Goal: Information Seeking & Learning: Learn about a topic

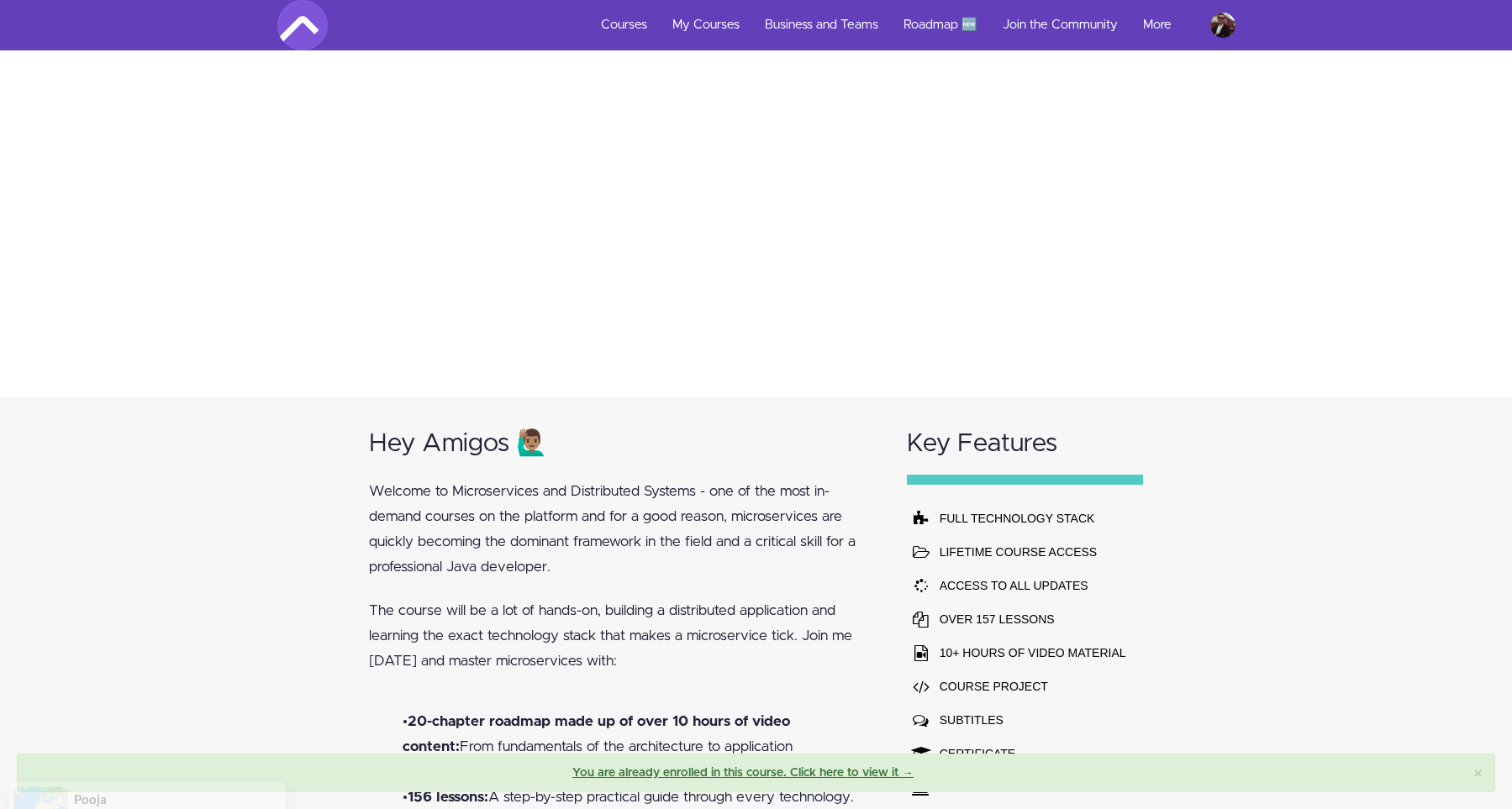
scroll to position [348, 0]
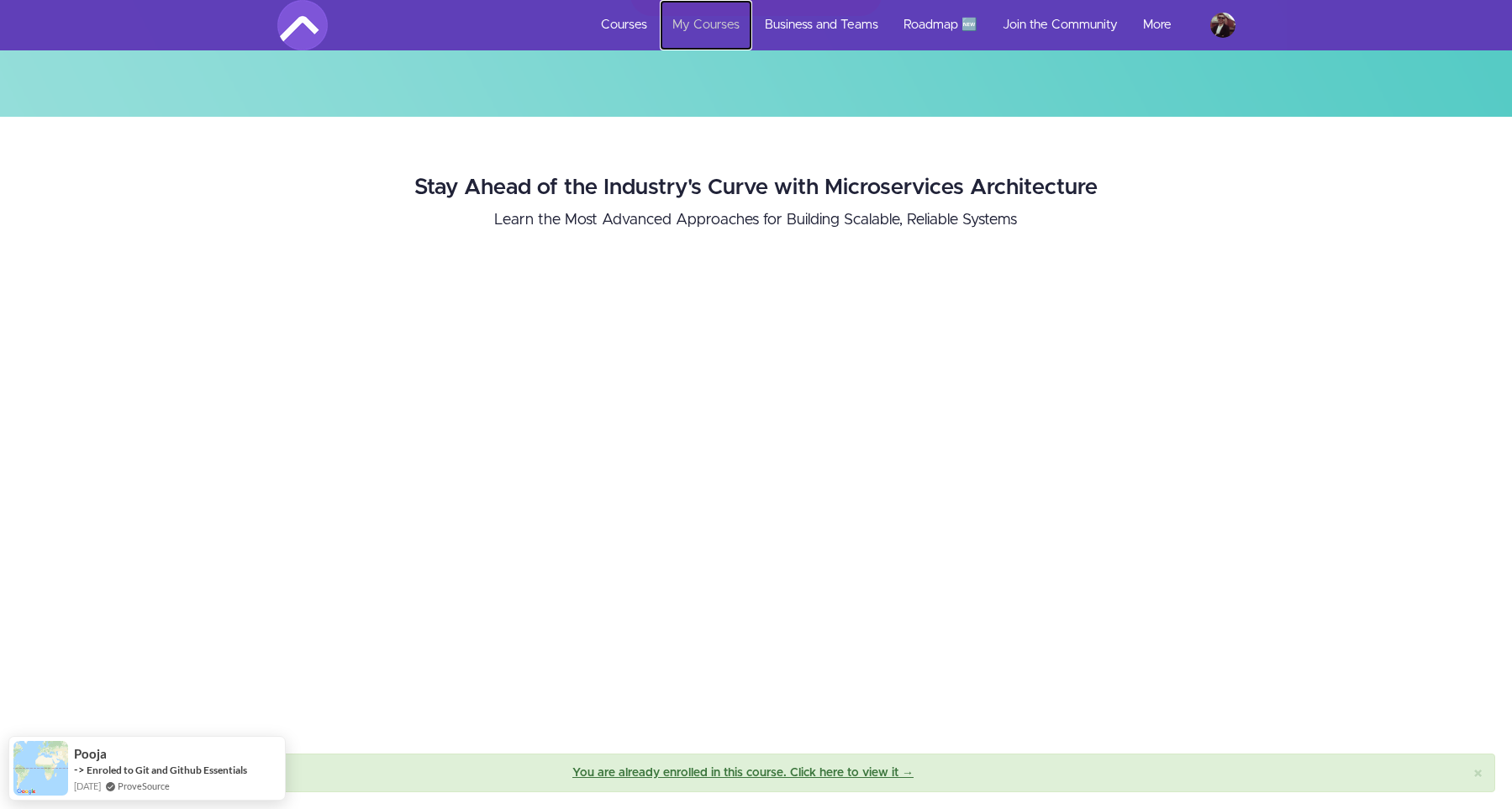
click at [698, 15] on link "My Courses" at bounding box center [706, 25] width 93 height 51
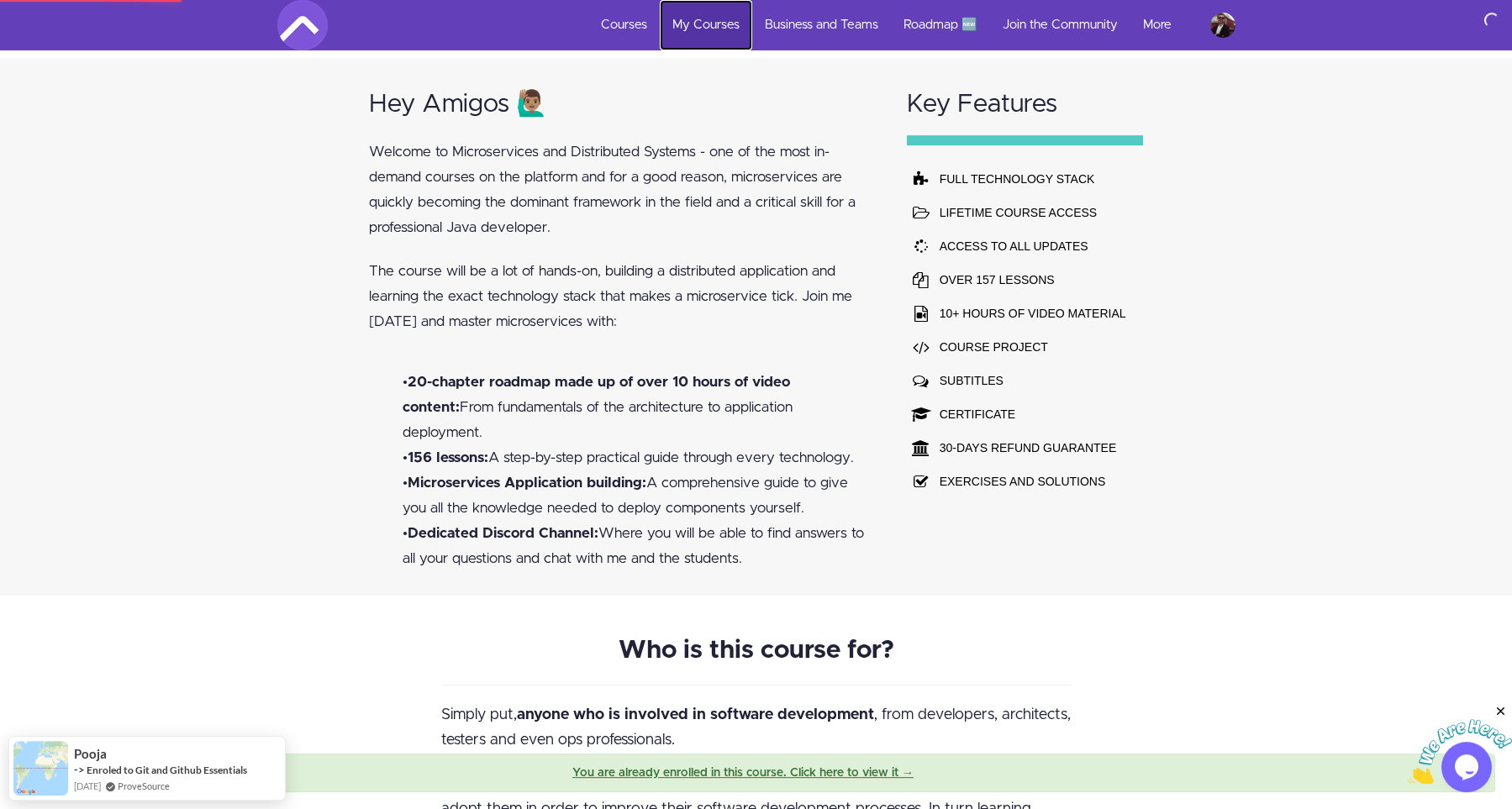
scroll to position [0, 0]
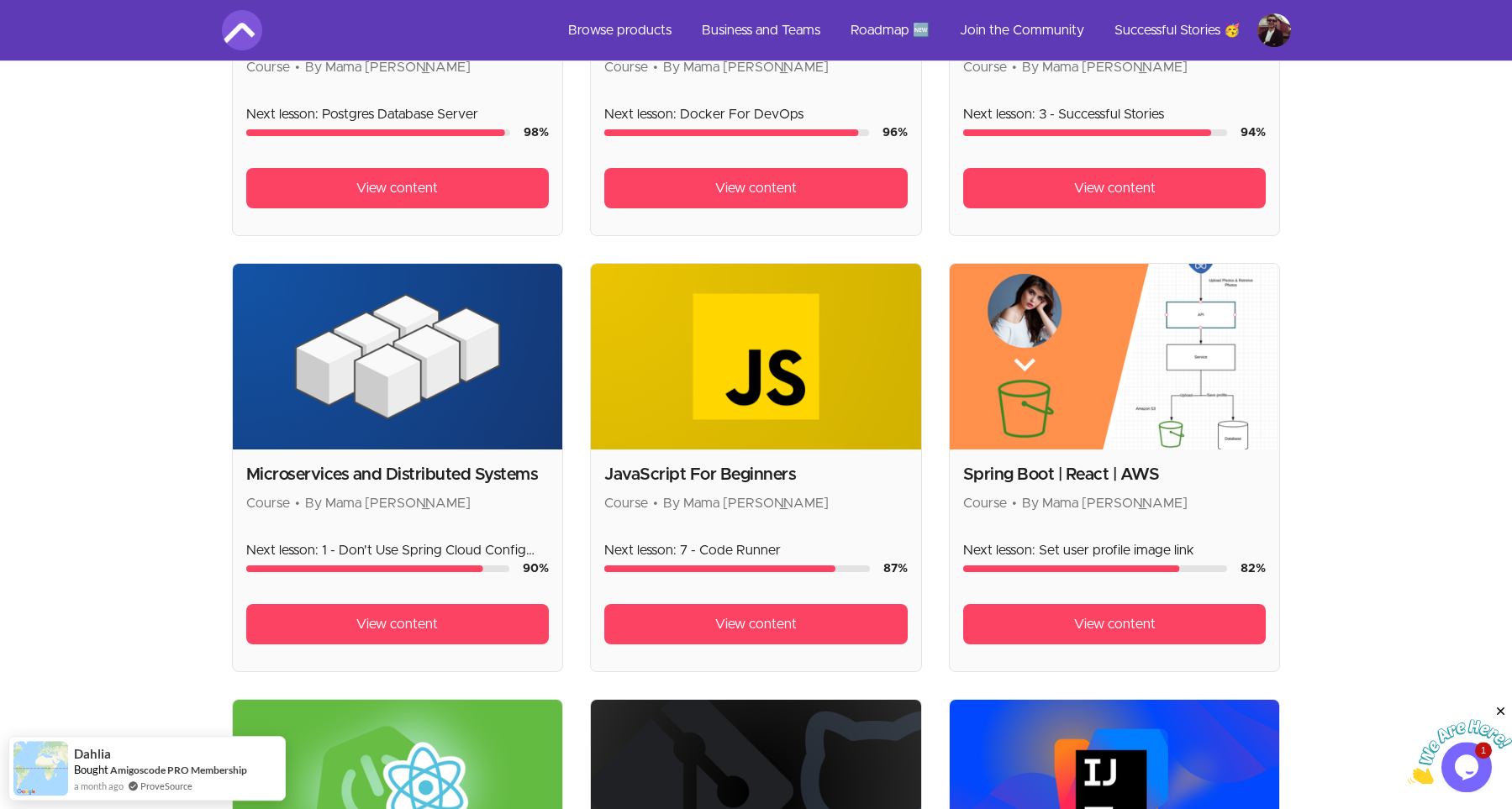
scroll to position [579, 0]
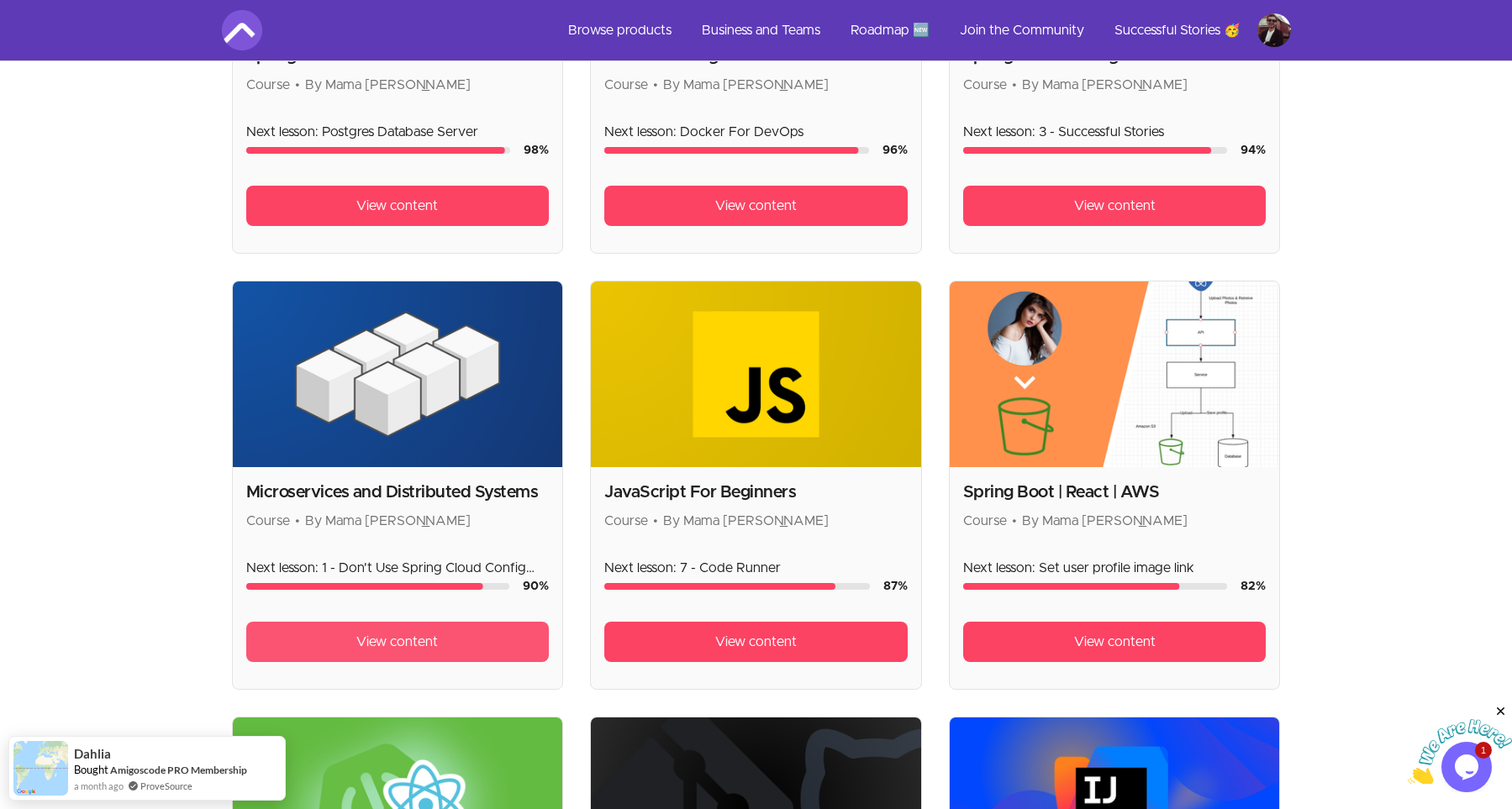
click at [445, 644] on link "View content" at bounding box center [397, 641] width 304 height 40
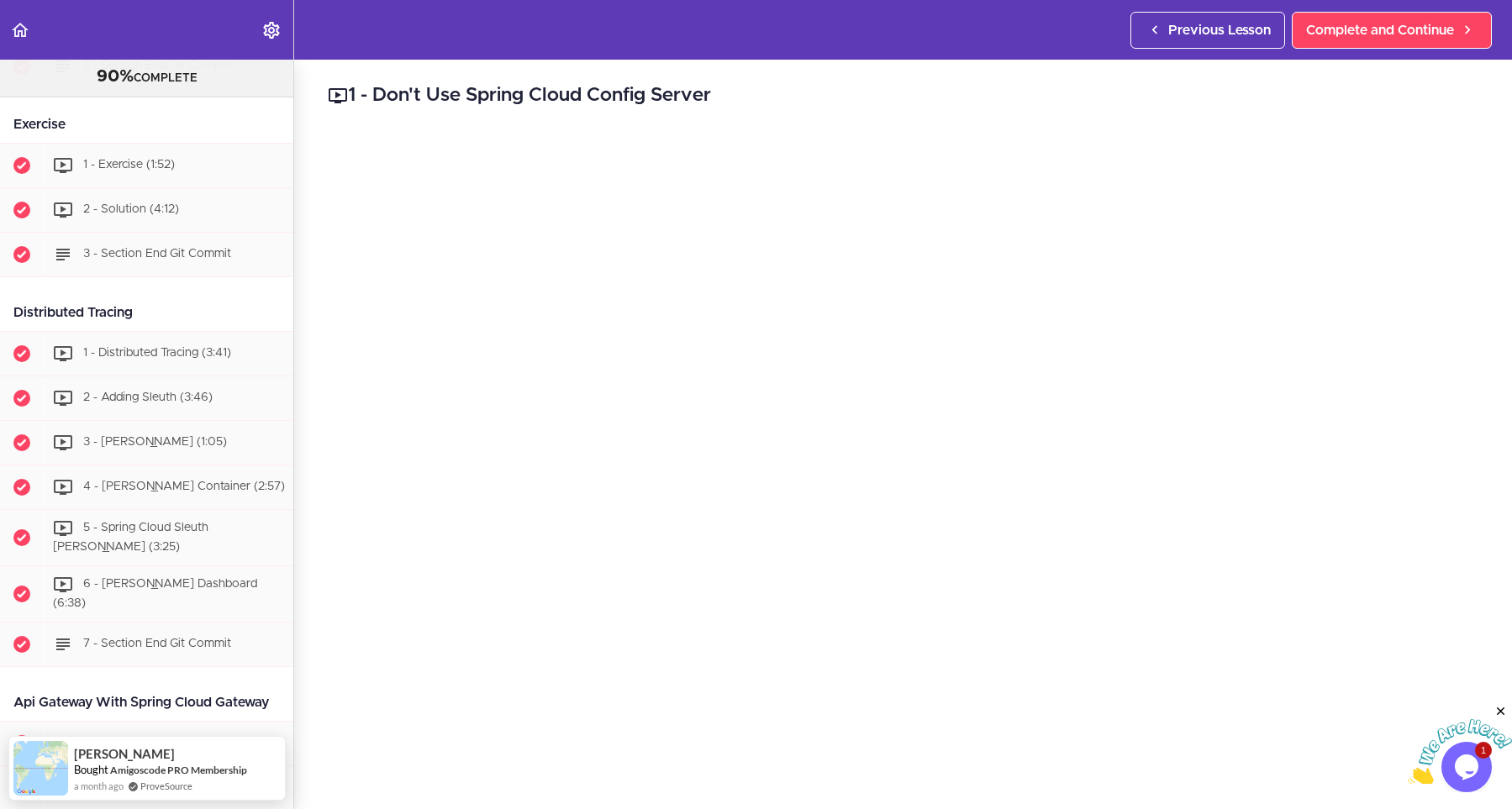
scroll to position [2117, 0]
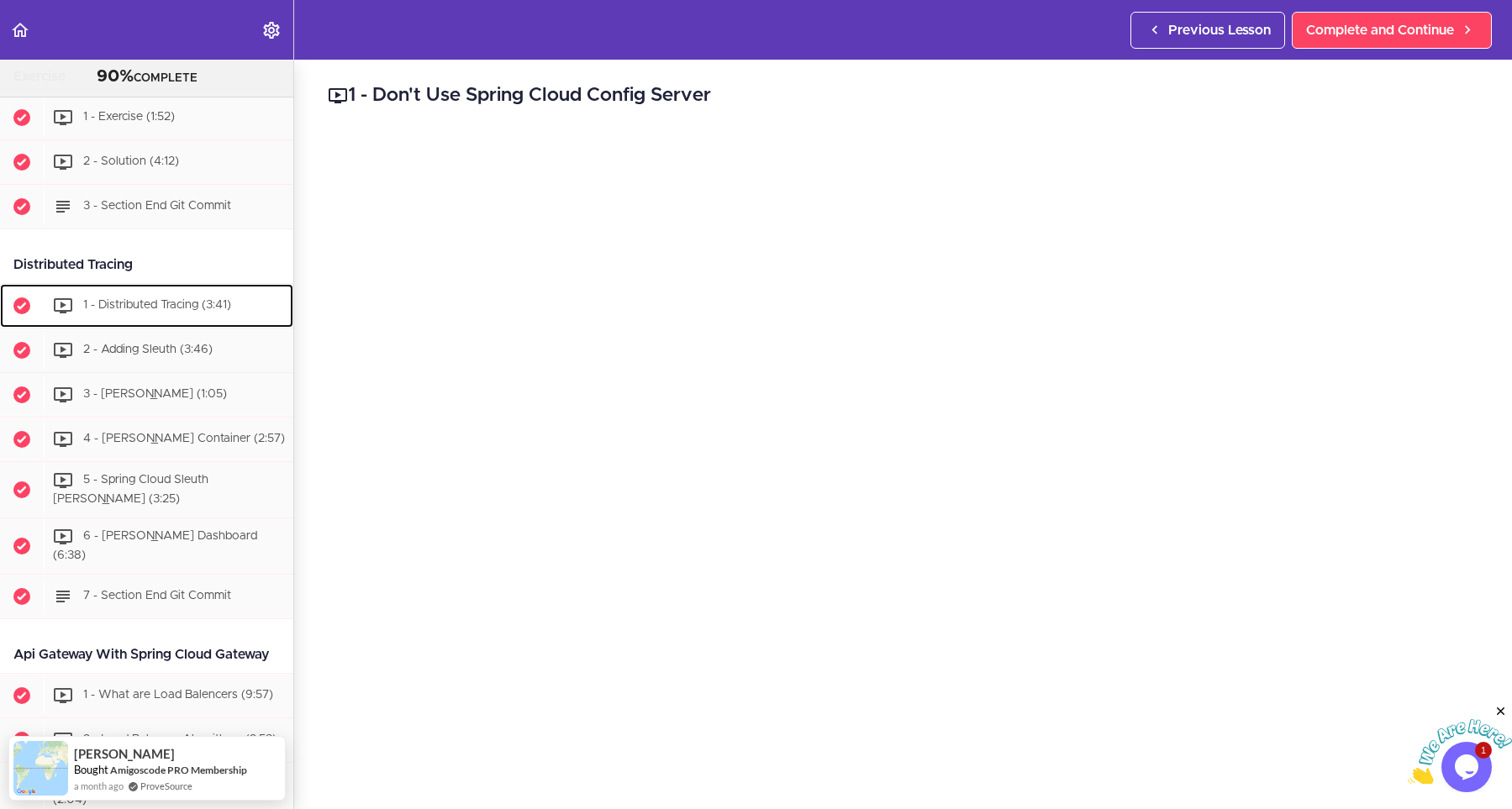
click at [151, 324] on div "1 - Distributed Tracing (3:41)" at bounding box center [169, 305] width 249 height 37
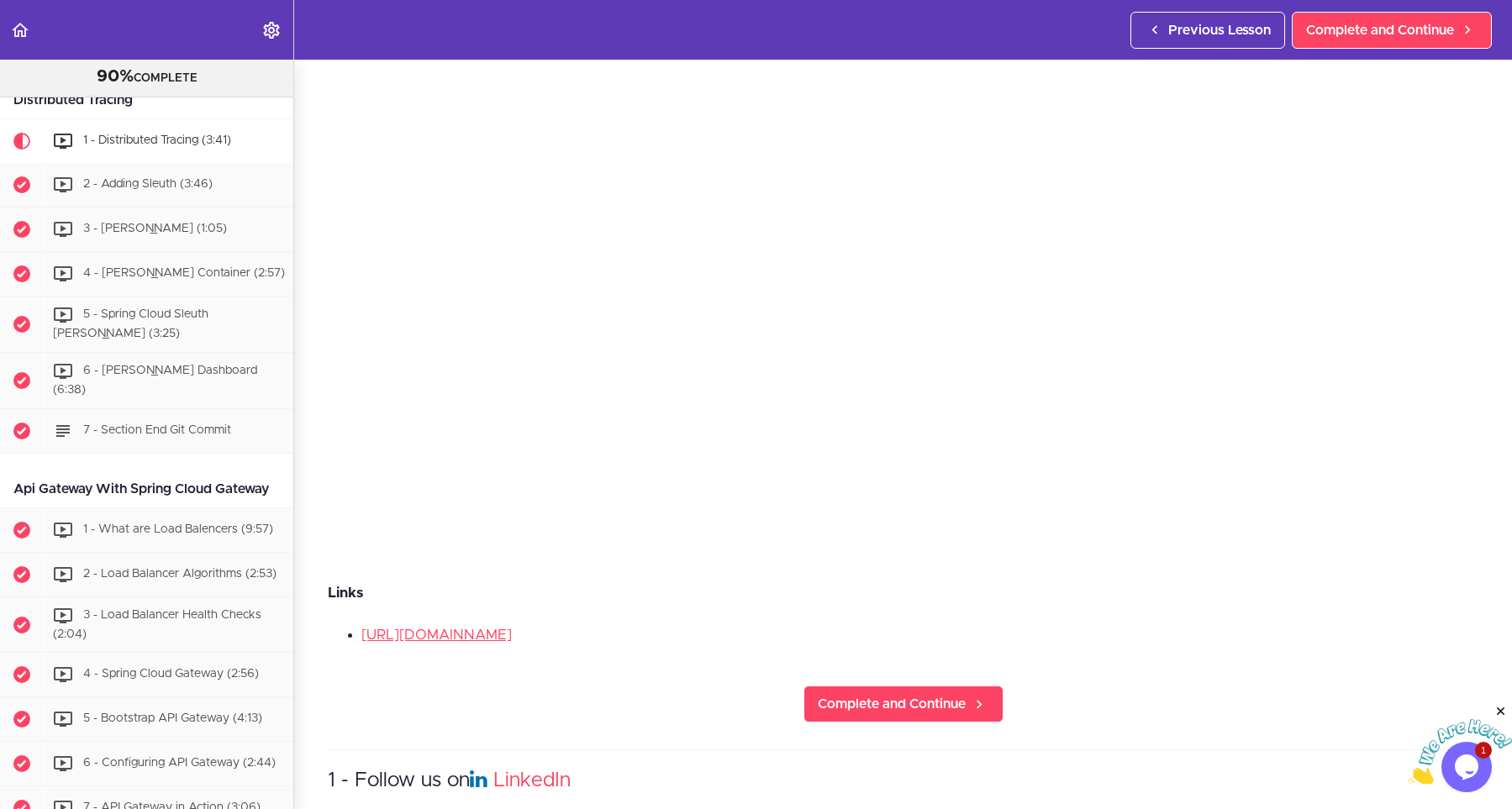
scroll to position [378, 0]
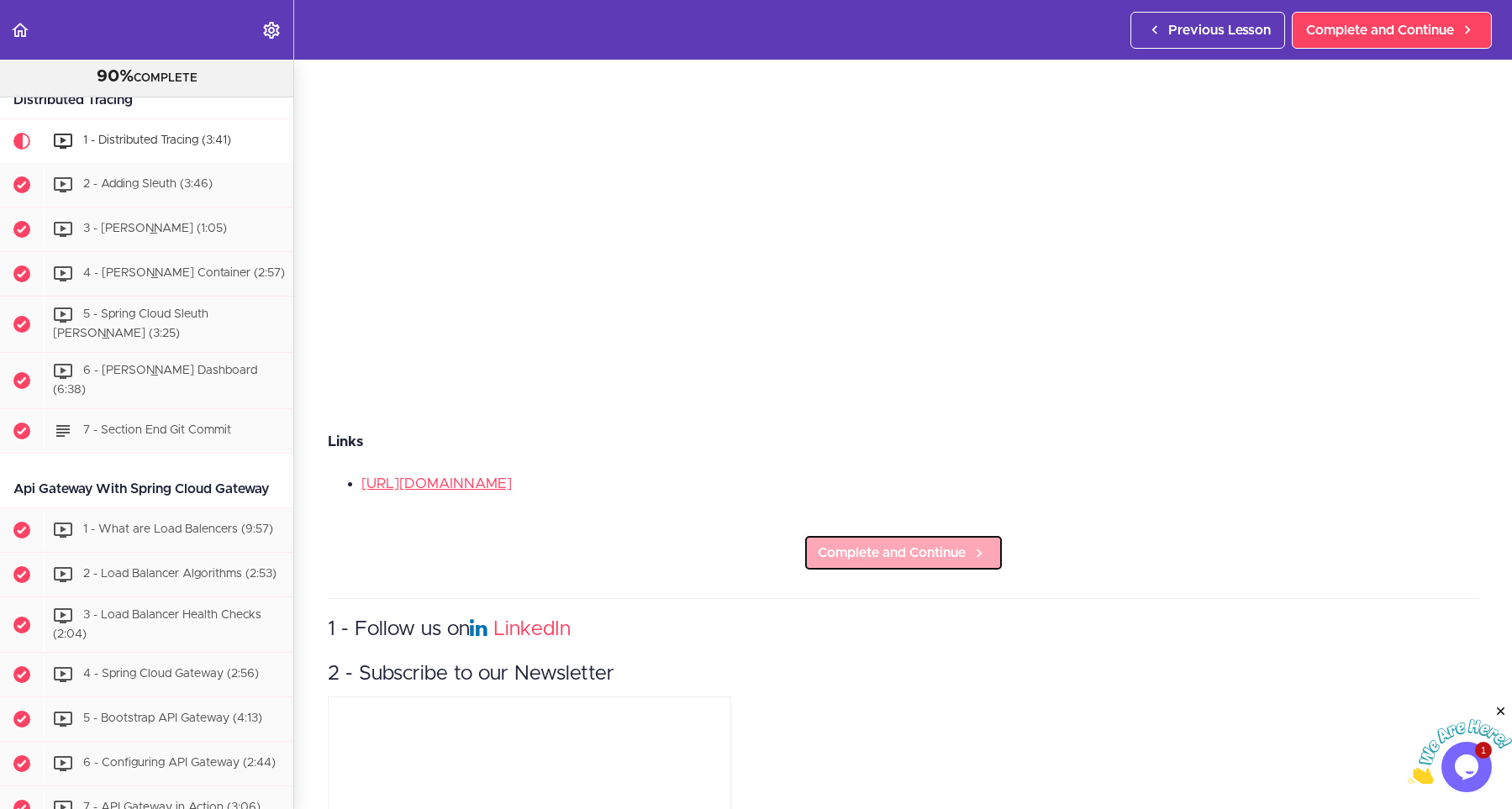
click at [845, 572] on link "Complete and Continue" at bounding box center [903, 553] width 200 height 37
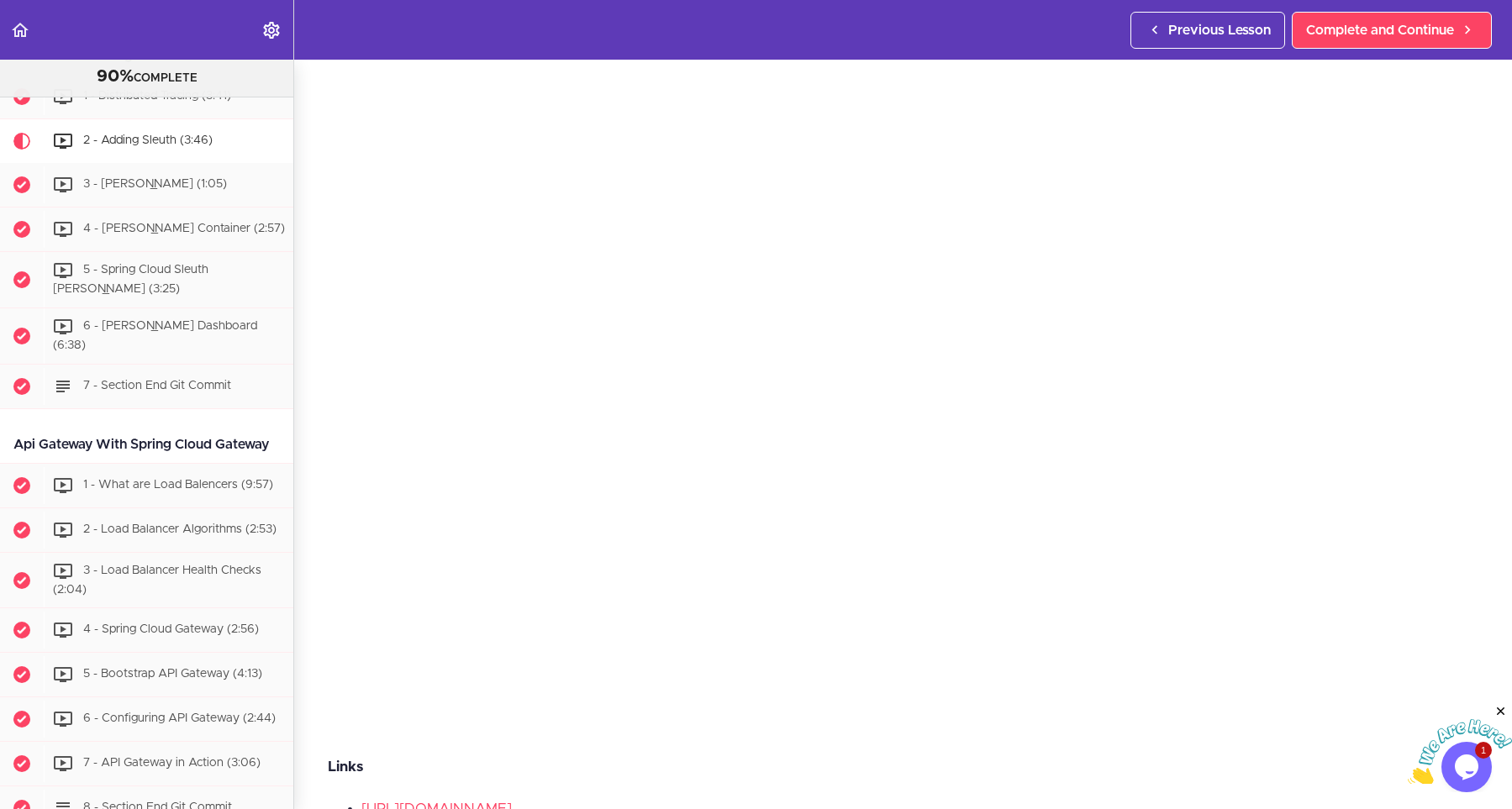
scroll to position [76, 0]
click at [1479, 374] on div "2 - Adding Sleuth Links https://spring.io/projects/spring-cloud-sleuth Complete…" at bounding box center [903, 359] width 1218 height 750
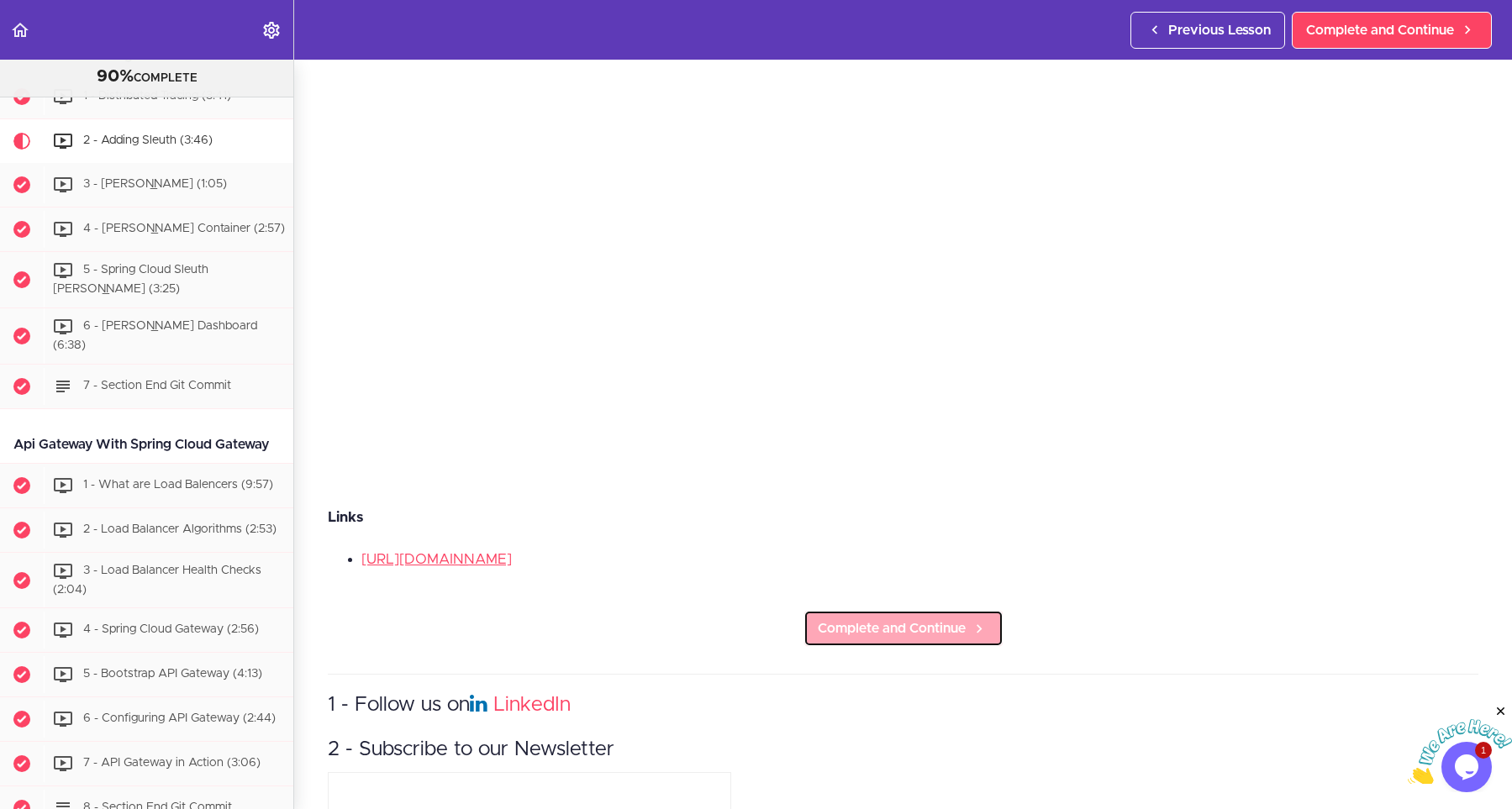
click at [870, 631] on span "Complete and Continue" at bounding box center [892, 628] width 148 height 20
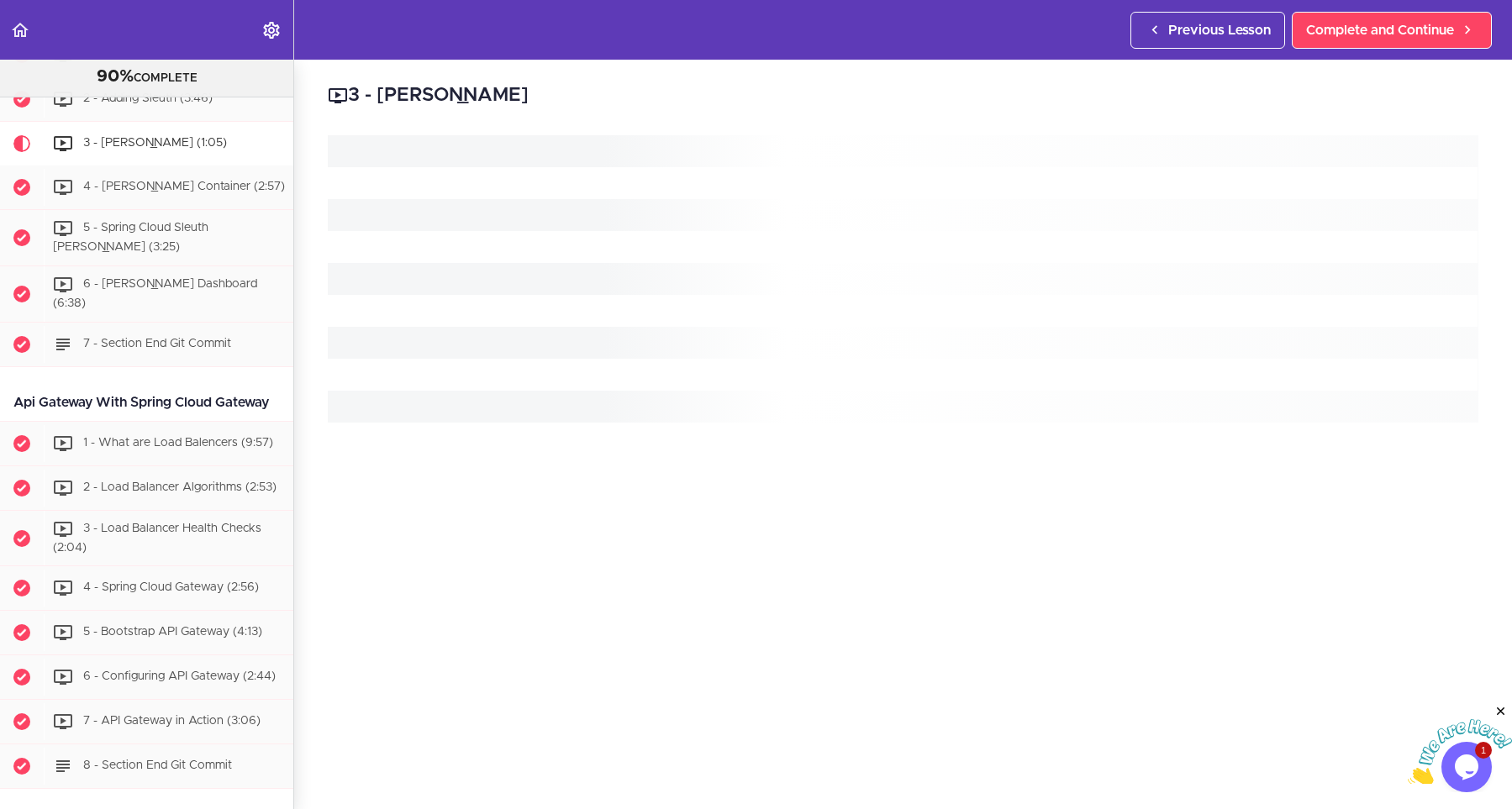
scroll to position [2371, 0]
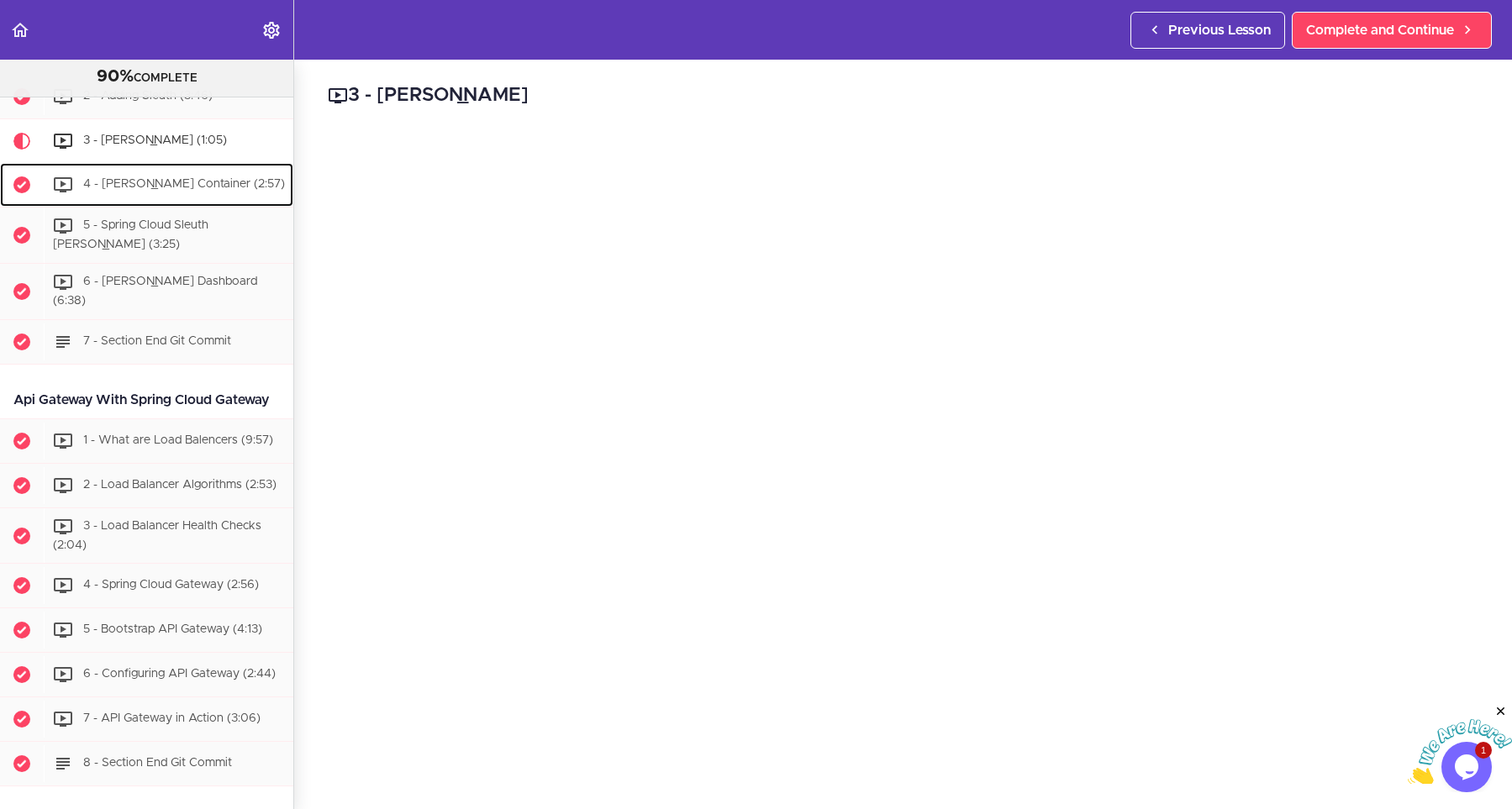
click at [125, 191] on span "4 - Zipkin Container (2:57)" at bounding box center [184, 185] width 202 height 12
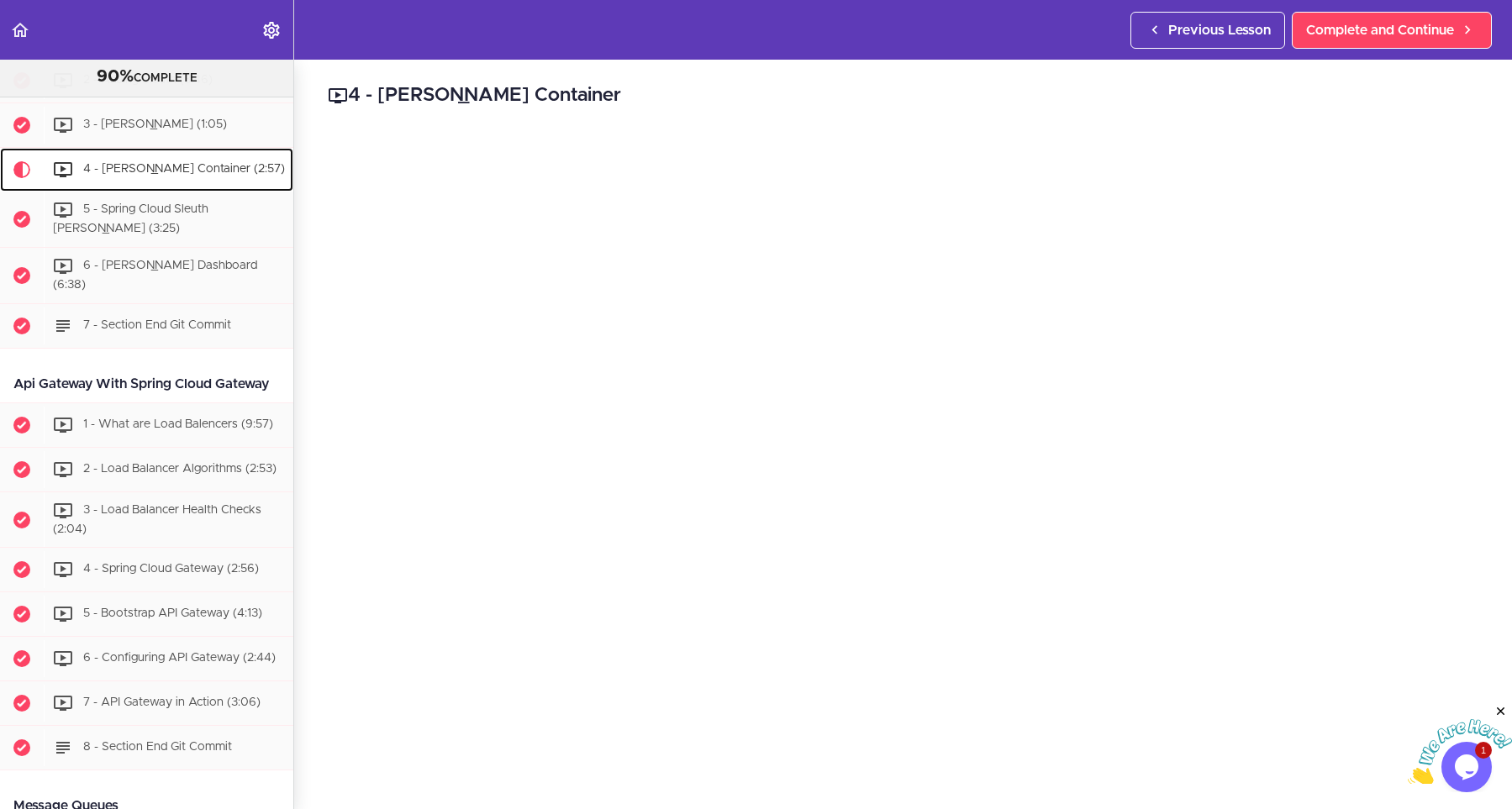
scroll to position [2416, 0]
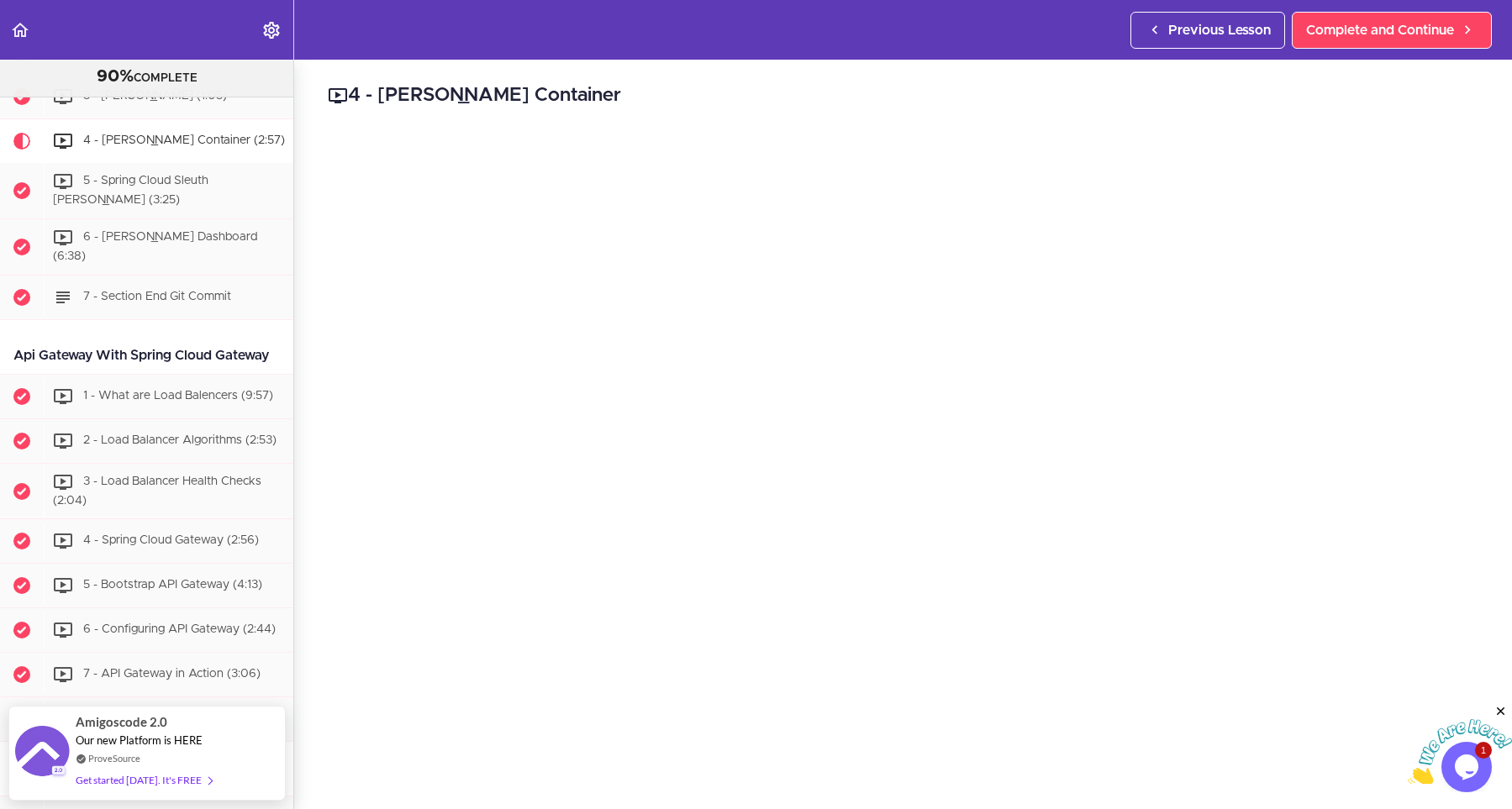
click at [1503, 714] on icon "Close" at bounding box center [1502, 712] width 15 height 15
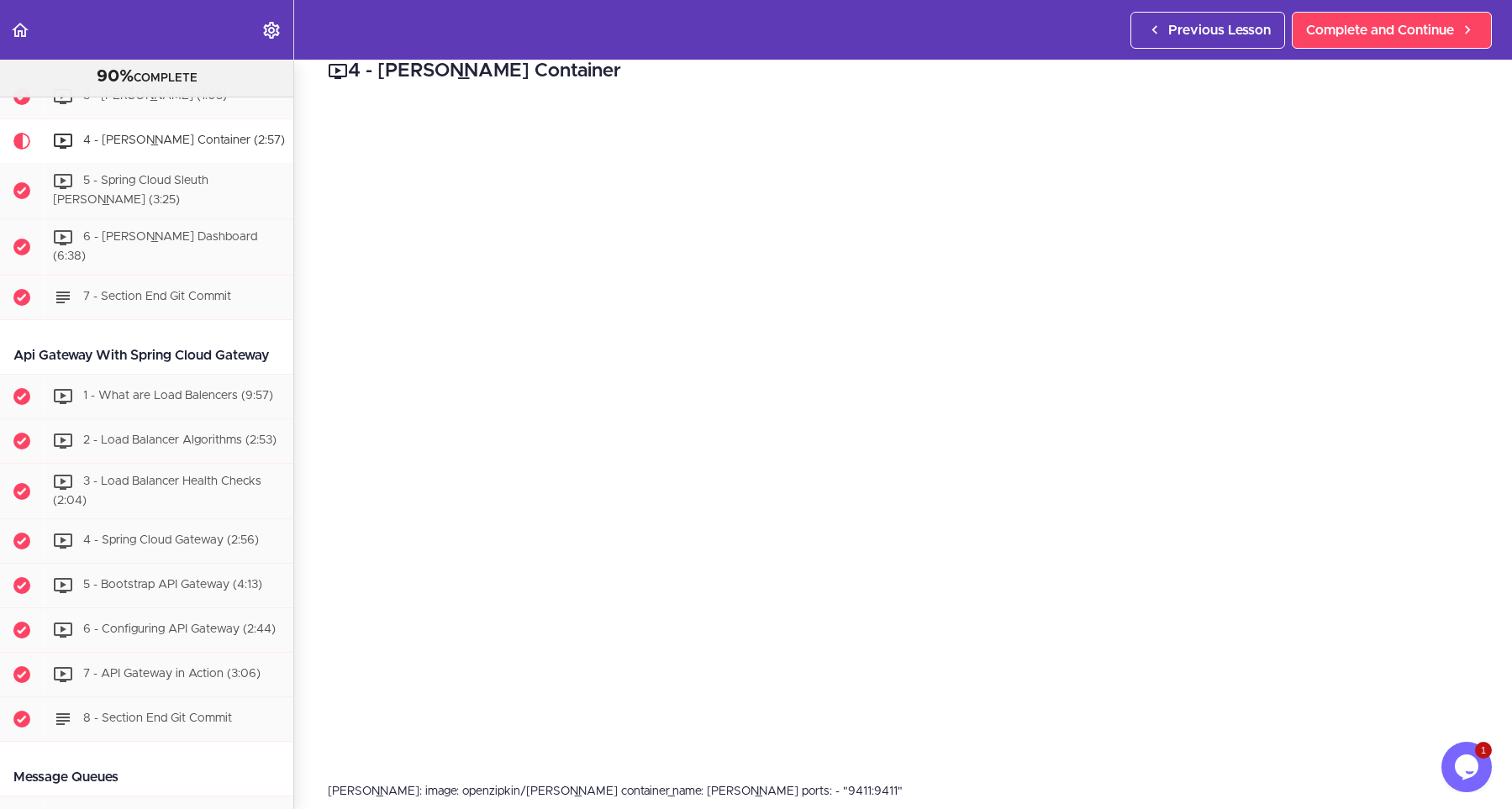
scroll to position [251, 0]
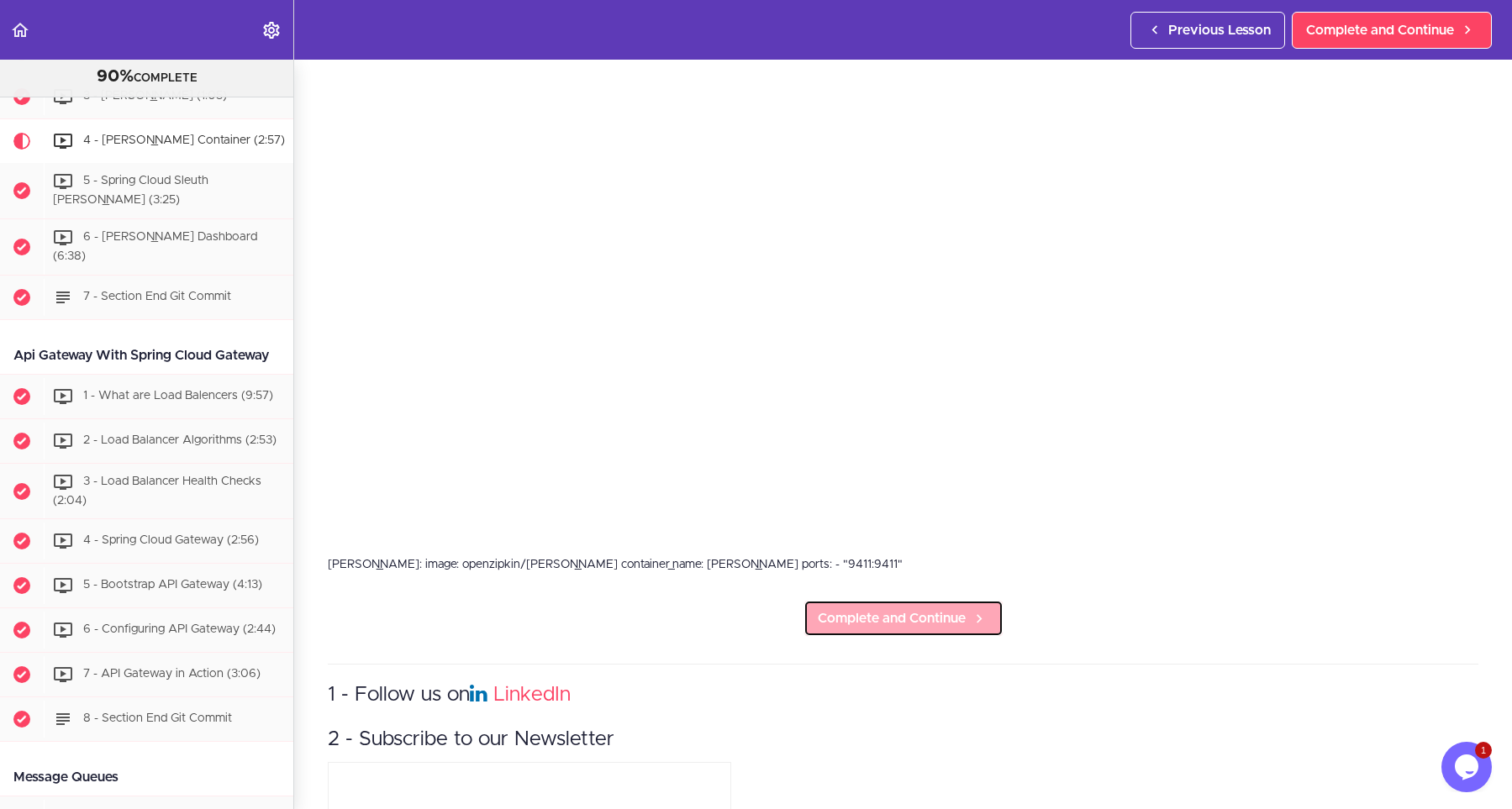
click at [838, 620] on span "Complete and Continue" at bounding box center [892, 618] width 148 height 20
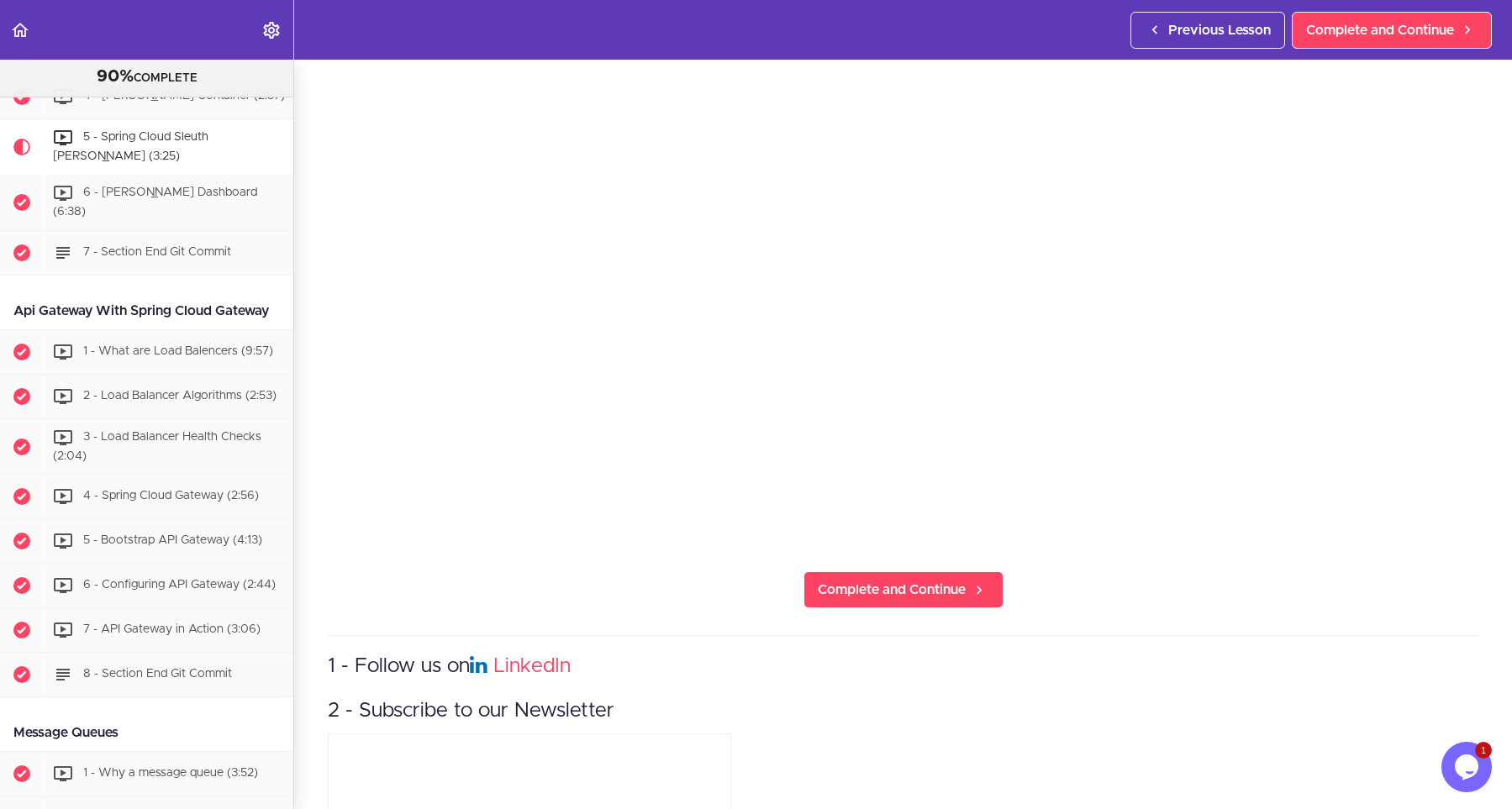
scroll to position [303, 0]
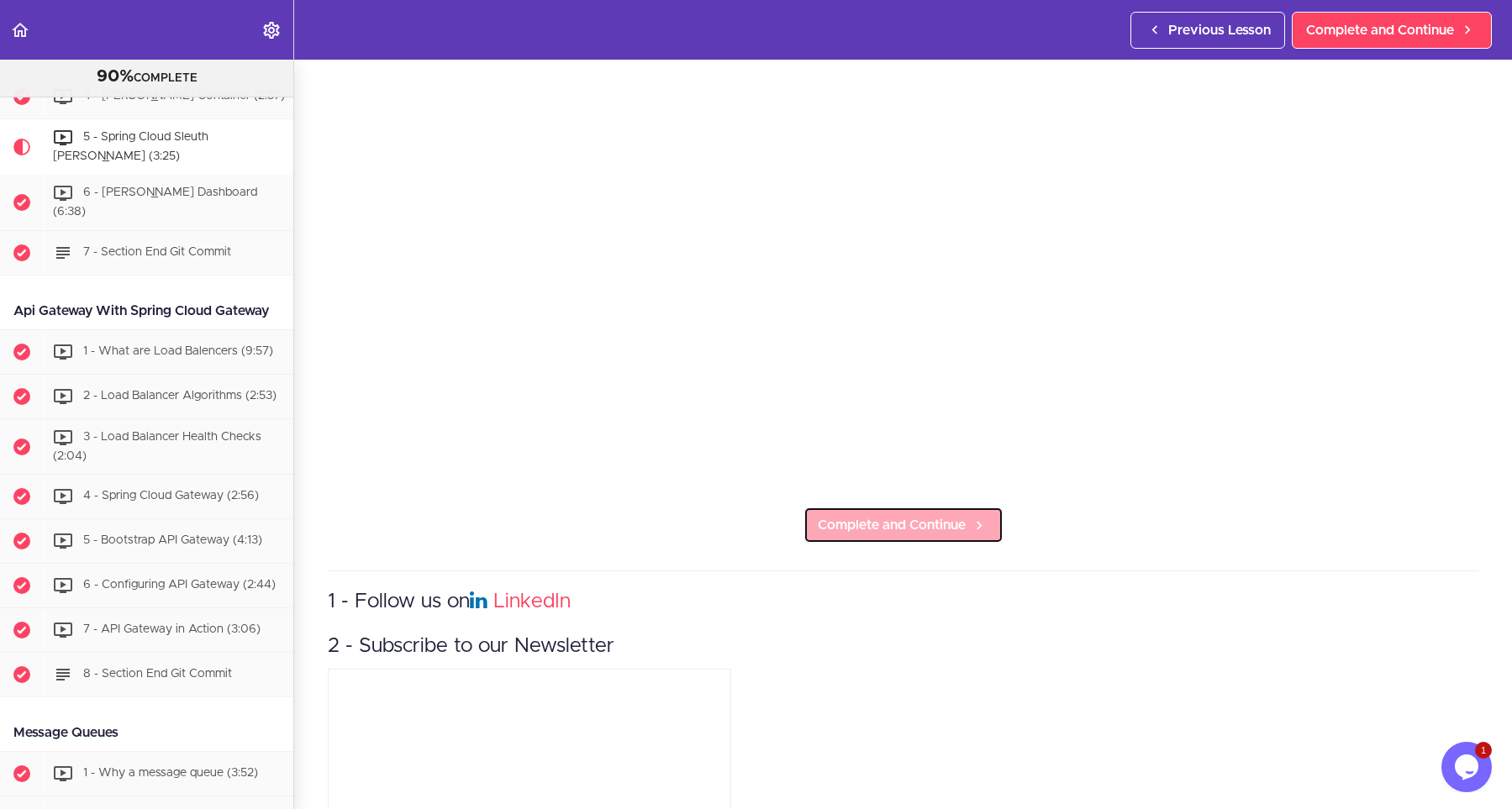
click at [860, 528] on span "Complete and Continue" at bounding box center [892, 524] width 148 height 20
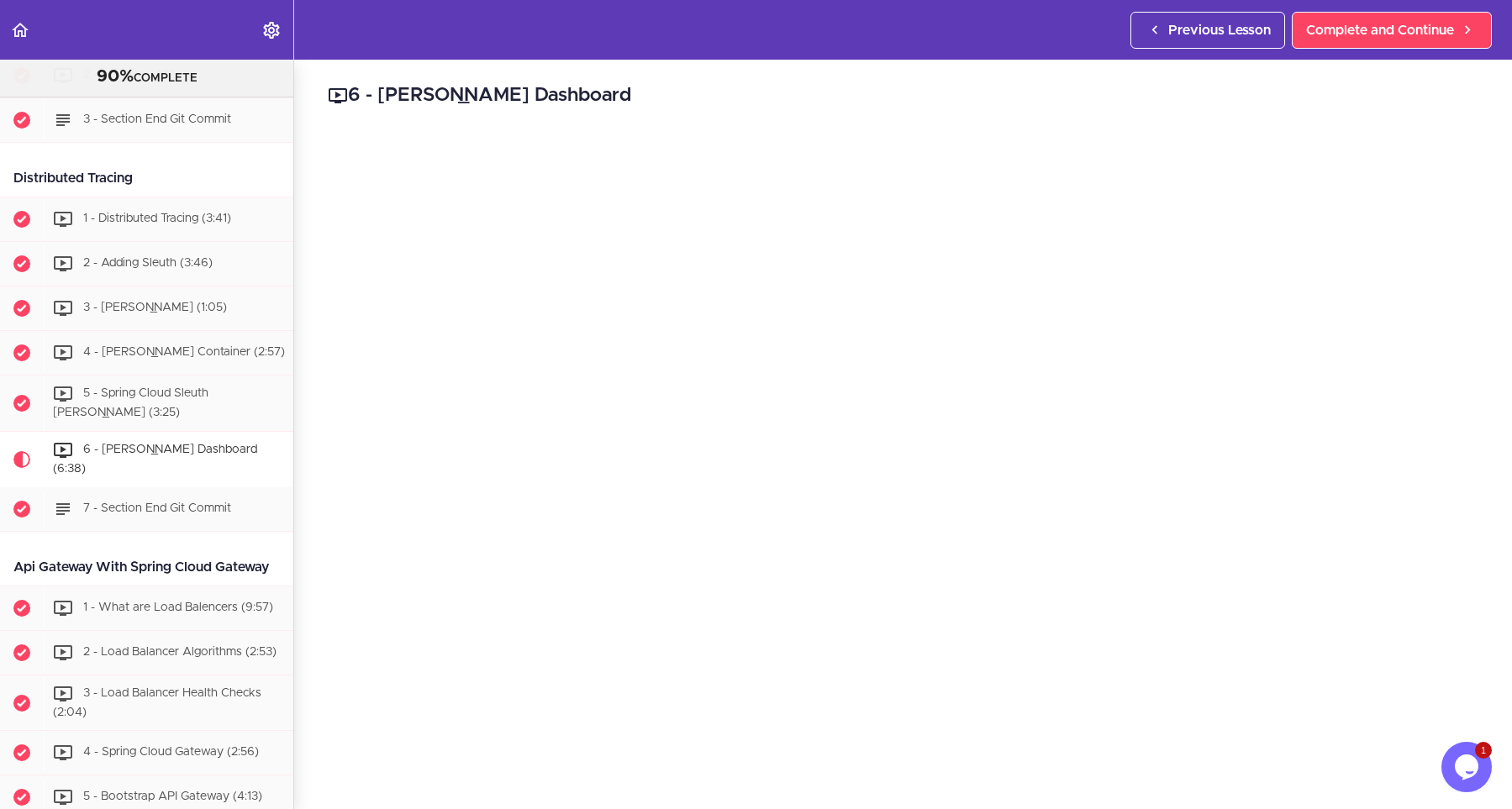
scroll to position [2203, 0]
click at [156, 415] on div "5 - Spring Cloud Sleuth Zipkin (3:25)" at bounding box center [169, 405] width 249 height 56
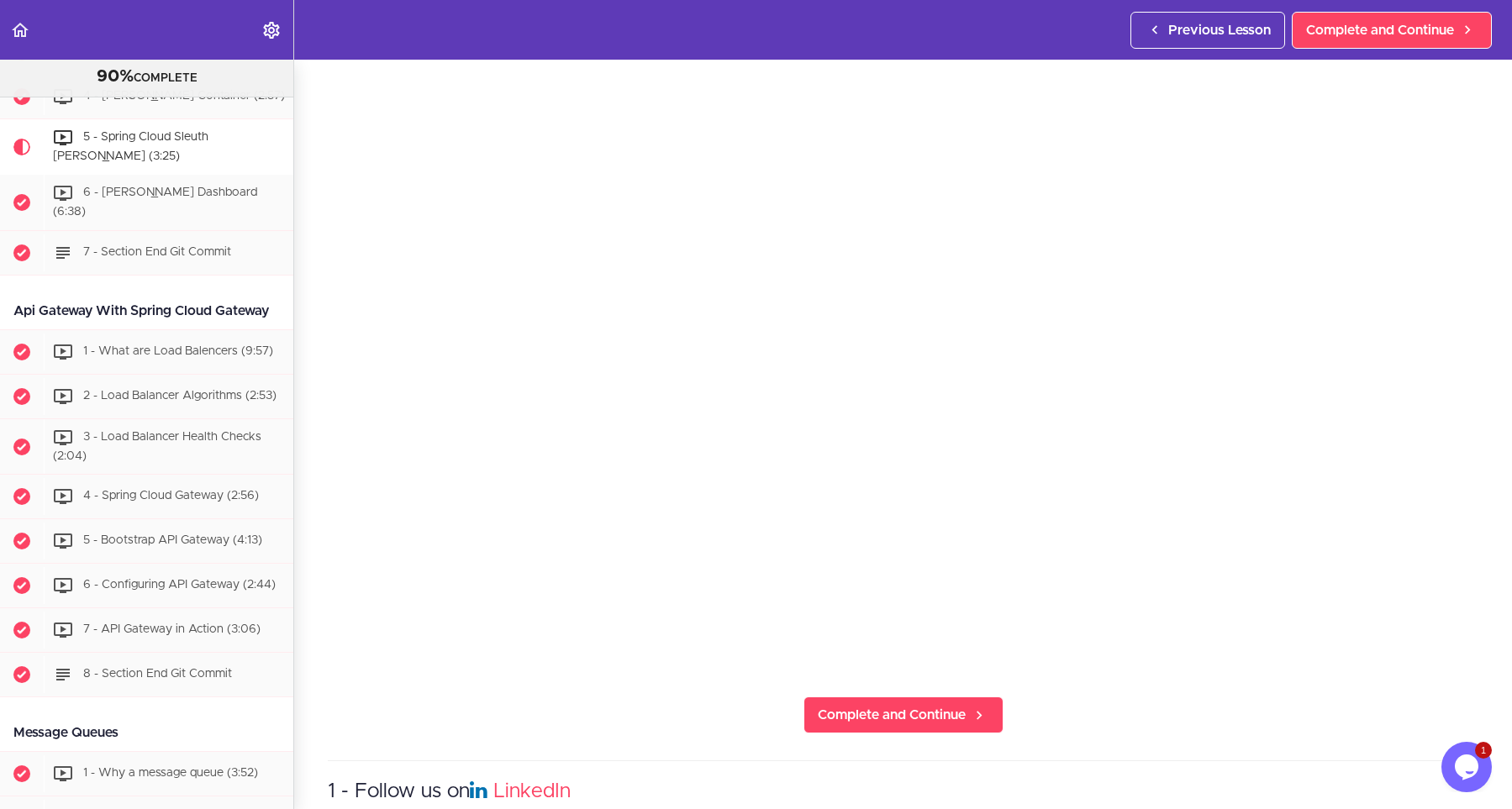
scroll to position [76, 0]
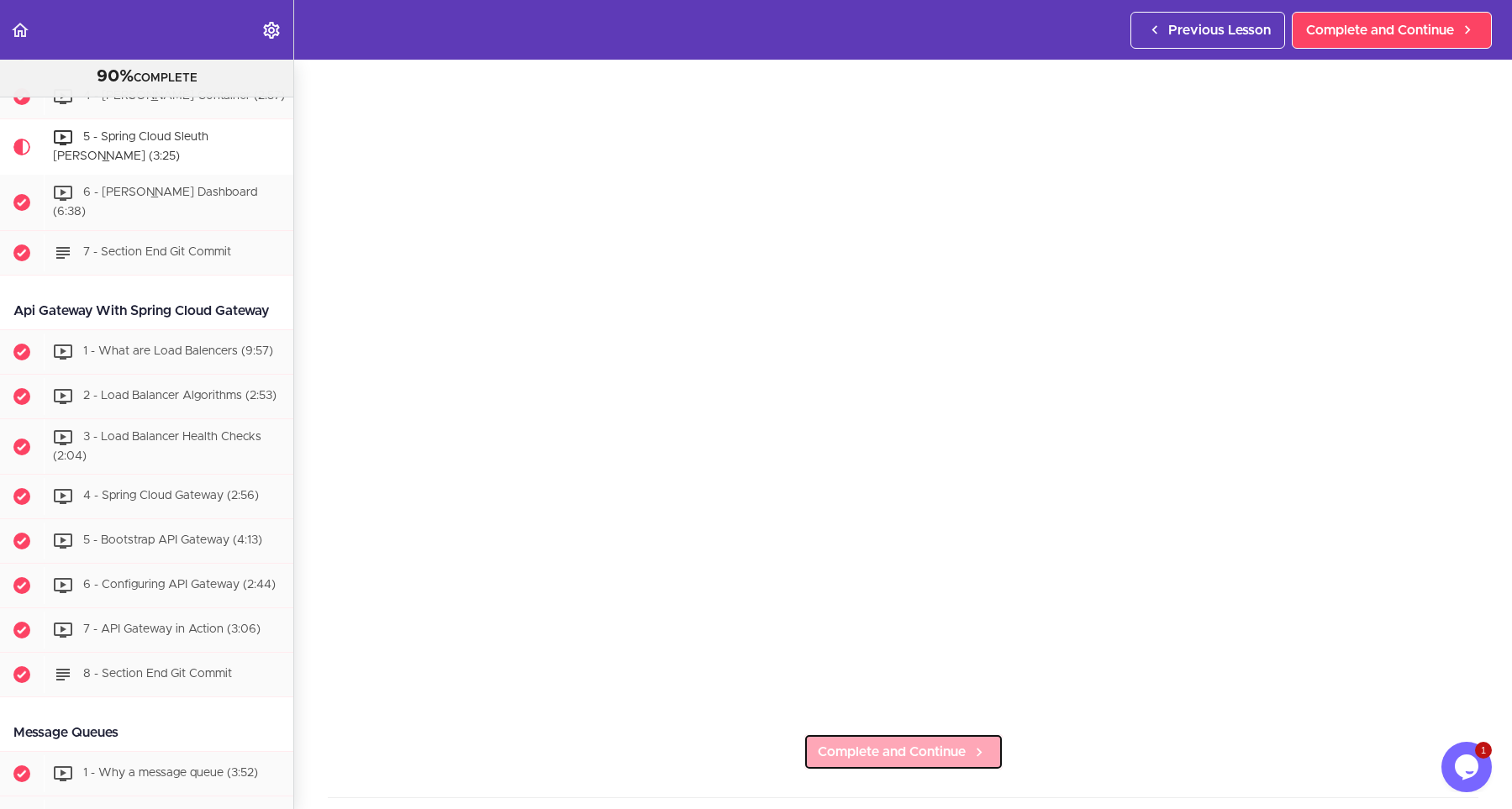
click at [956, 764] on link "Complete and Continue" at bounding box center [903, 751] width 200 height 37
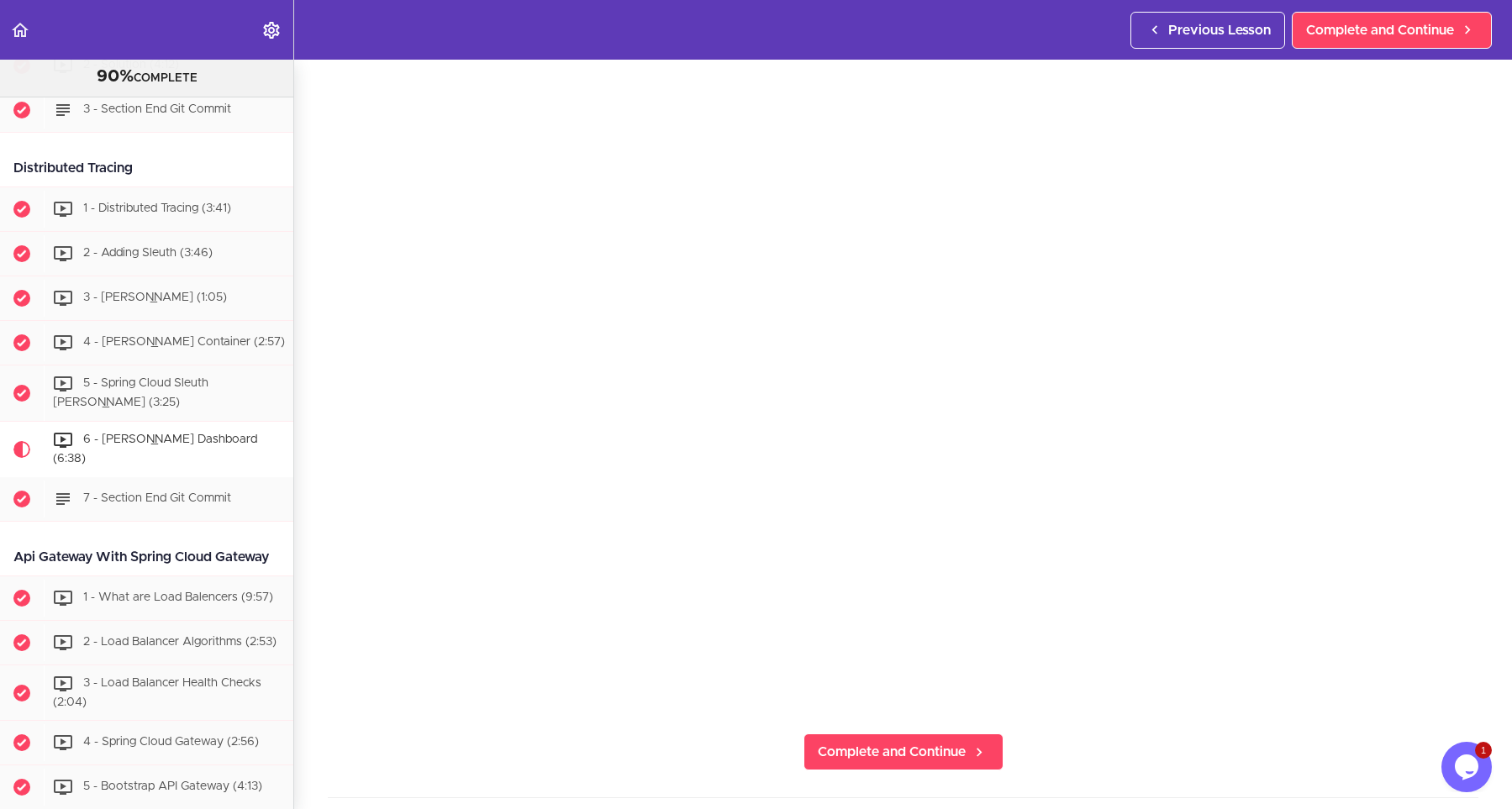
scroll to position [2278, 0]
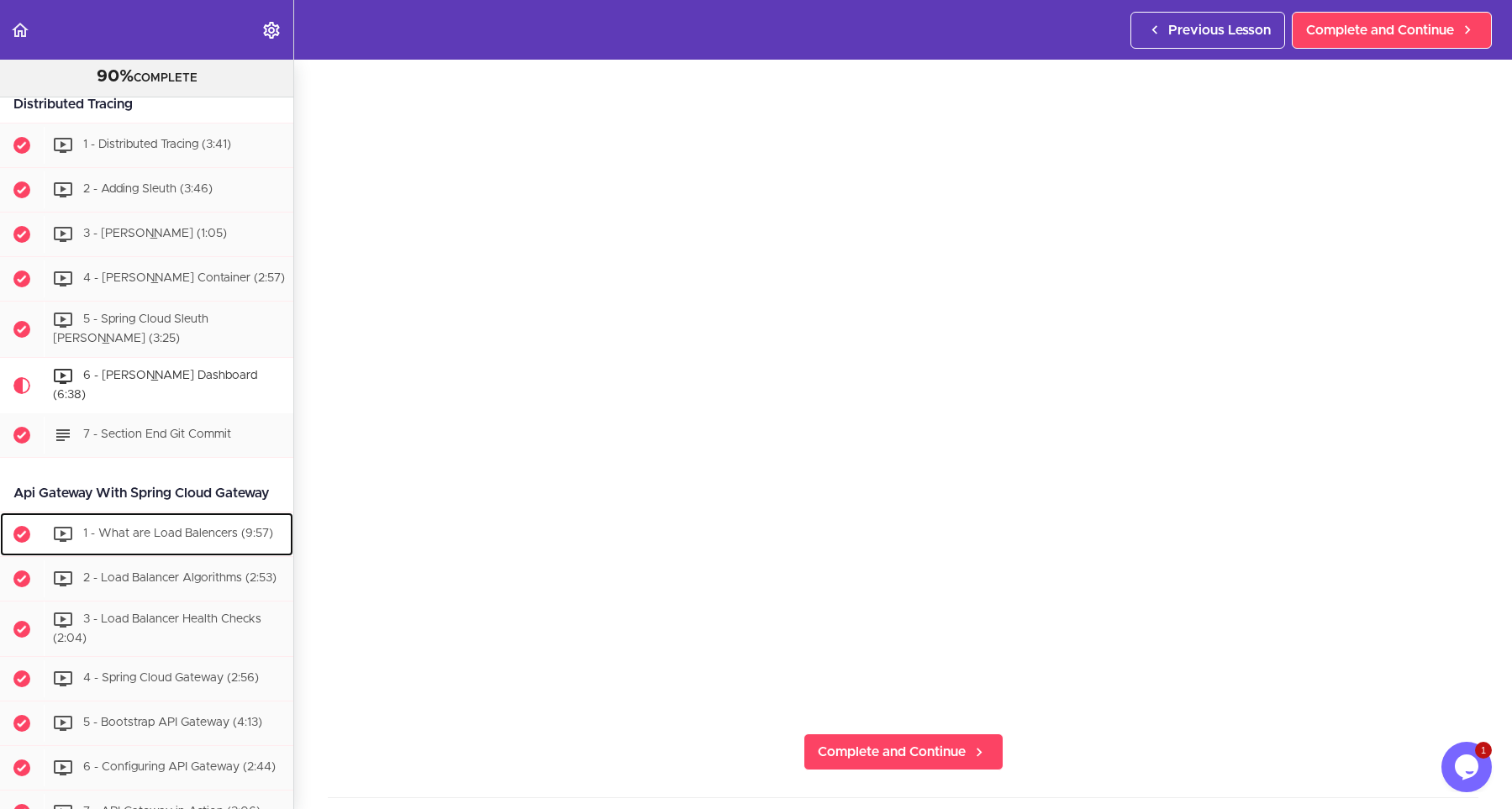
click at [179, 523] on div "1 - What are Load Balencers (9:57)" at bounding box center [169, 534] width 249 height 37
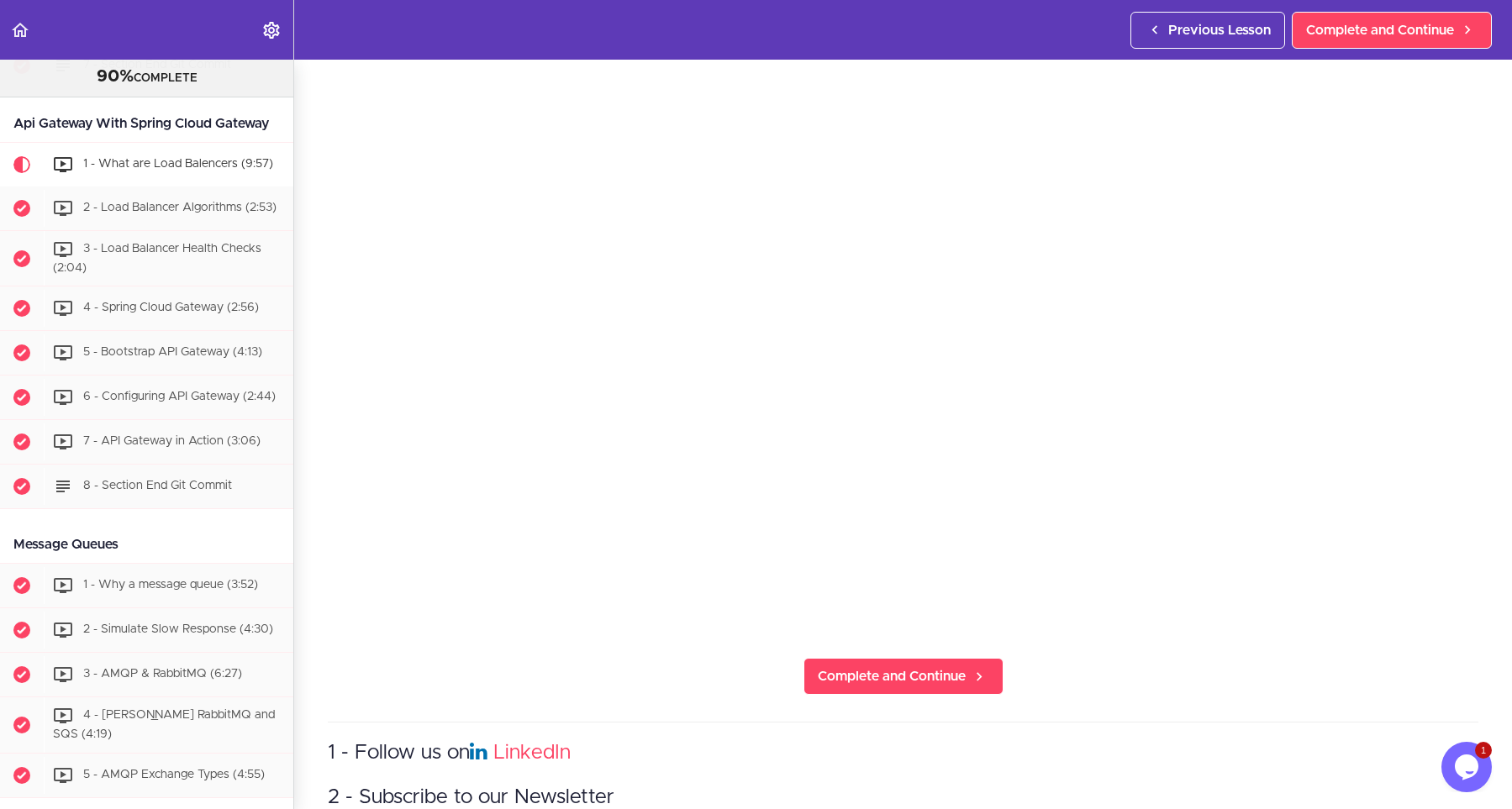
scroll to position [436, 0]
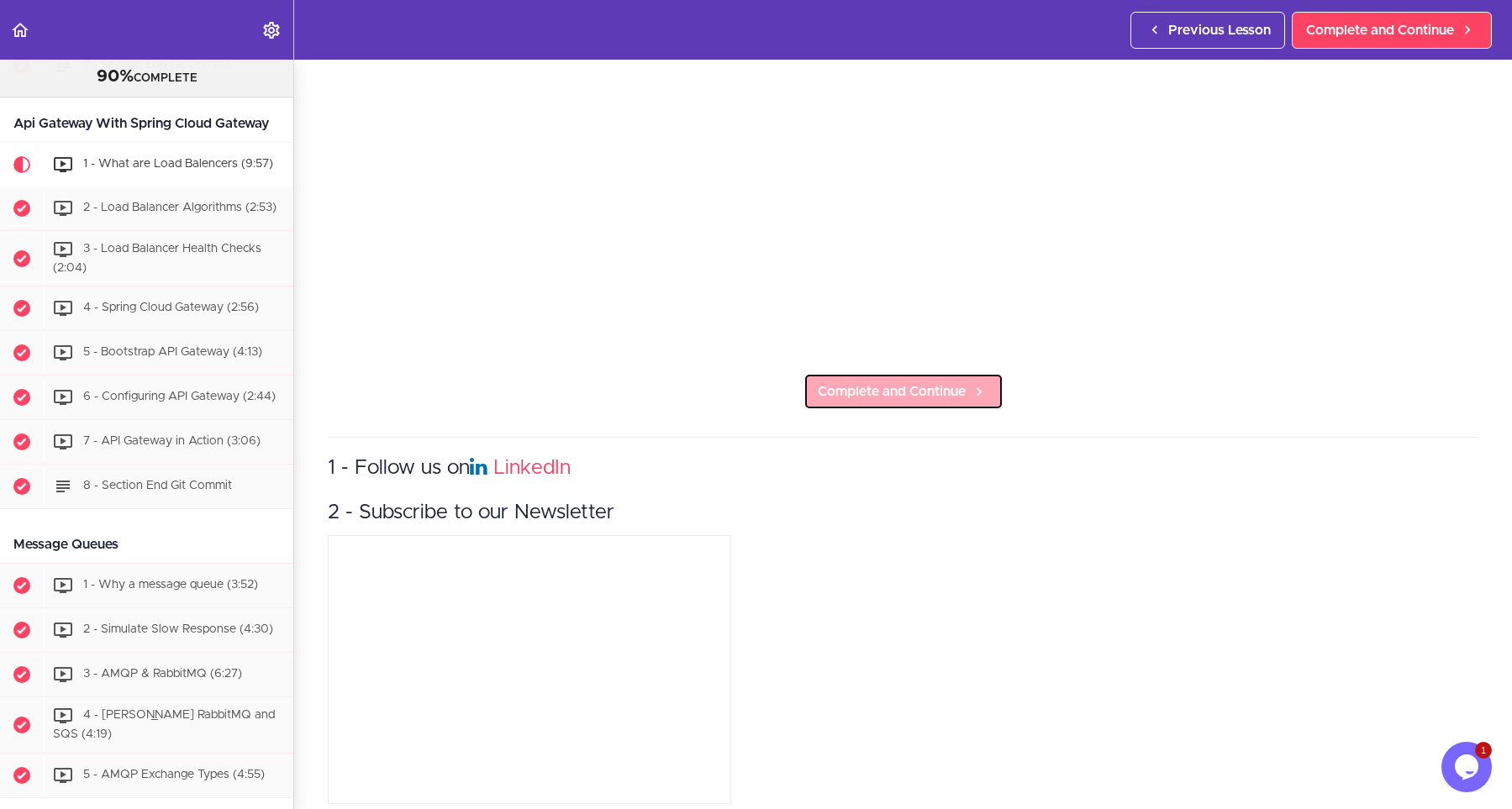
click at [841, 406] on link "Complete and Continue" at bounding box center [903, 391] width 200 height 37
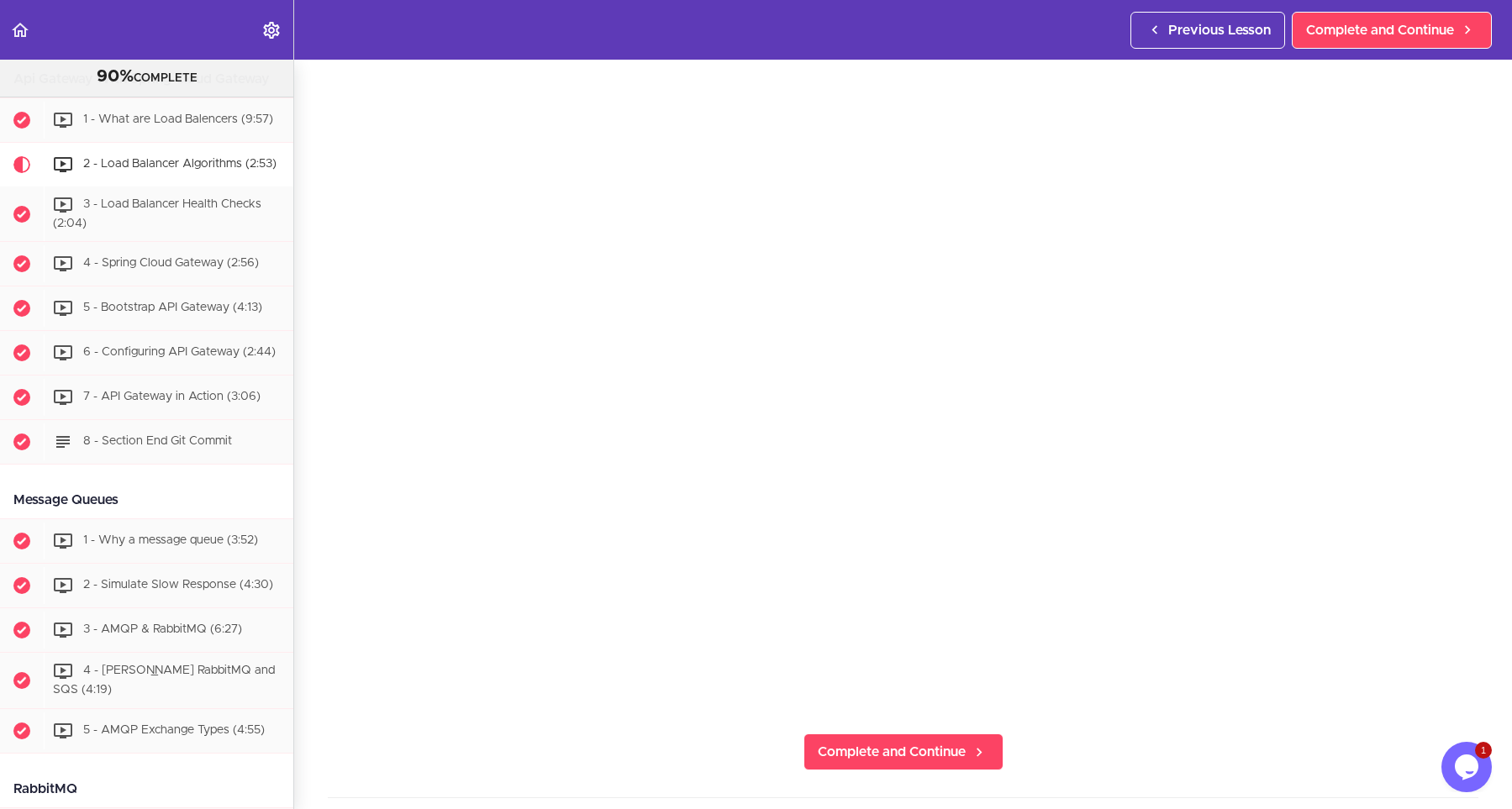
scroll to position [378, 0]
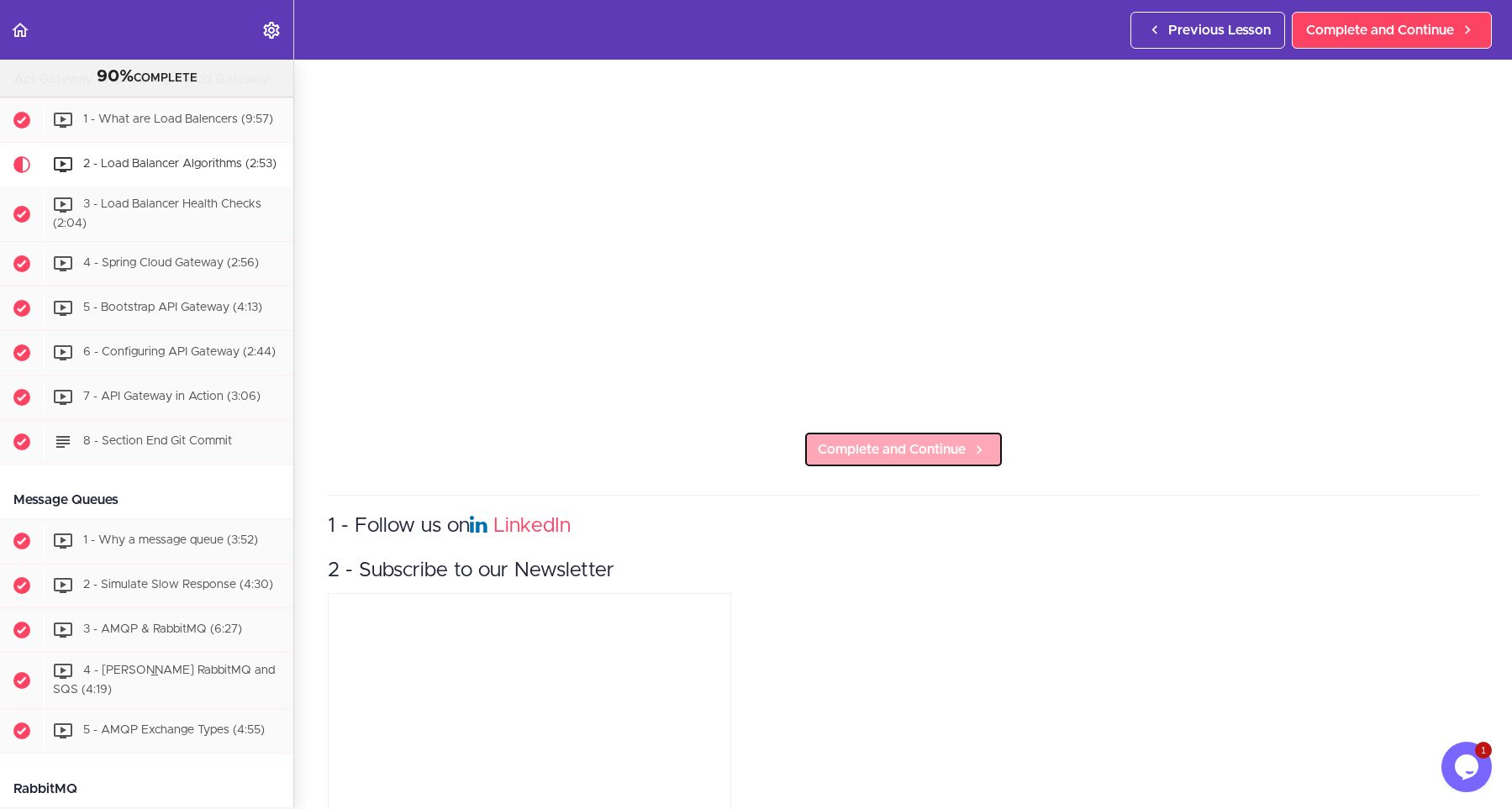
click at [858, 456] on span "Complete and Continue" at bounding box center [892, 449] width 148 height 20
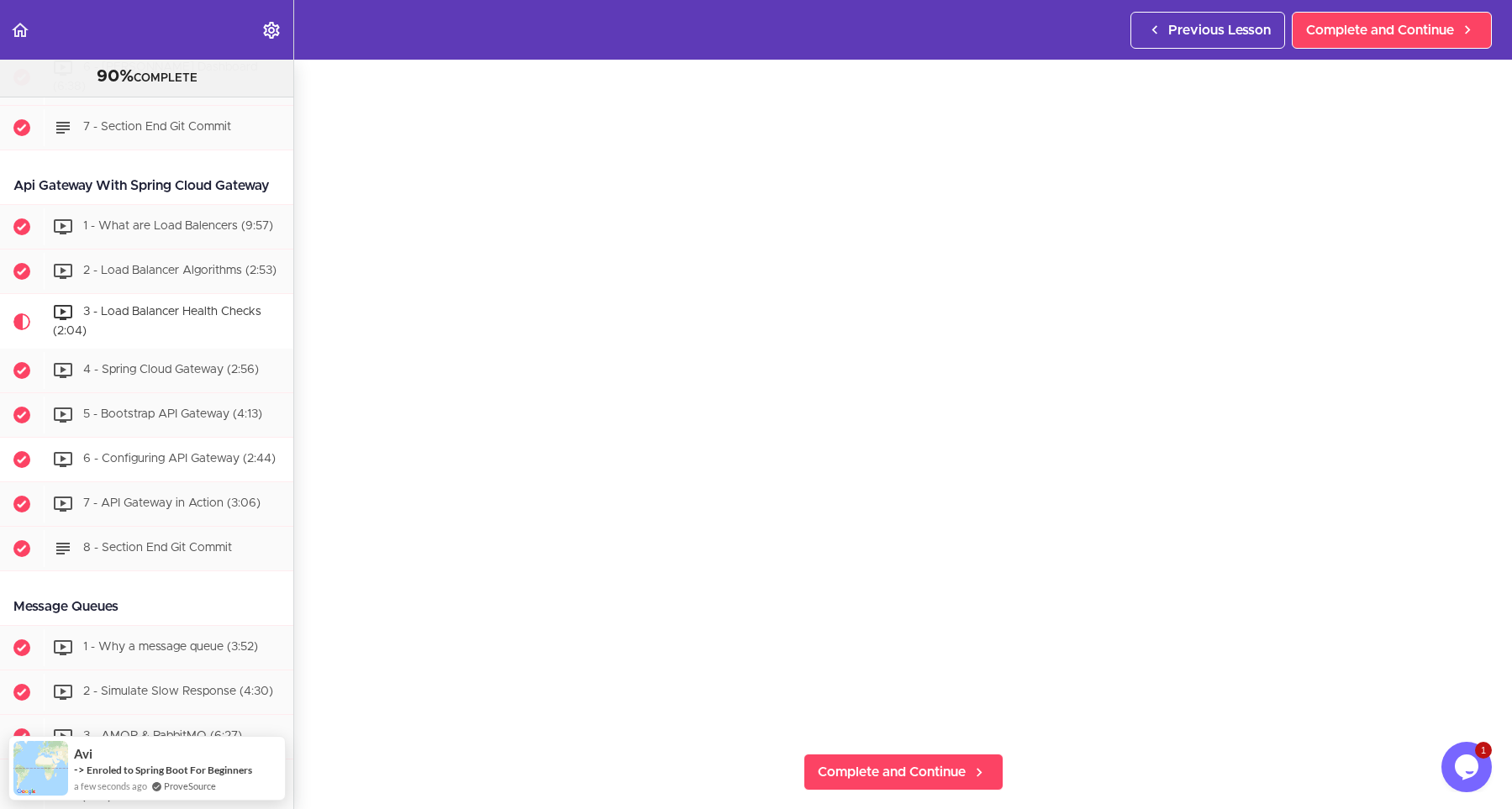
scroll to position [76, 0]
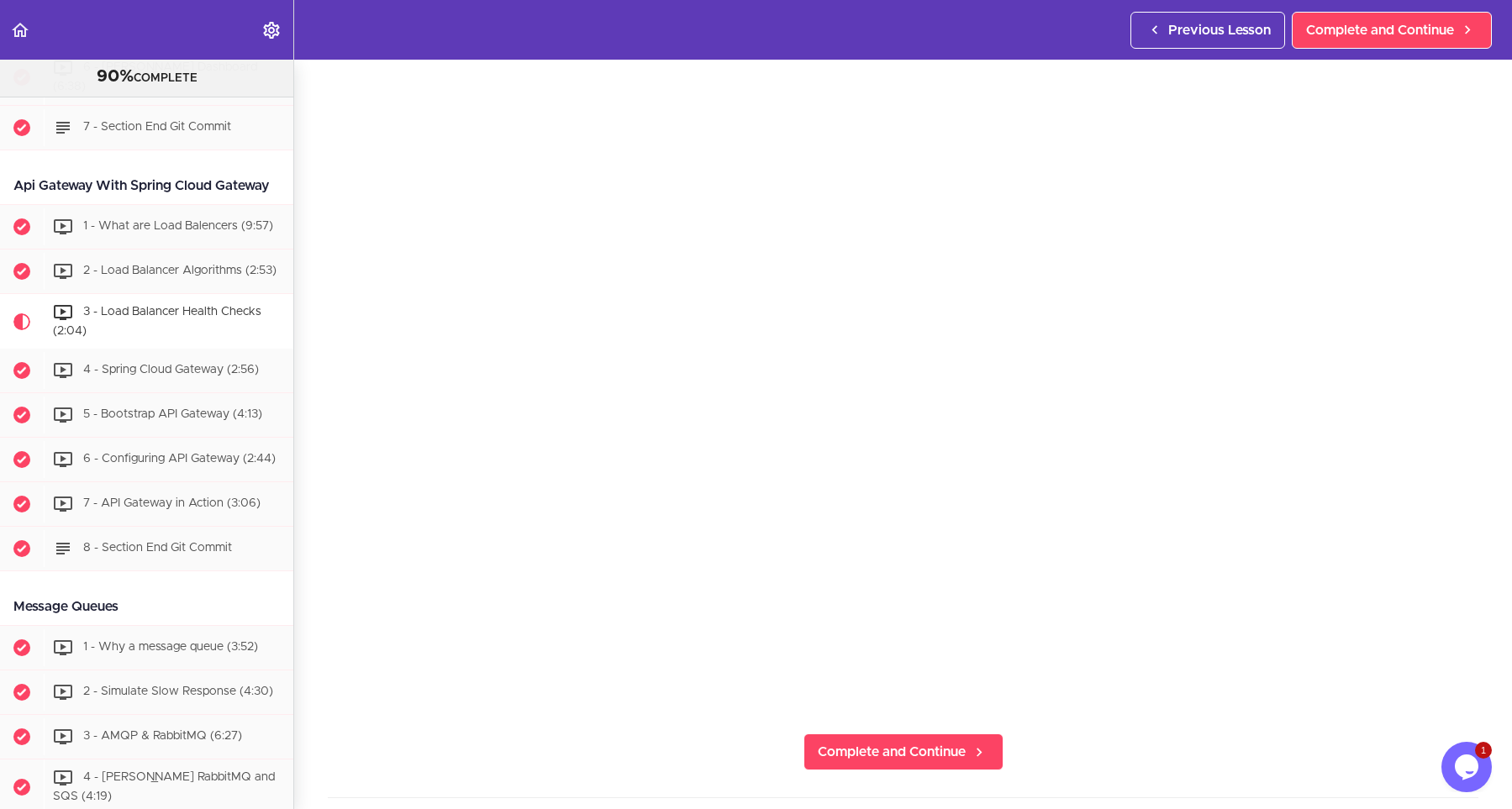
click at [1232, 761] on section "Microservices and Distributed Systems 90% COMPLETE Getting Started 1 - Few Word…" at bounding box center [756, 434] width 1512 height 750
click at [204, 365] on span "4 - Spring Cloud Gateway (2:56)" at bounding box center [171, 371] width 175 height 12
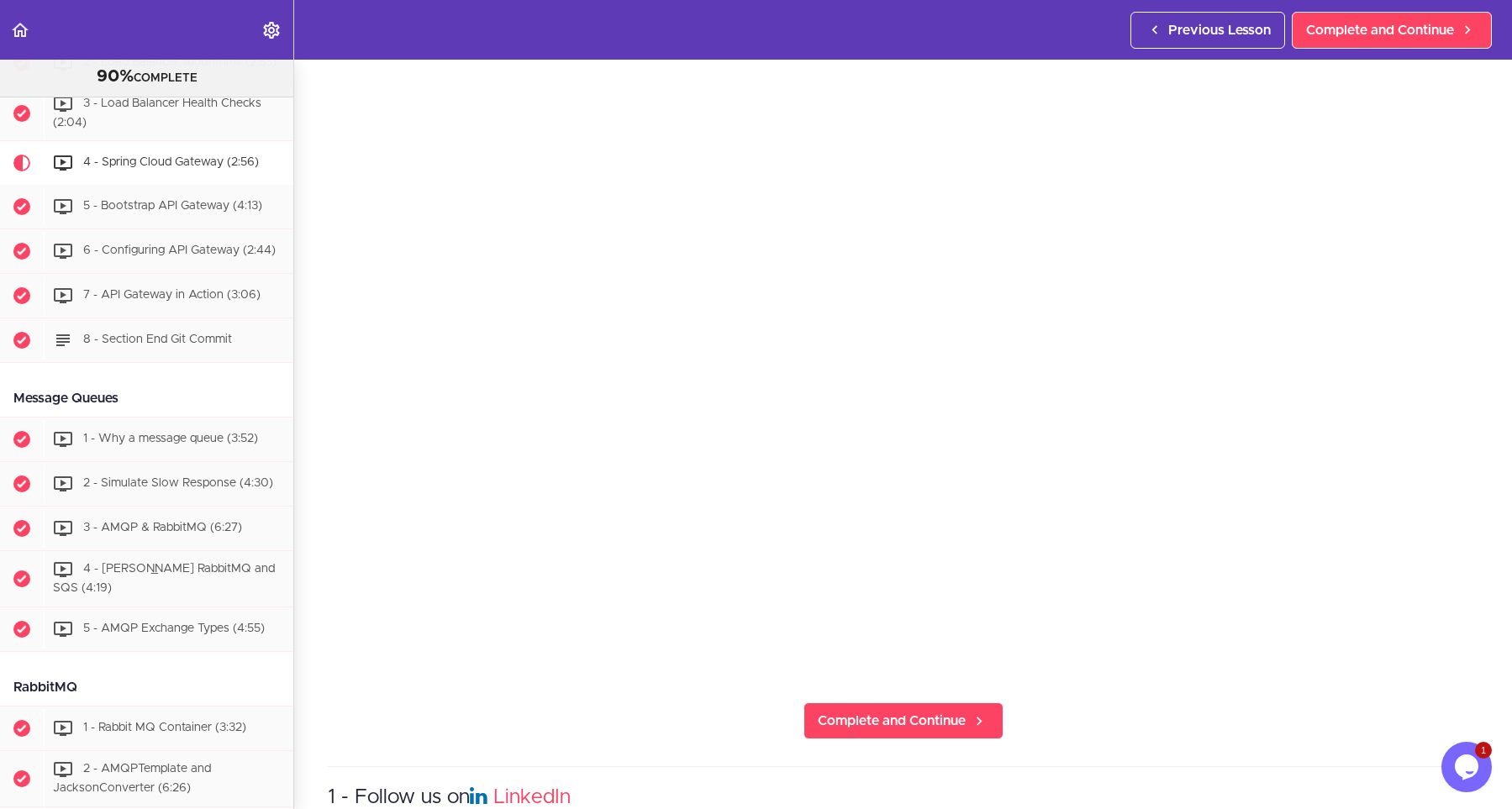
scroll to position [151, 0]
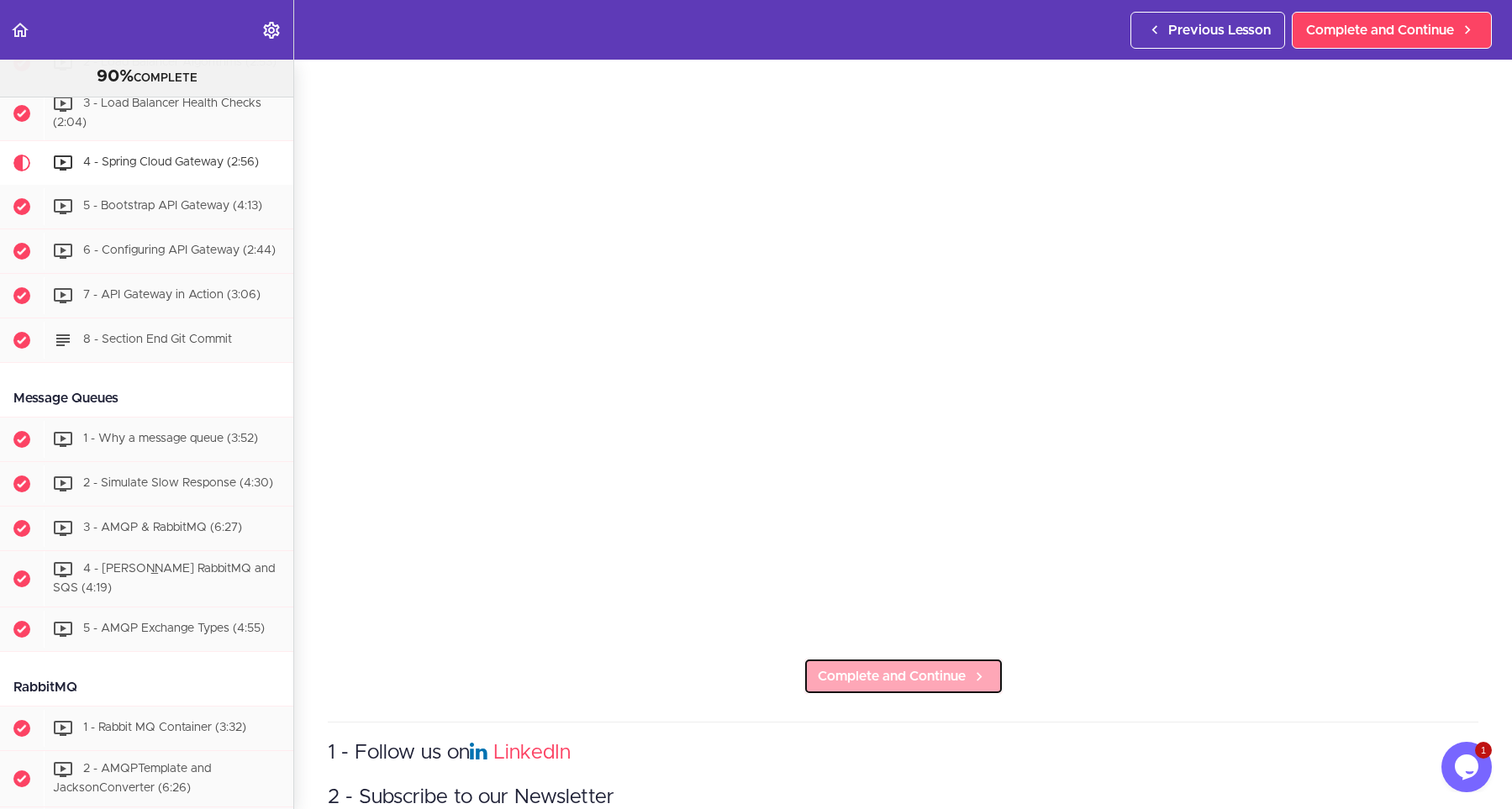
click at [925, 688] on link "Complete and Continue" at bounding box center [903, 676] width 200 height 37
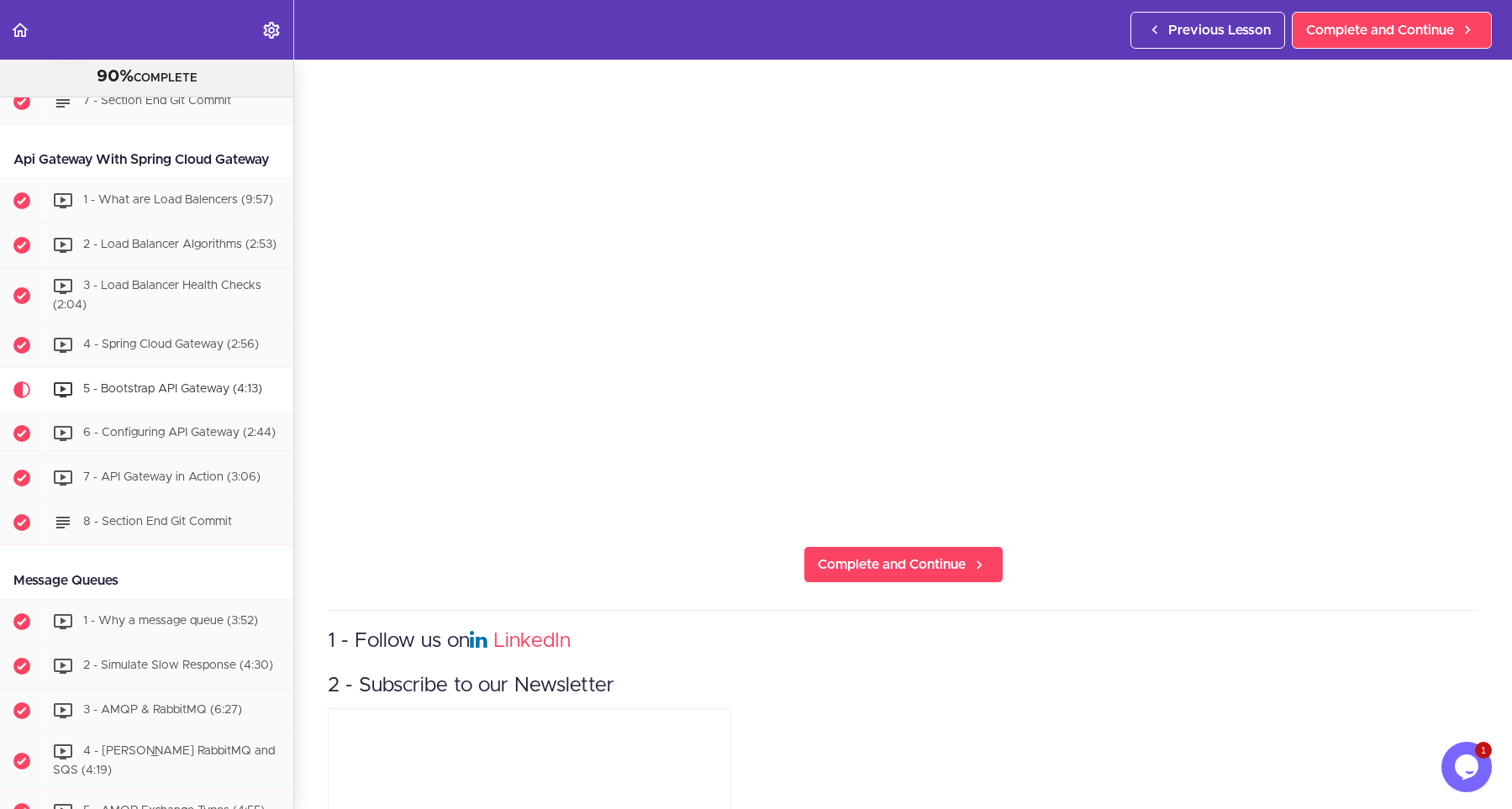
scroll to position [303, 0]
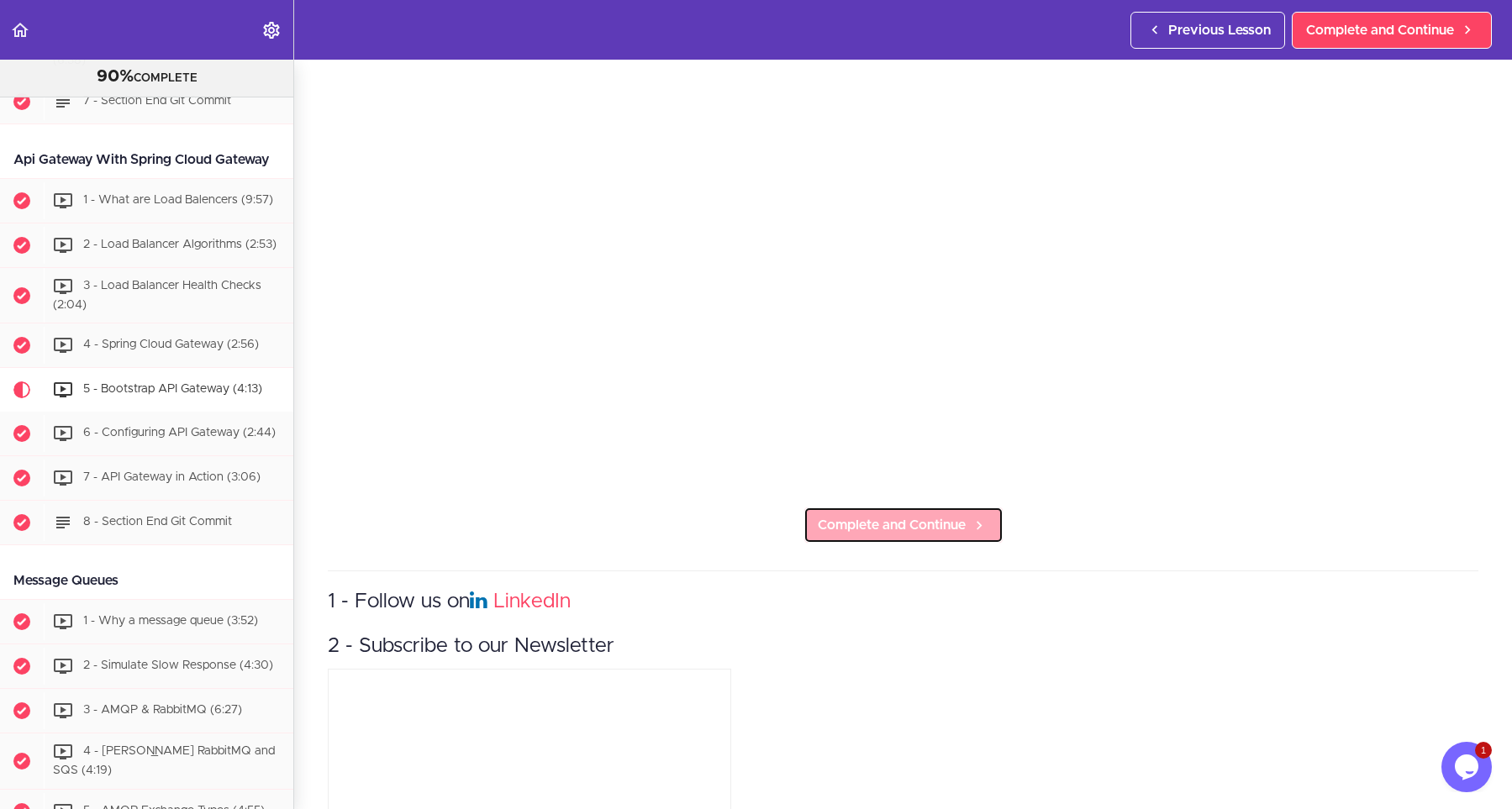
click at [843, 523] on span "Complete and Continue" at bounding box center [892, 524] width 148 height 20
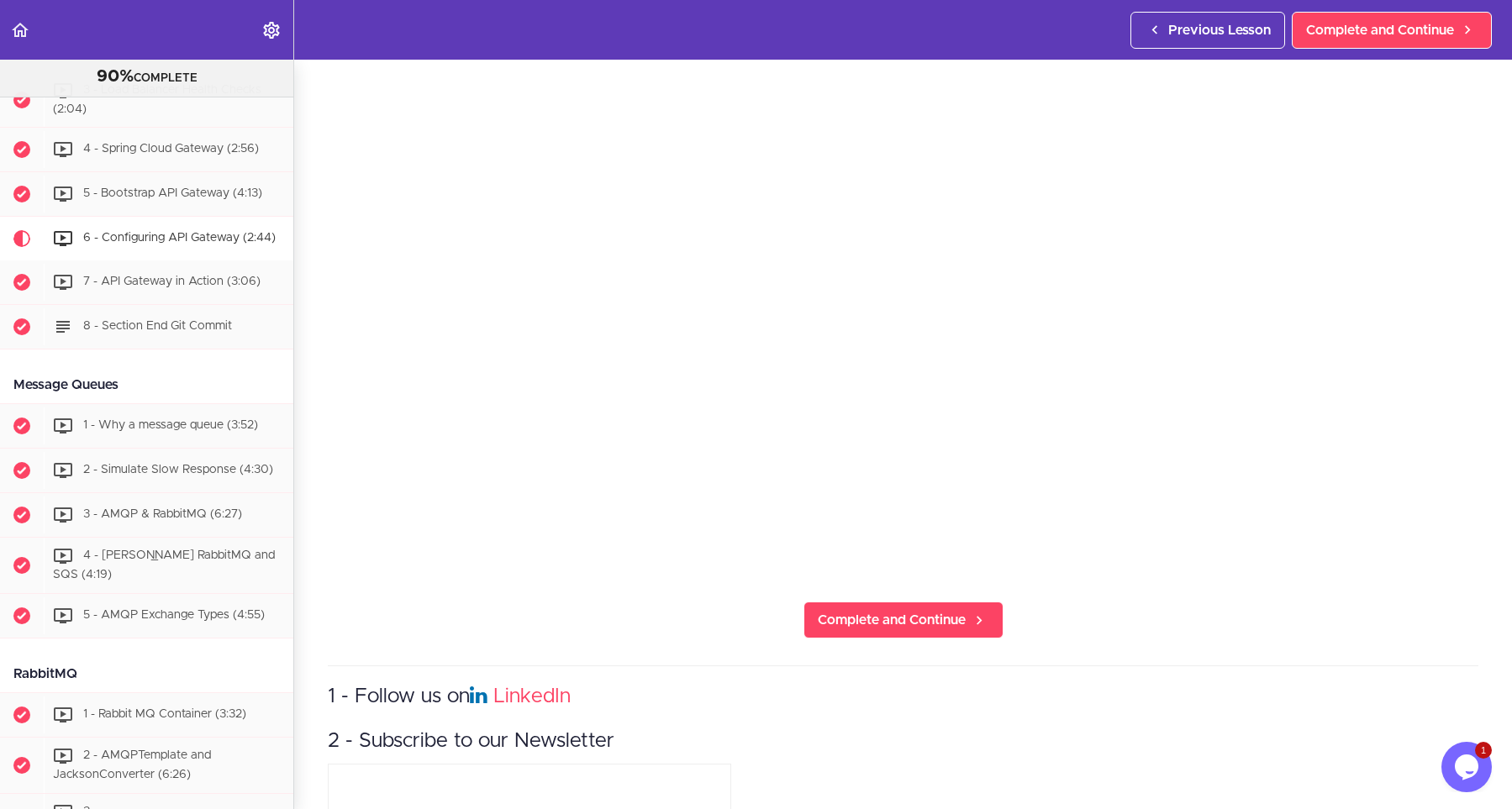
scroll to position [303, 0]
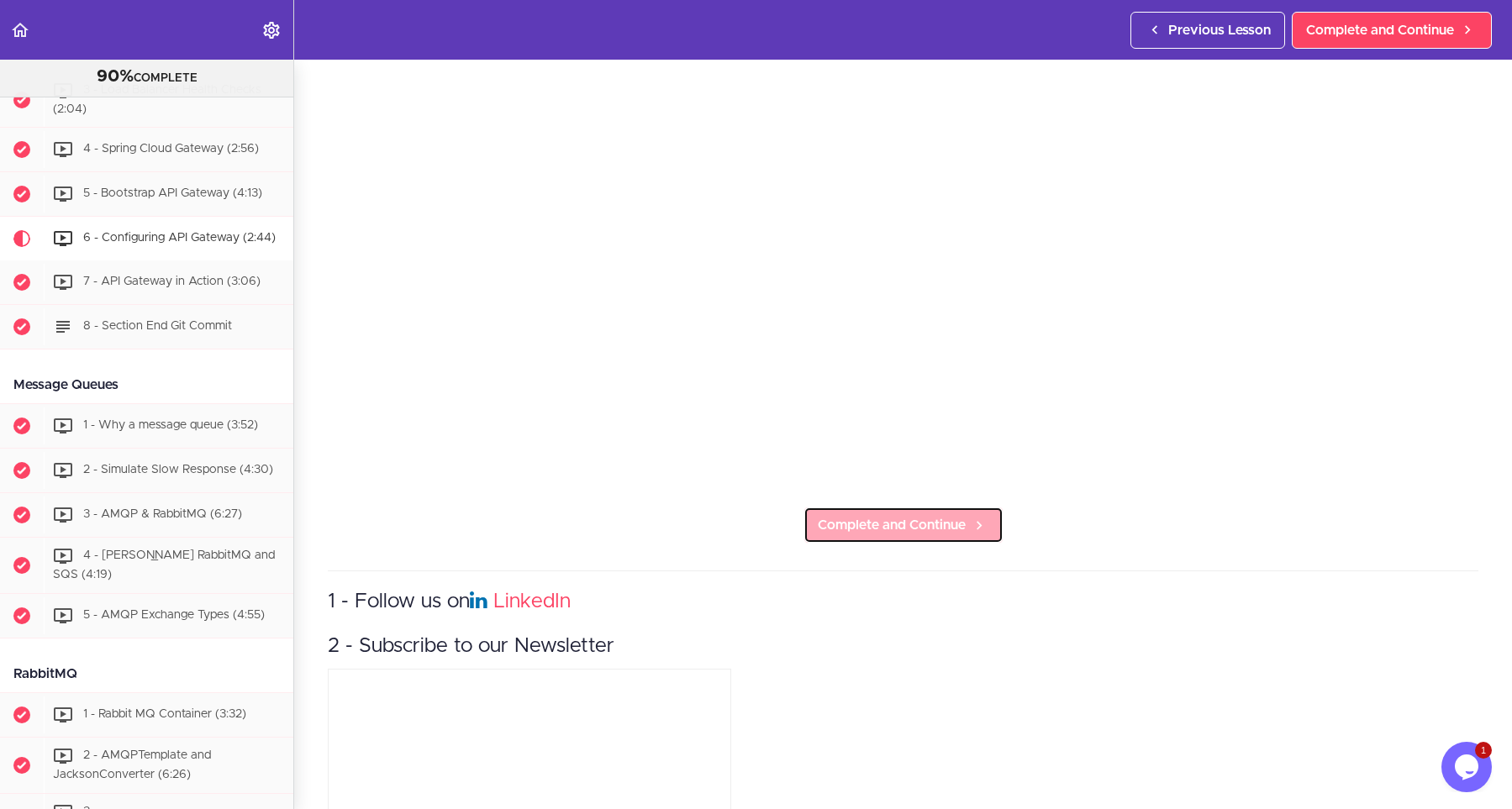
click at [872, 528] on span "Complete and Continue" at bounding box center [892, 524] width 148 height 20
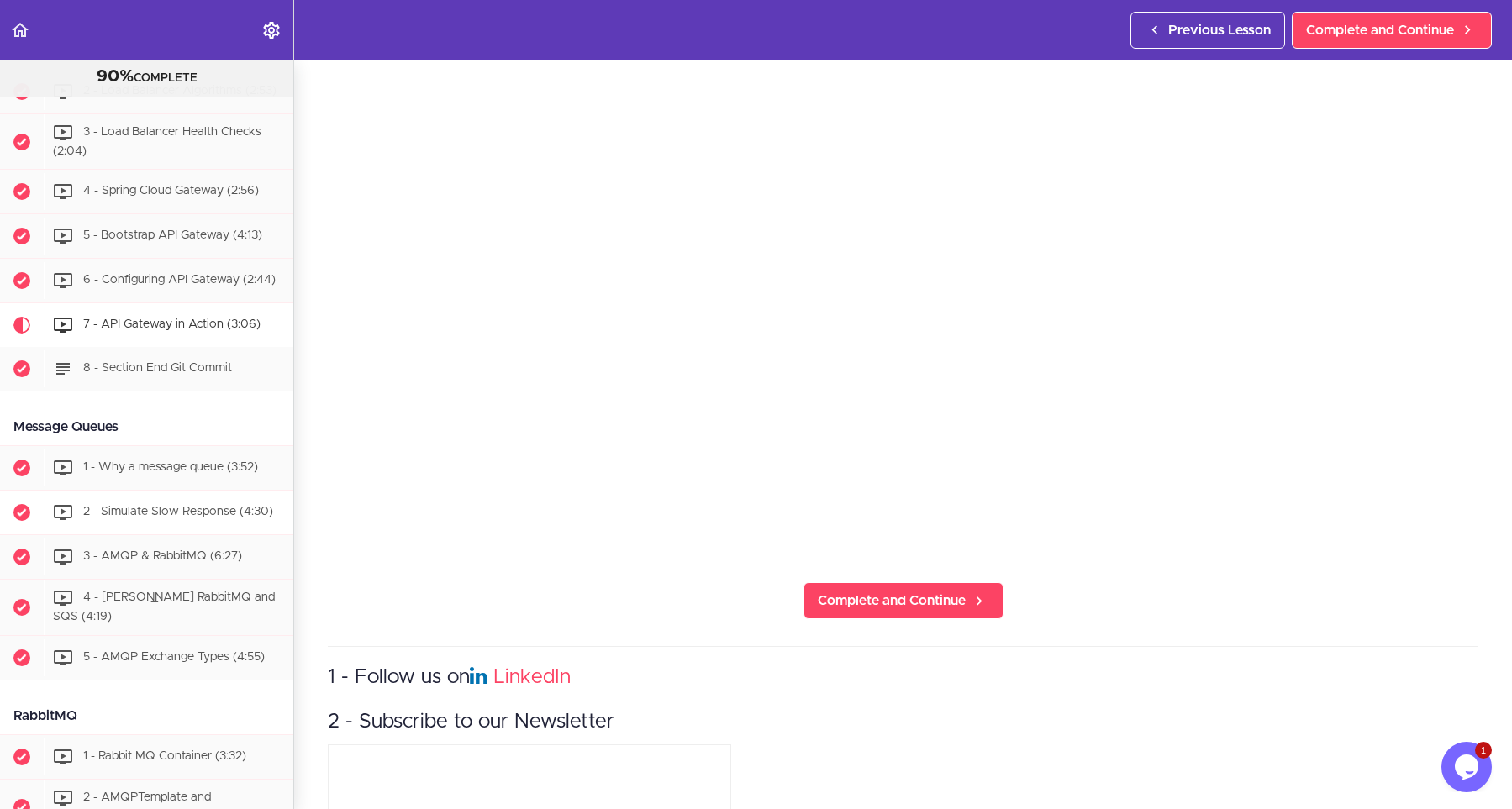
scroll to position [2777, 0]
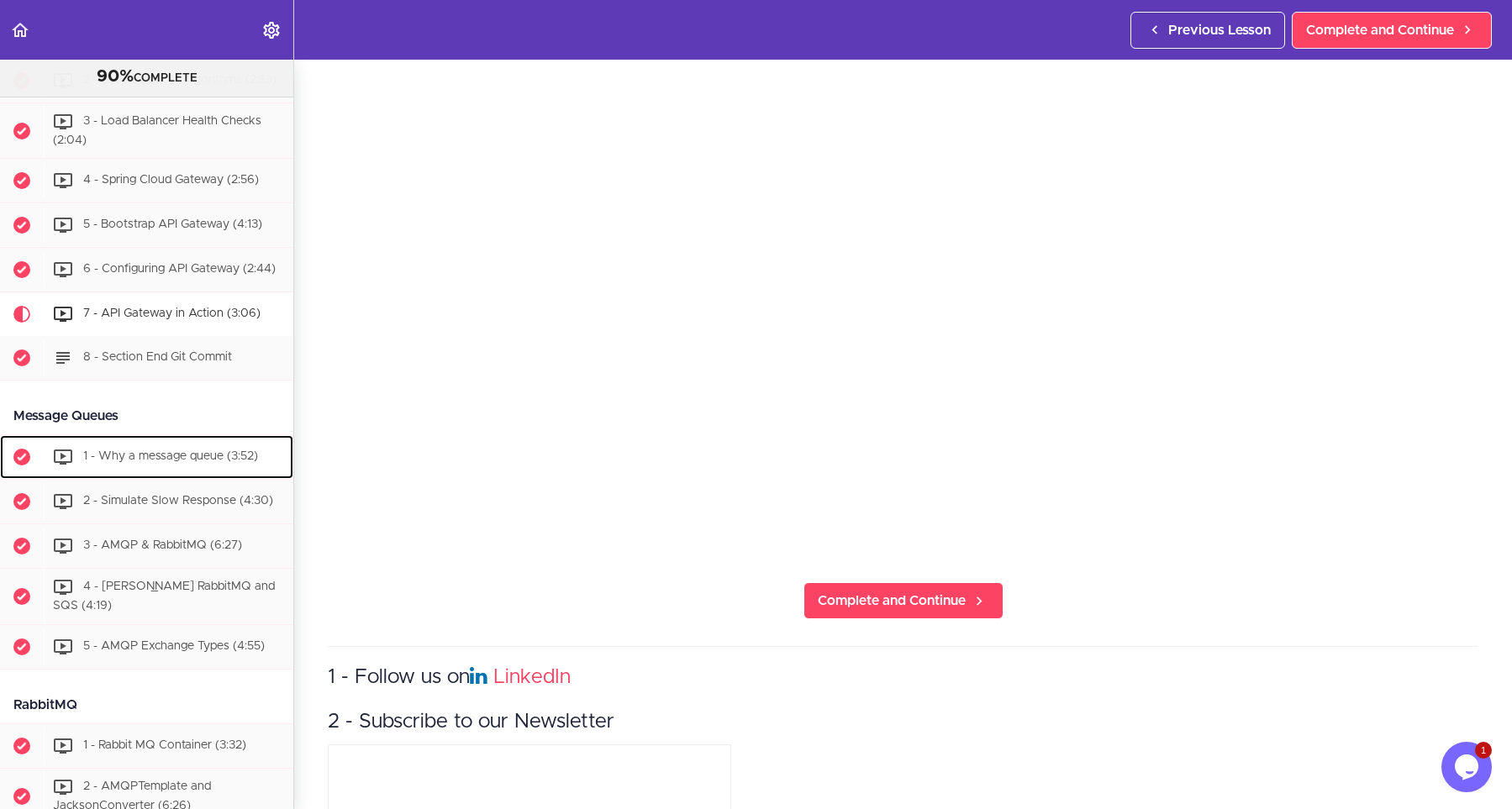
click at [132, 451] on span "1 - Why a message queue (3:52)" at bounding box center [170, 457] width 175 height 12
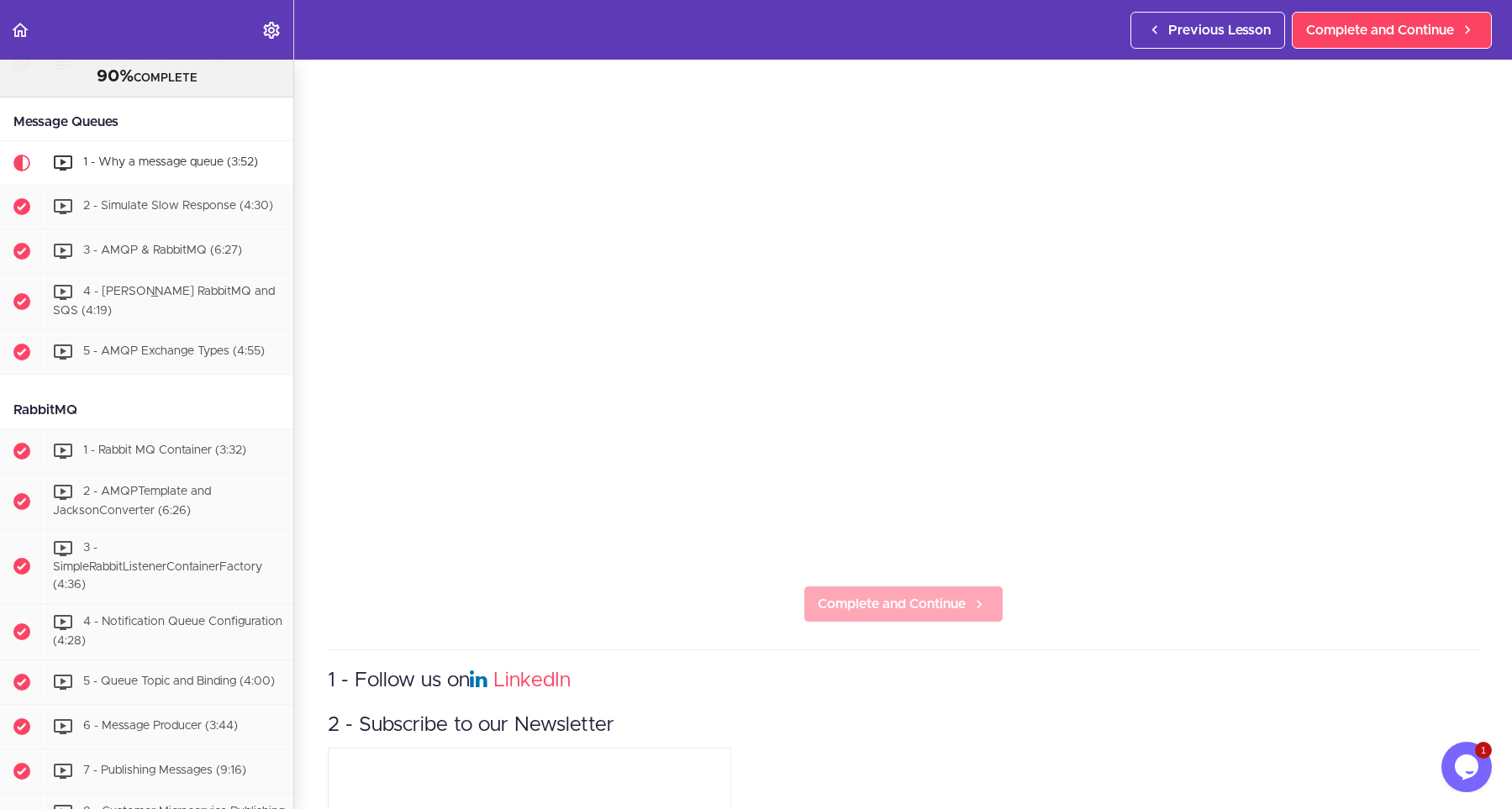
scroll to position [227, 0]
click at [838, 594] on span "Complete and Continue" at bounding box center [892, 600] width 148 height 20
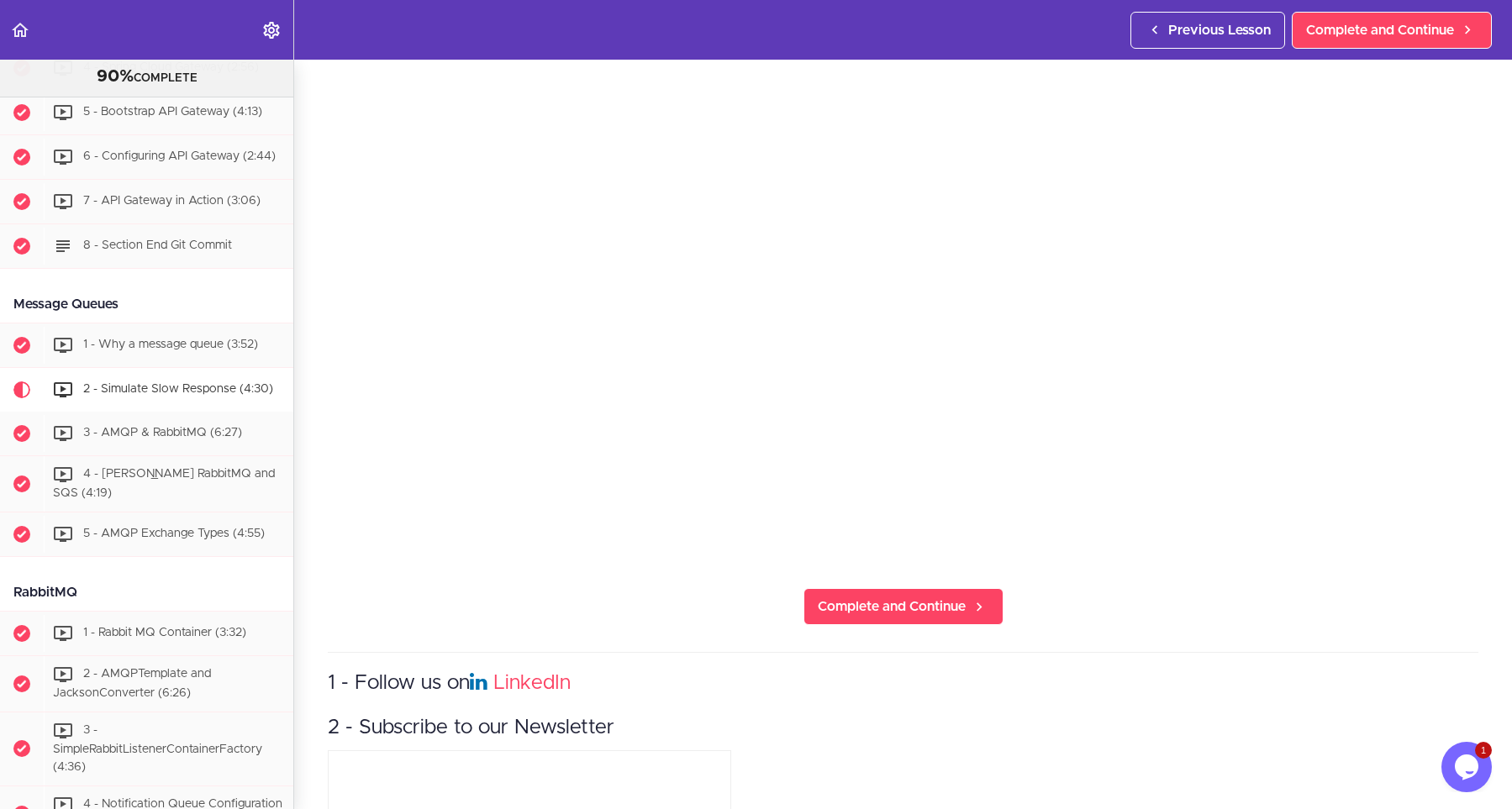
scroll to position [227, 0]
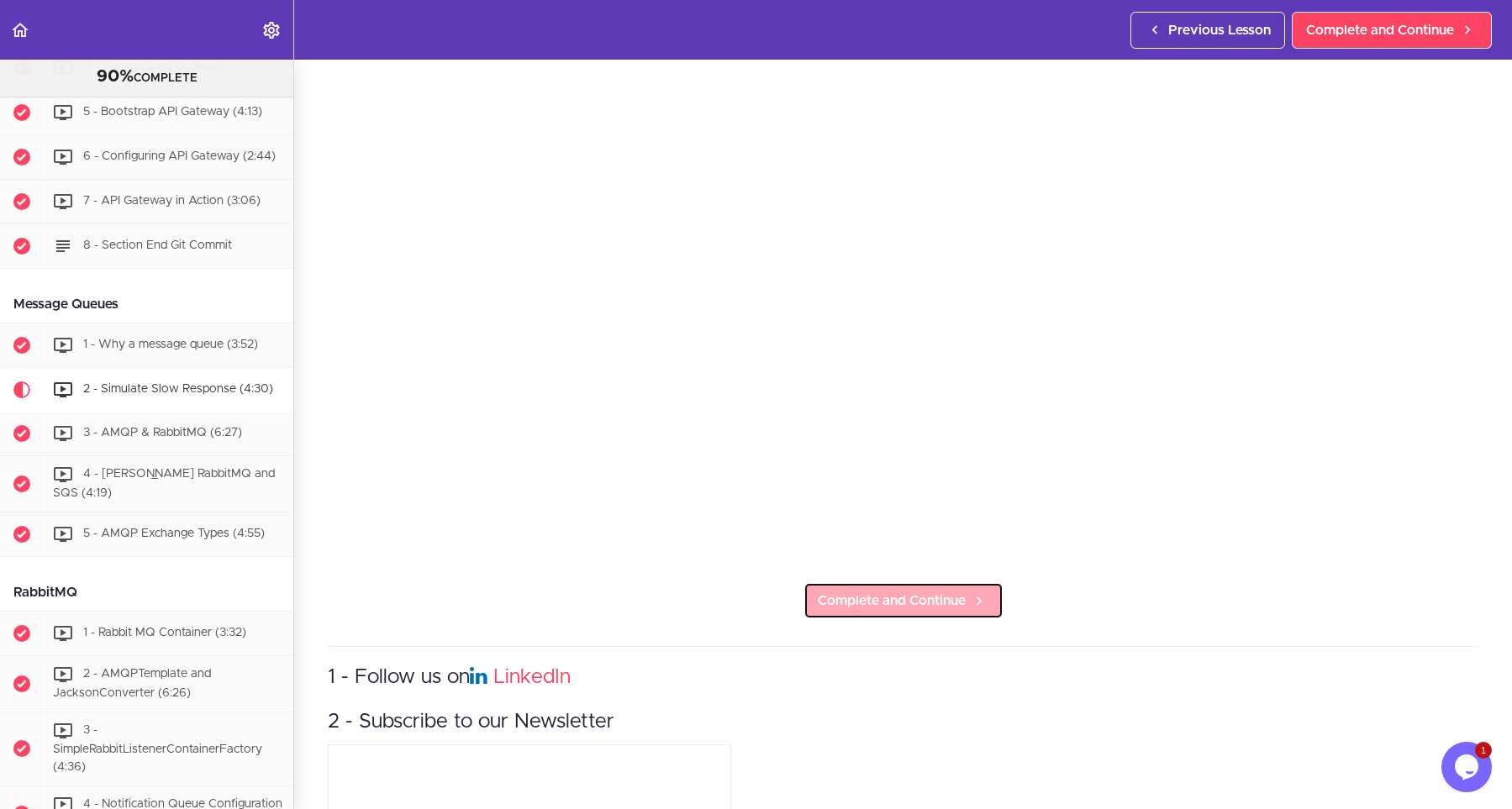
click at [839, 583] on link "Complete and Continue" at bounding box center [903, 600] width 200 height 37
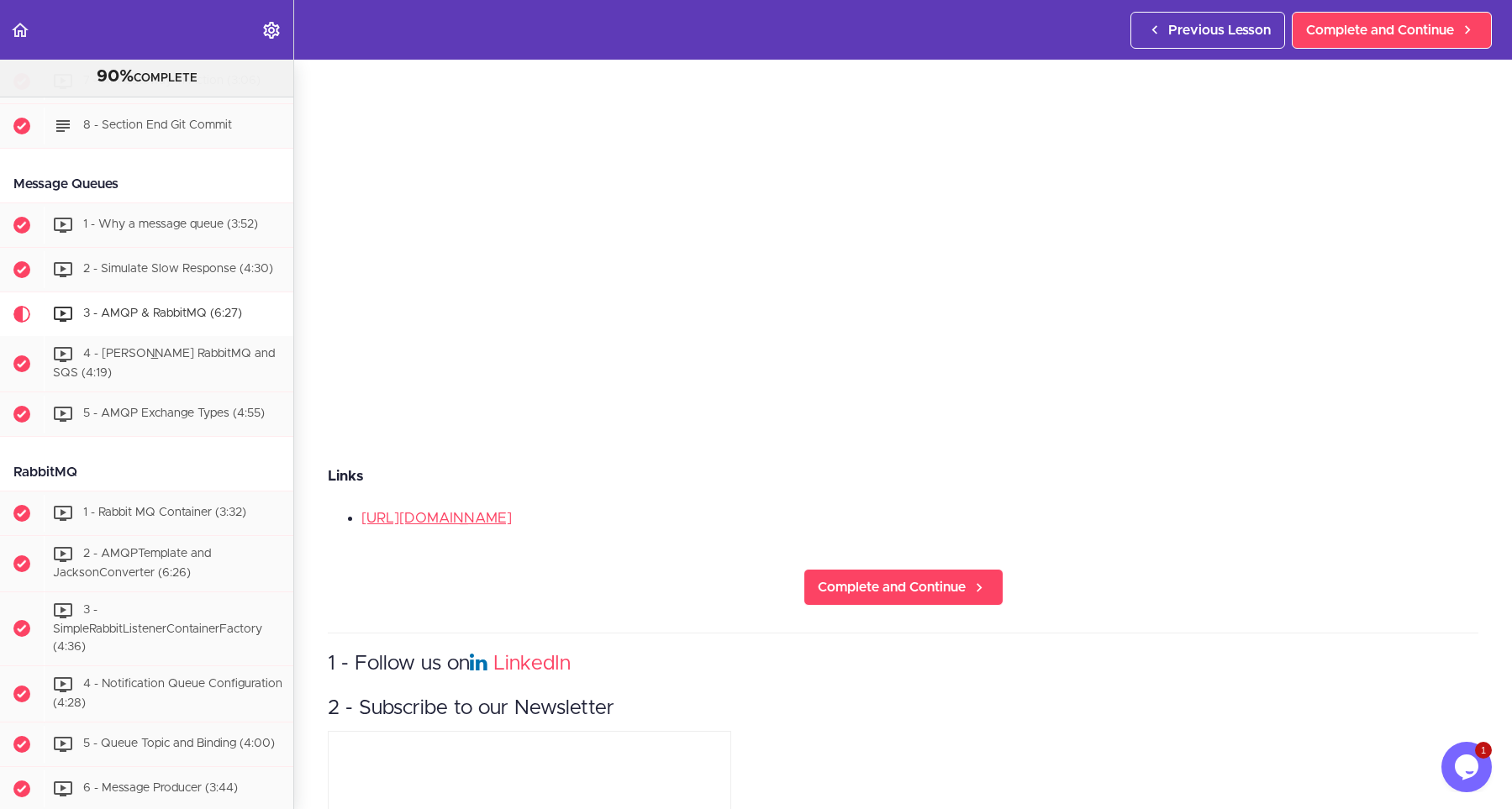
scroll to position [378, 0]
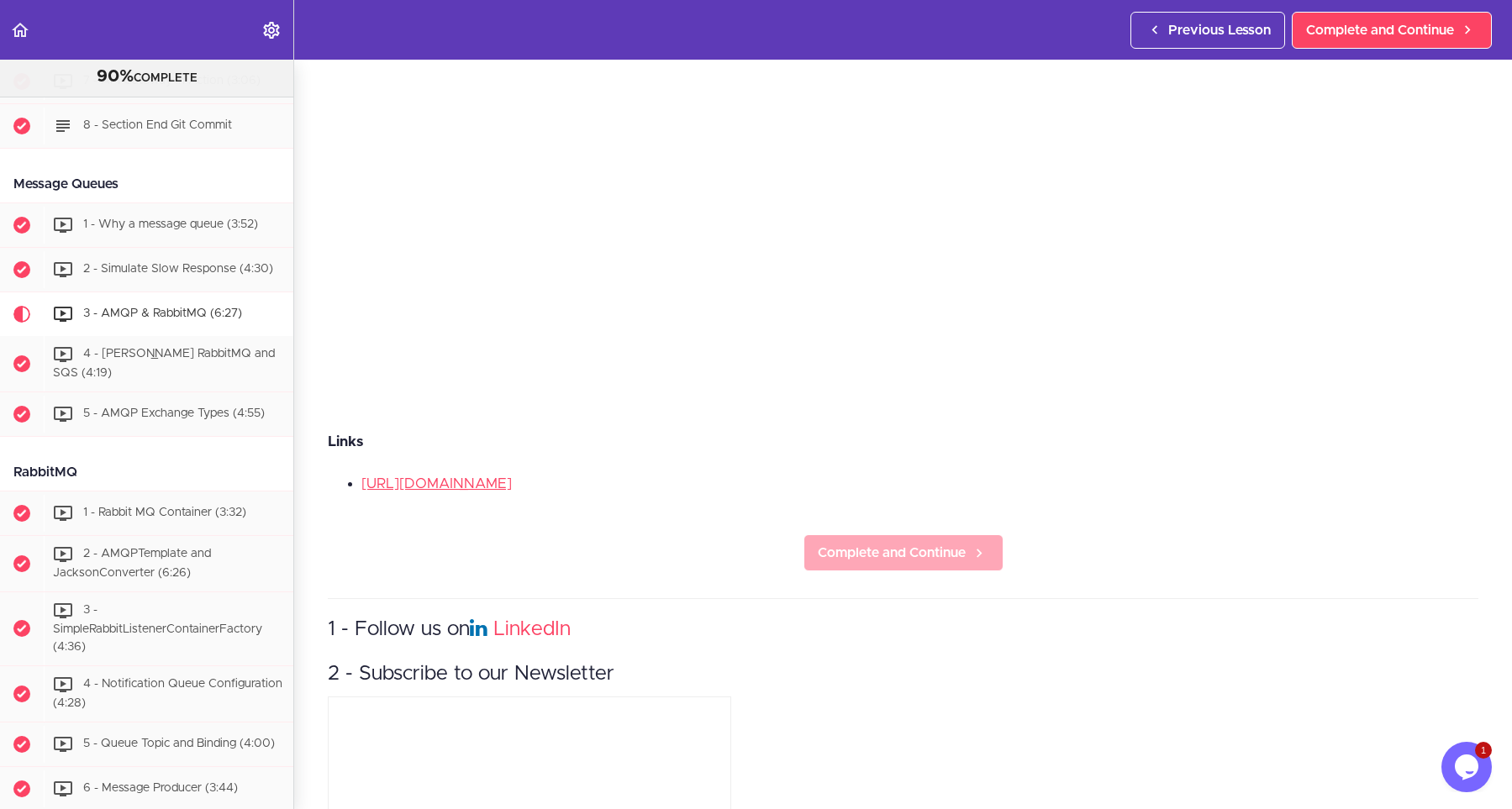
click at [866, 542] on link "Complete and Continue" at bounding box center [903, 553] width 200 height 37
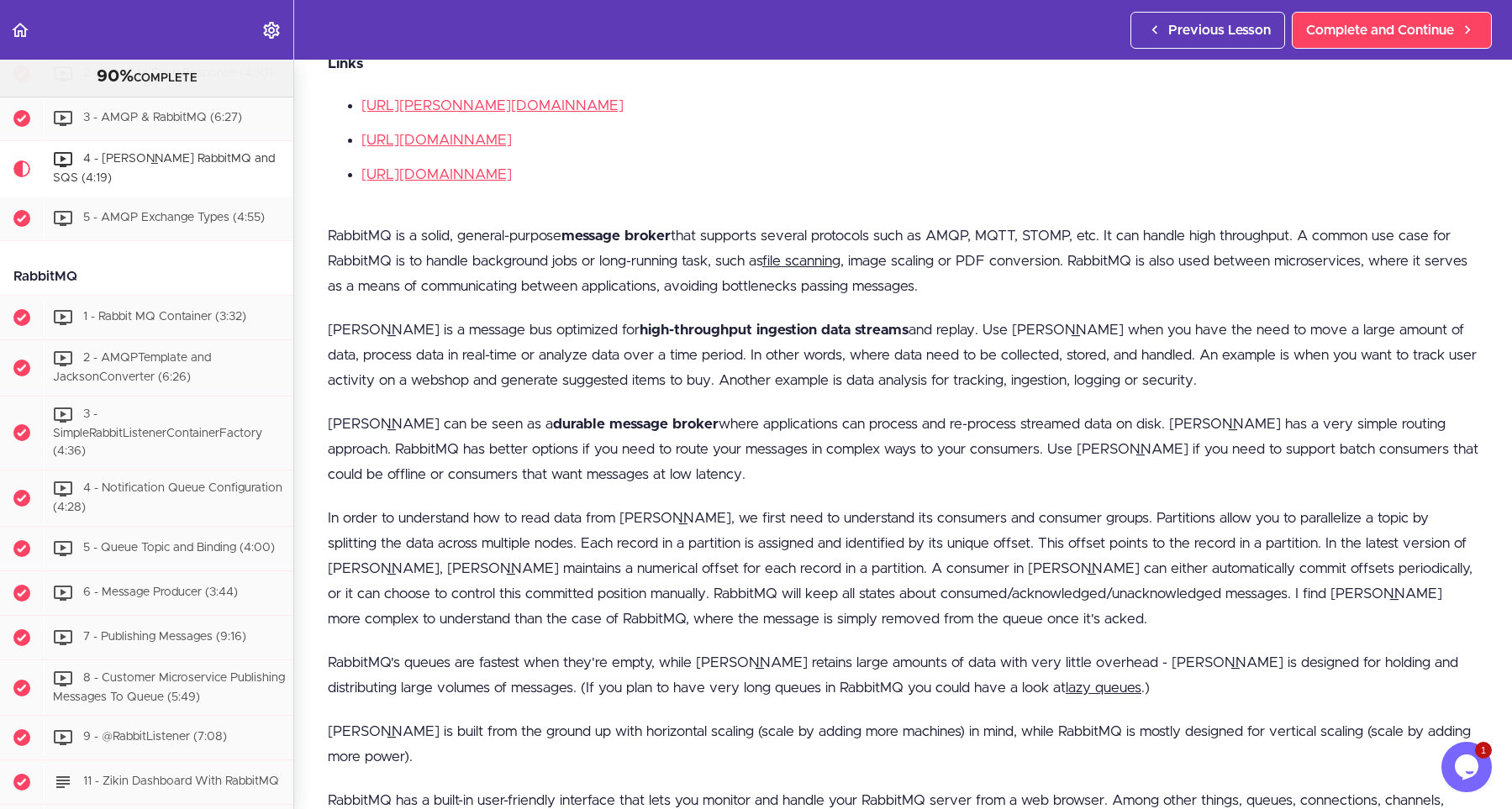
scroll to position [984, 0]
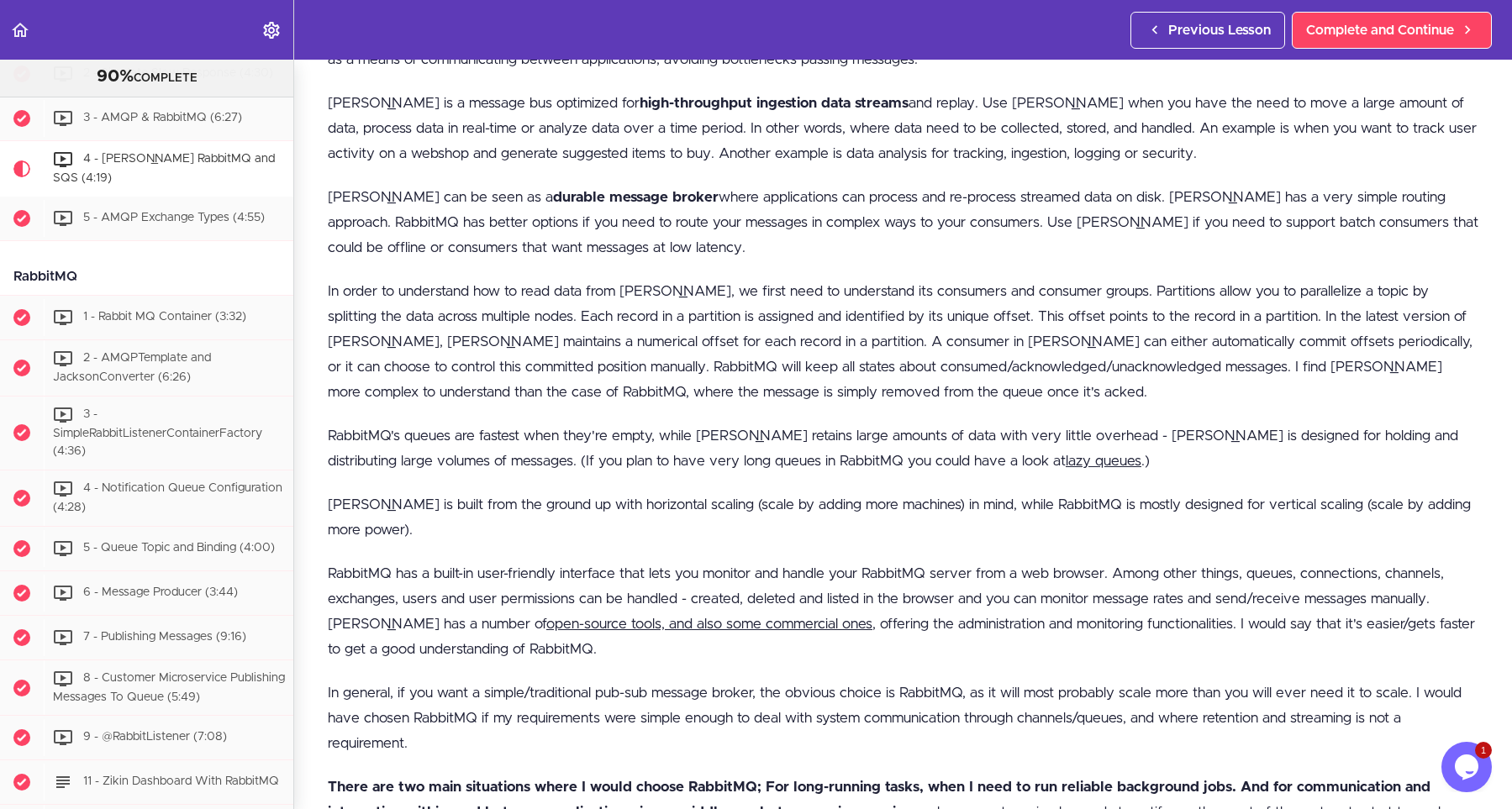
click at [671, 538] on p "Kafka is built from the ground up with horizontal scaling (scale by adding more…" at bounding box center [903, 518] width 1151 height 51
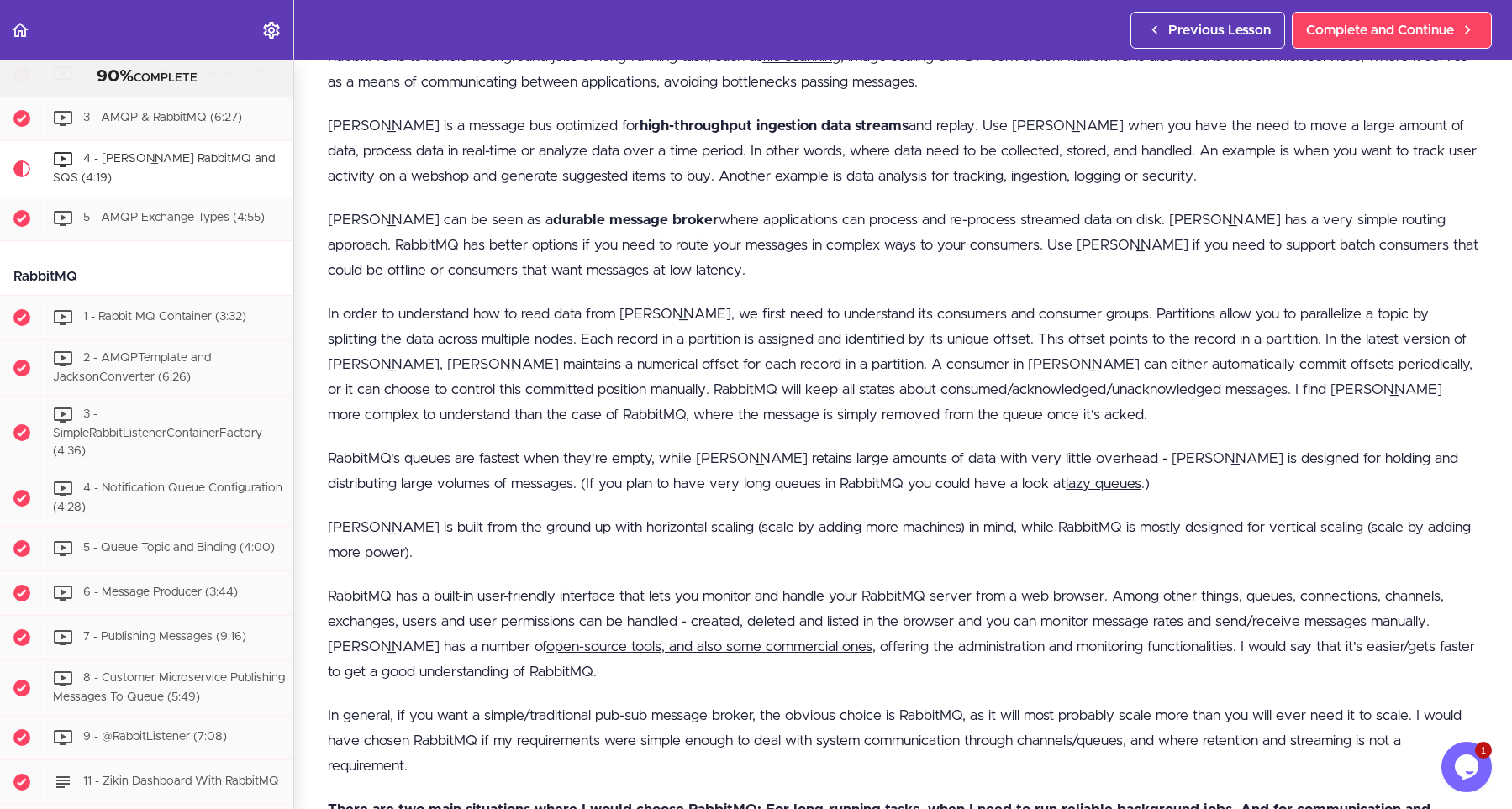
scroll to position [1058, 0]
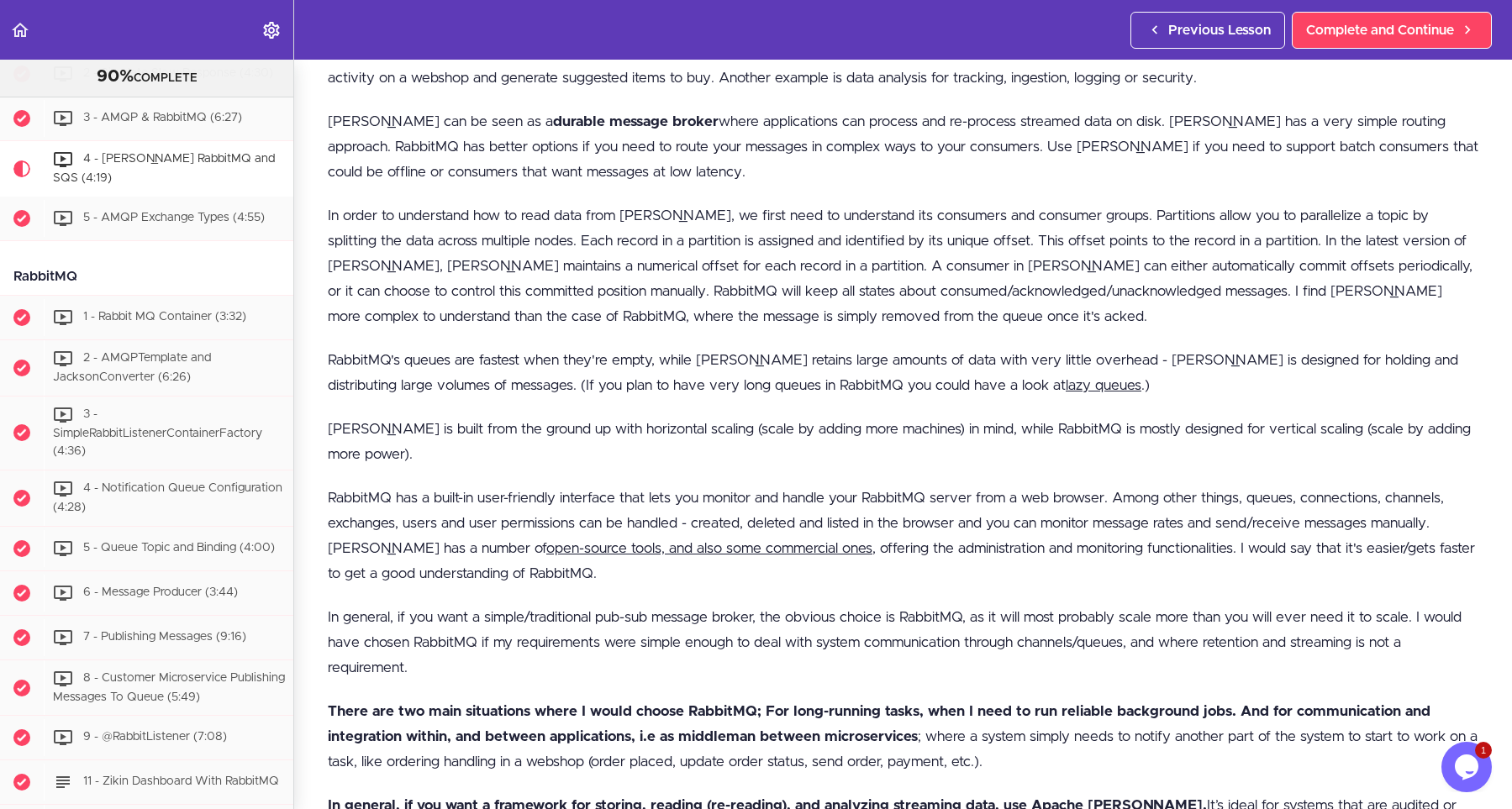
click at [880, 384] on p "RabbitMQ's queues are fastest when they're empty, while Kafka retains large amo…" at bounding box center [903, 373] width 1151 height 51
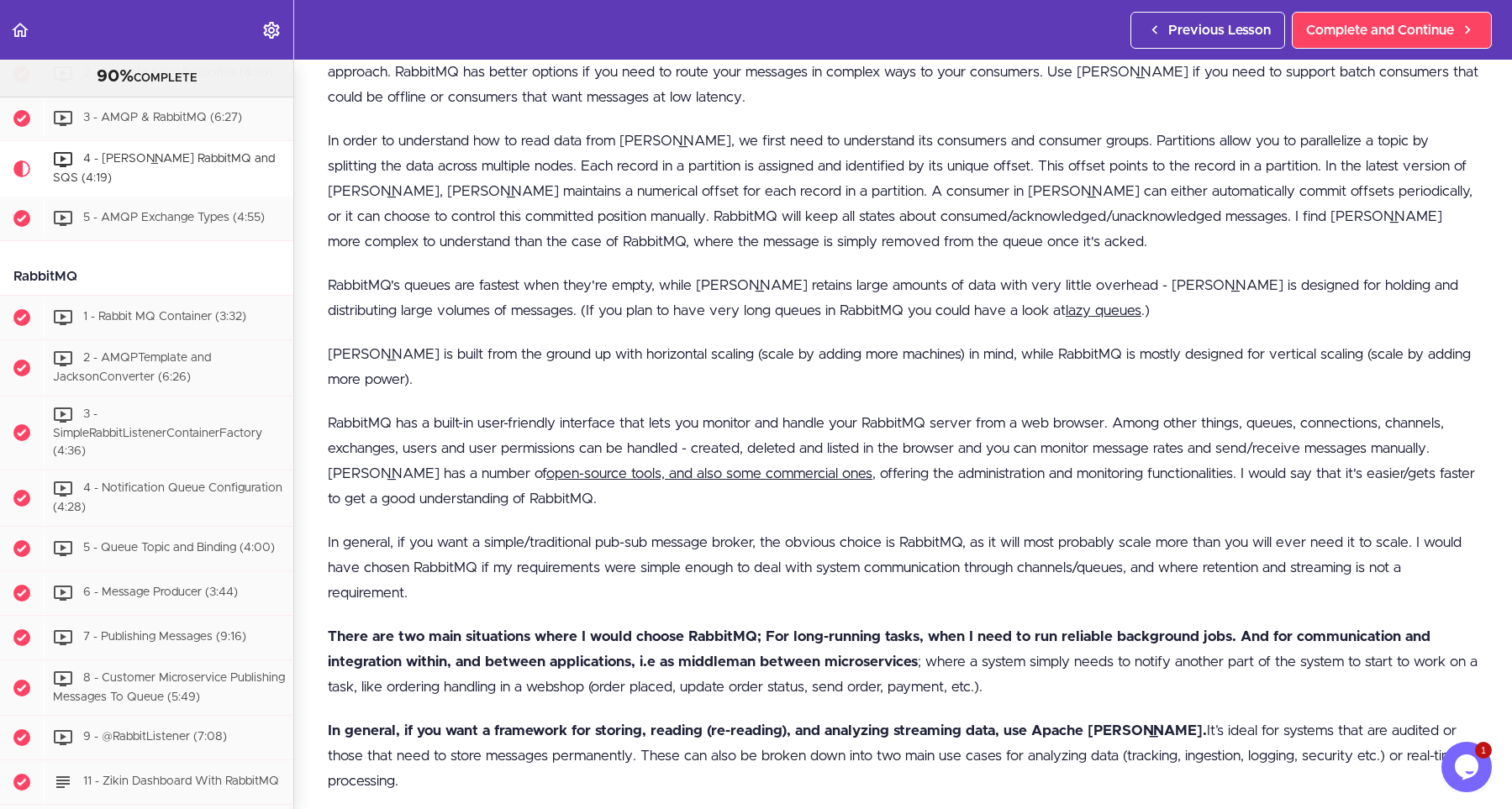
scroll to position [1210, 0]
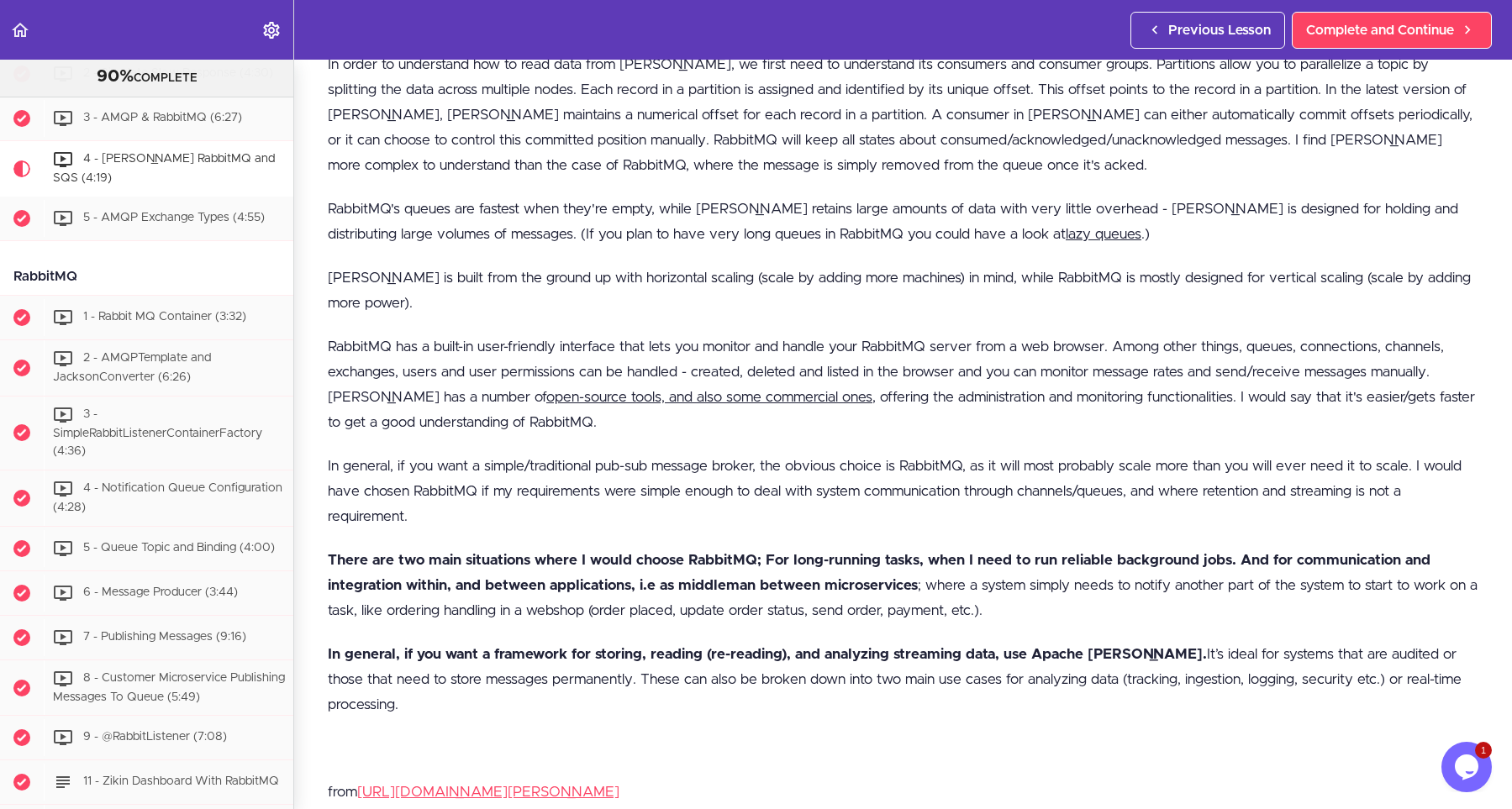
click at [1022, 283] on p "Kafka is built from the ground up with horizontal scaling (scale by adding more…" at bounding box center [903, 291] width 1151 height 51
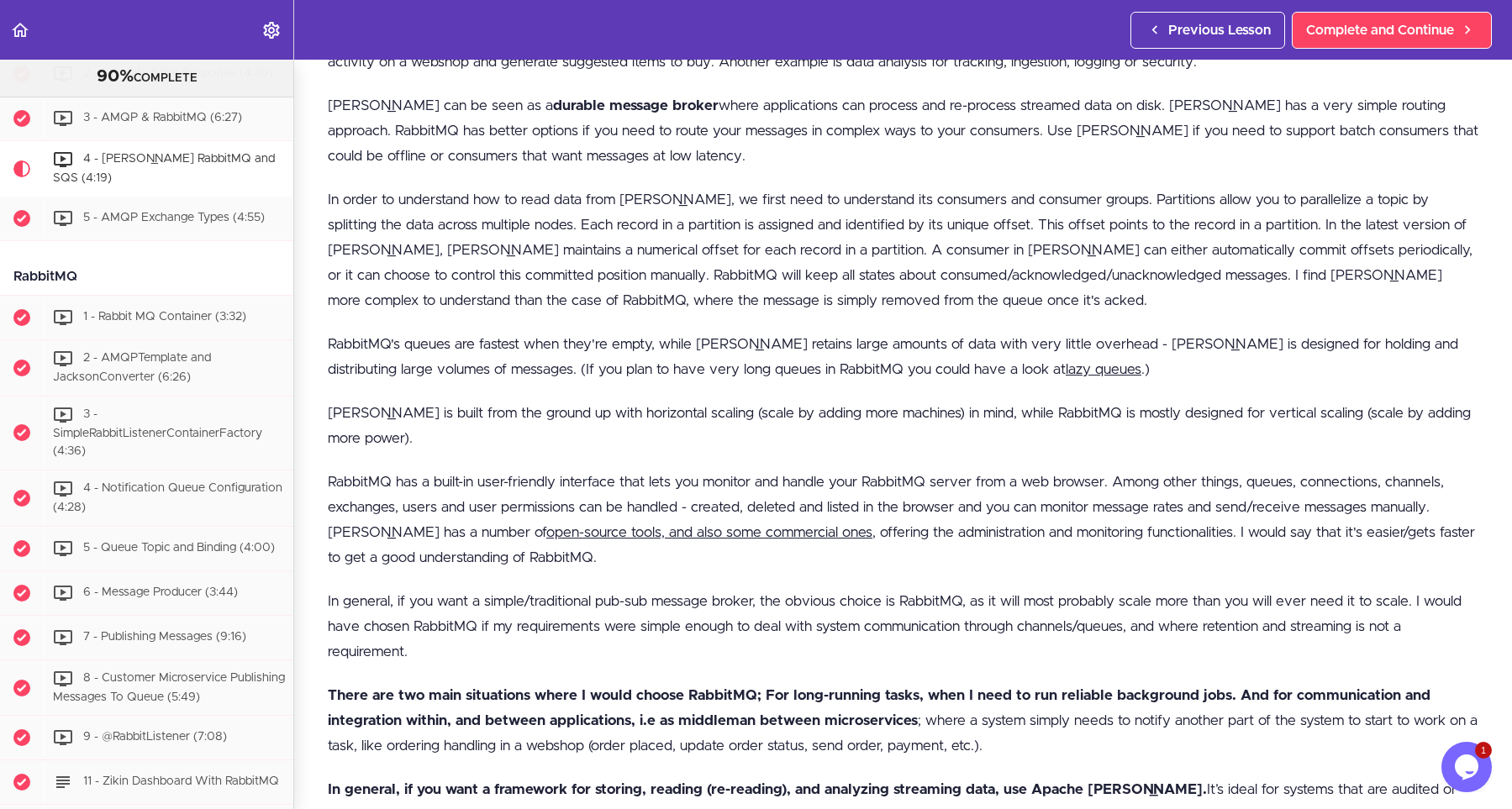
scroll to position [1058, 0]
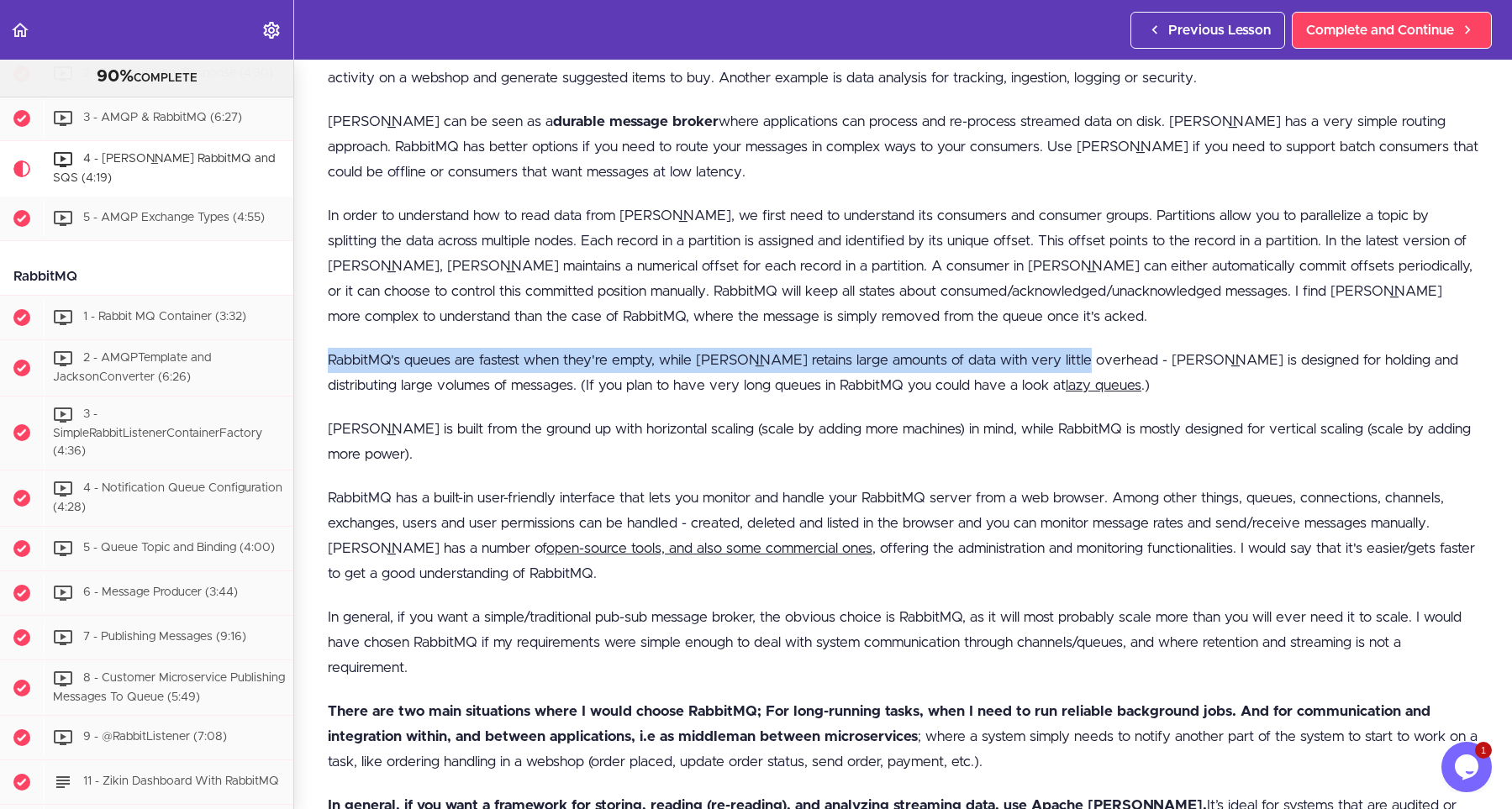
drag, startPoint x: 1077, startPoint y: 359, endPoint x: 309, endPoint y: 353, distance: 768.0
click at [309, 353] on section "Microservices and Distributed Systems 90% COMPLETE Getting Started 1 - Few Word…" at bounding box center [756, 434] width 1512 height 750
click at [411, 356] on p "RabbitMQ's queues are fastest when they're empty, while Kafka retains large amo…" at bounding box center [903, 373] width 1151 height 51
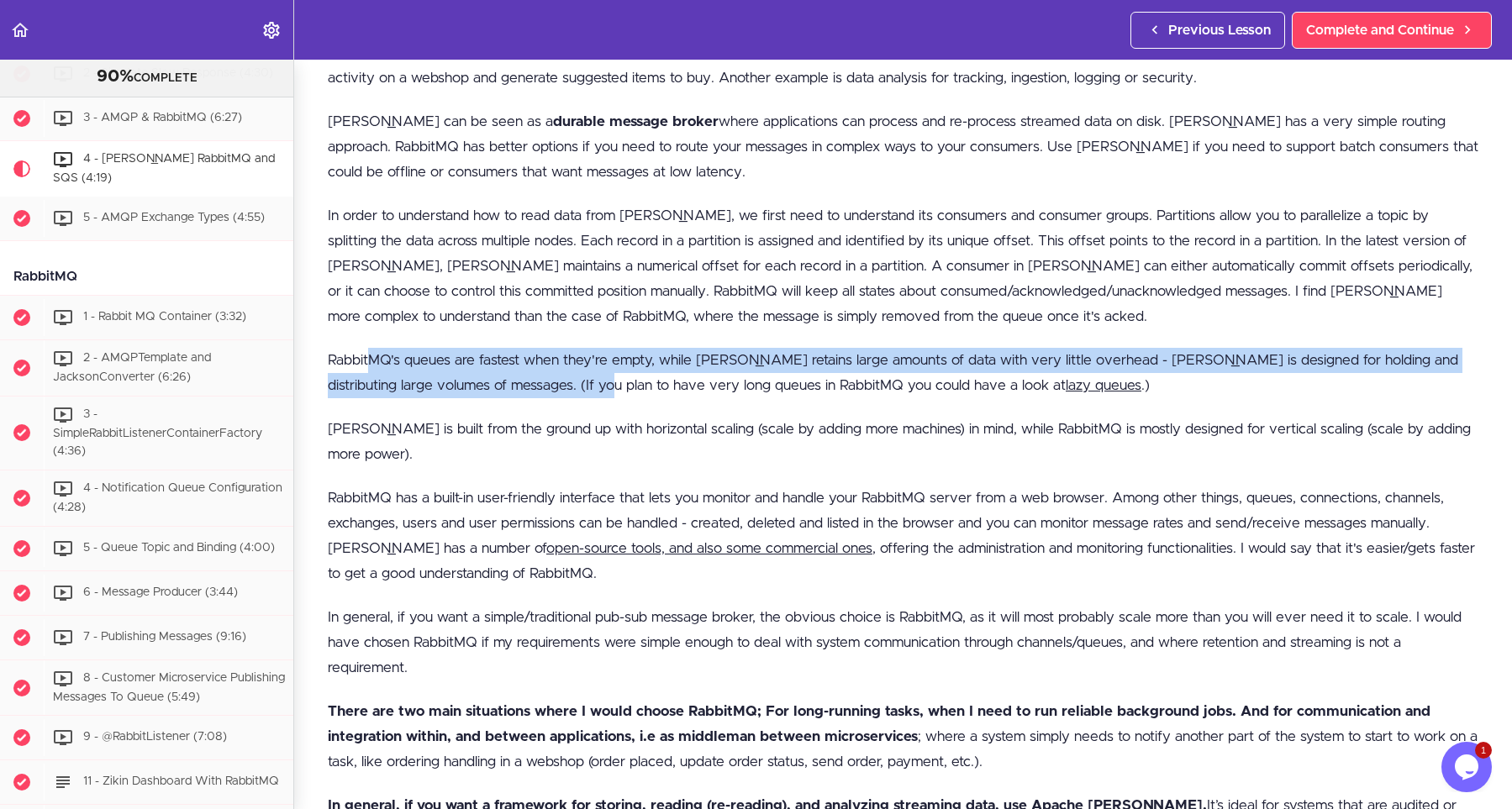
drag, startPoint x: 372, startPoint y: 353, endPoint x: 526, endPoint y: 371, distance: 155.0
click at [553, 378] on p "RabbitMQ's queues are fastest when they're empty, while Kafka retains large amo…" at bounding box center [903, 373] width 1151 height 51
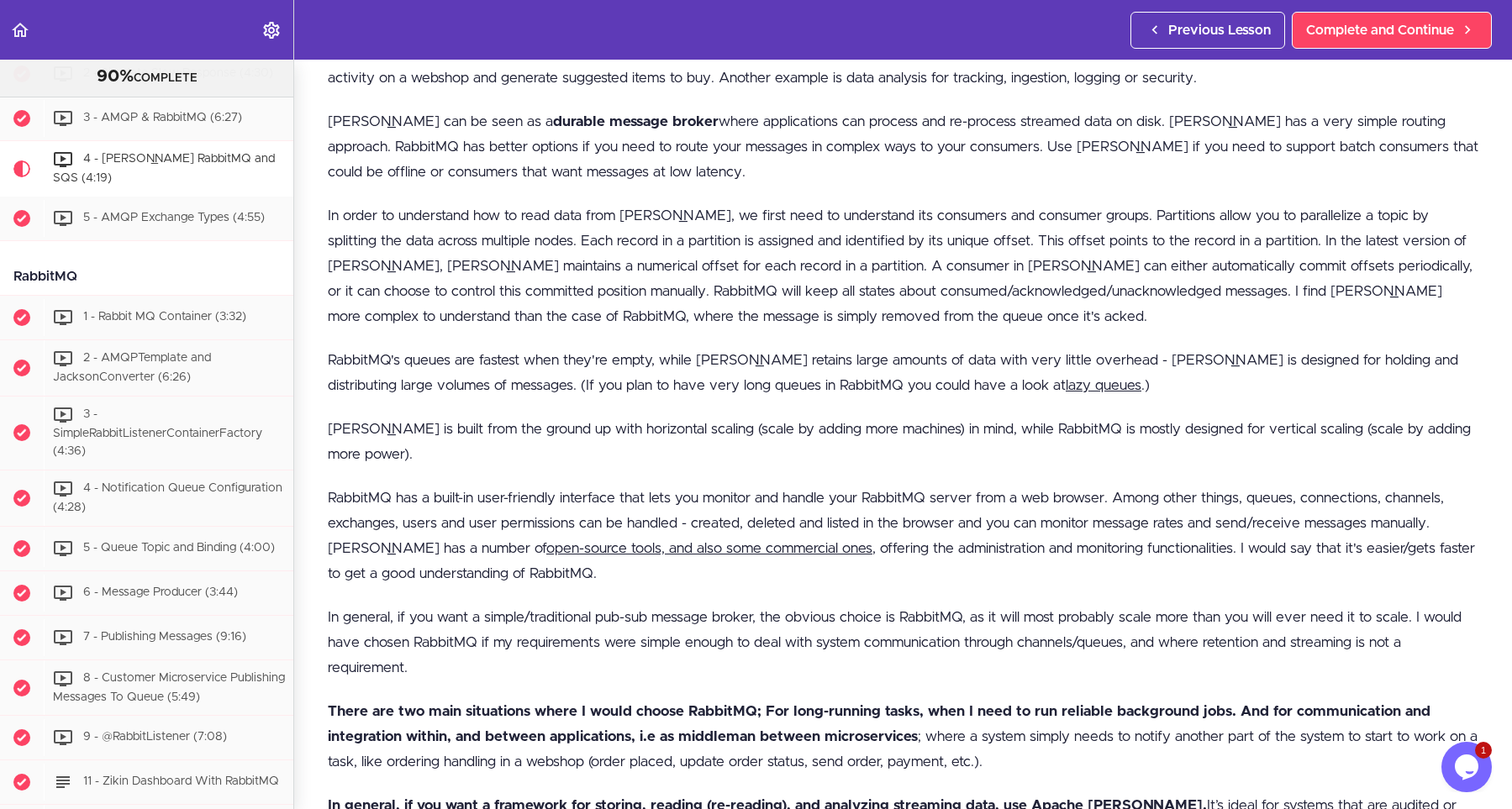
click at [348, 369] on p "RabbitMQ's queues are fastest when they're empty, while Kafka retains large amo…" at bounding box center [903, 373] width 1151 height 51
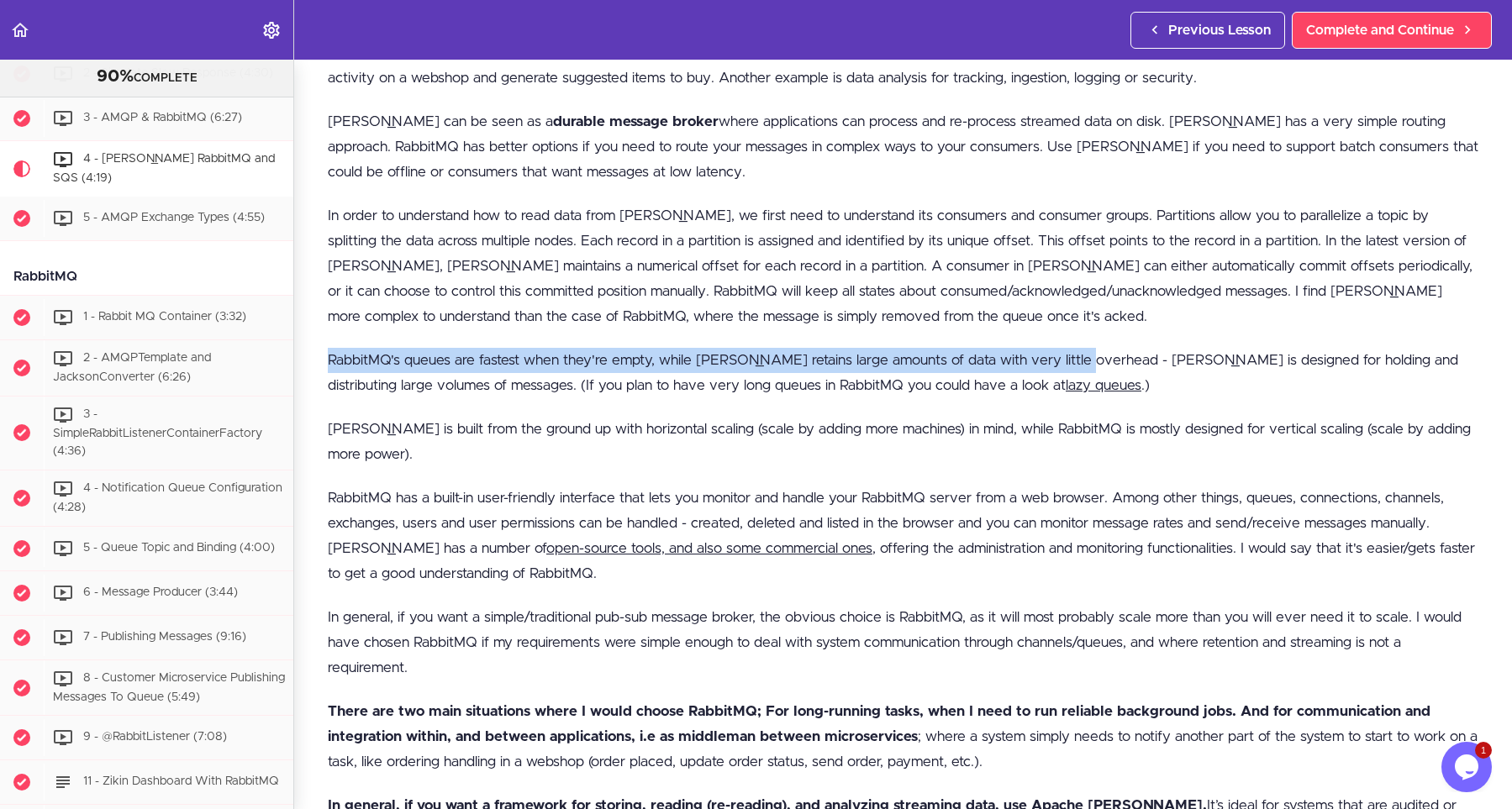
drag, startPoint x: 348, startPoint y: 369, endPoint x: 1048, endPoint y: 370, distance: 700.0
click at [1048, 370] on p "RabbitMQ's queues are fastest when they're empty, while Kafka retains large amo…" at bounding box center [903, 373] width 1151 height 51
copy p "RabbitMQ's queues are fastest when they're empty, while Kafka retains large amo…"
click at [1045, 369] on p "RabbitMQ's queues are fastest when they're empty, while Kafka retains large amo…" at bounding box center [903, 373] width 1151 height 51
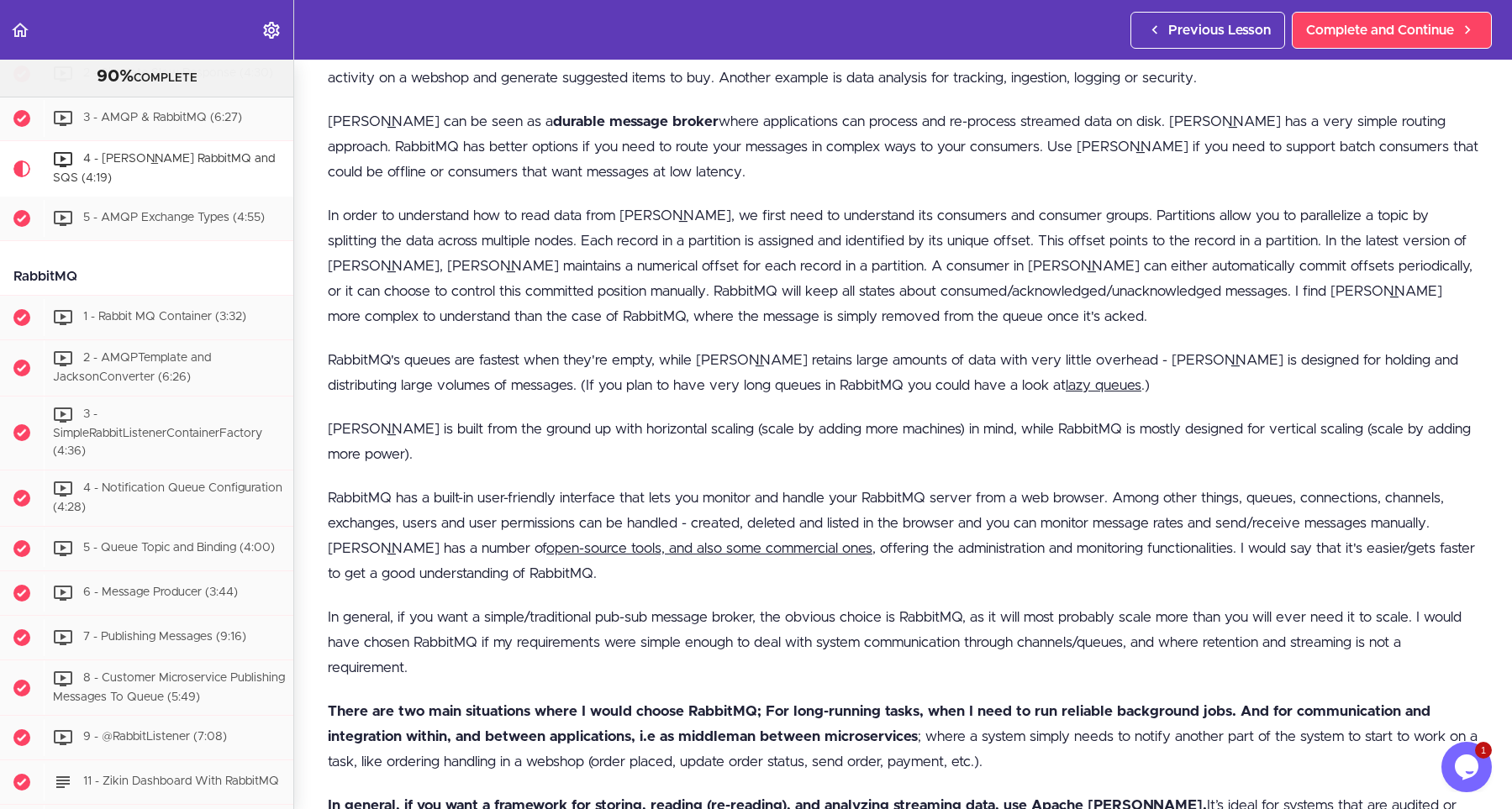
click at [1426, 328] on p "In order to understand how to read data from Kafka, we first need to understand…" at bounding box center [903, 267] width 1151 height 126
click at [925, 723] on p "There are two main situations where I would choose RabbitMQ; For long-running t…" at bounding box center [903, 737] width 1151 height 76
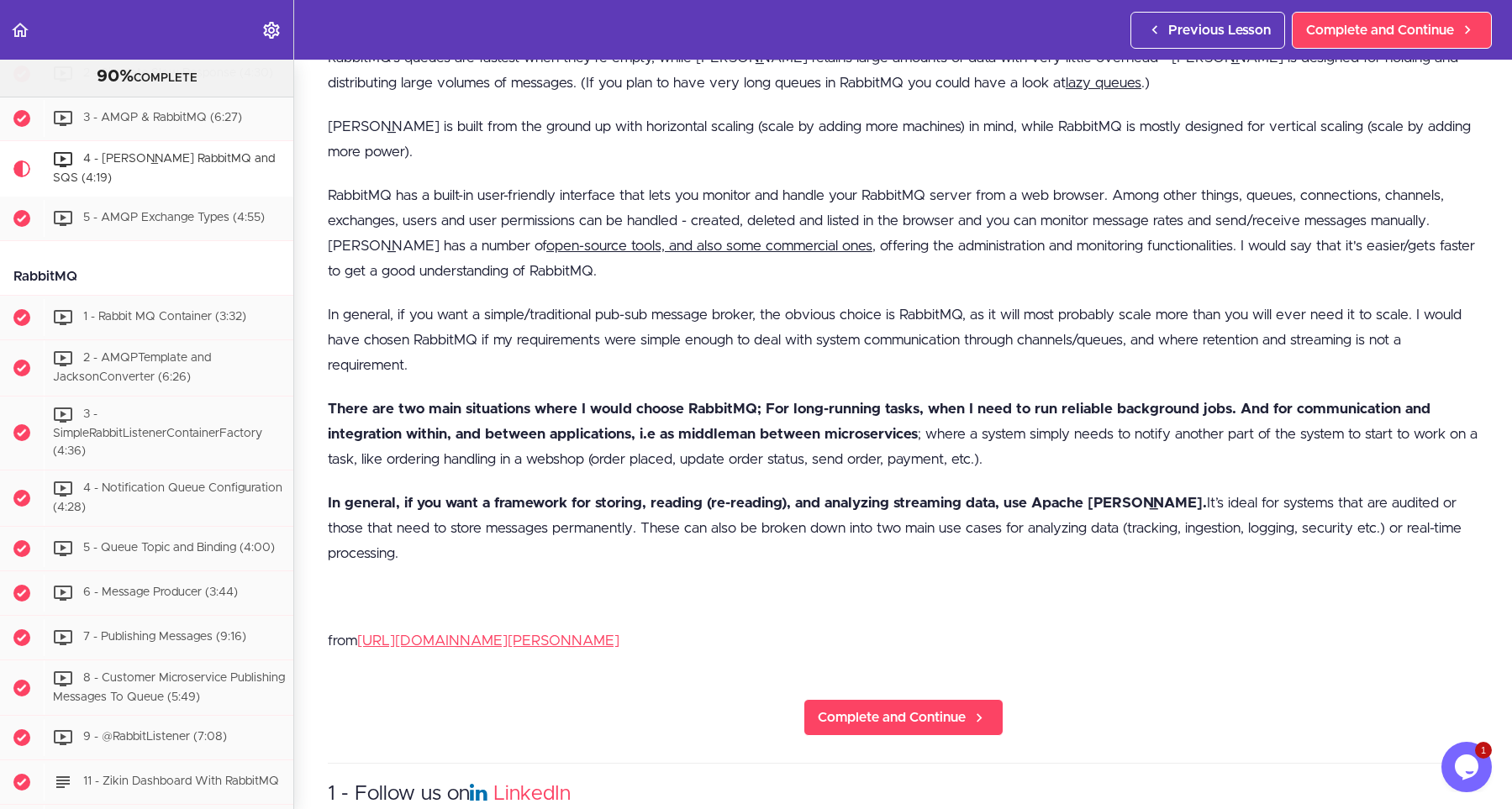
click at [840, 450] on p "There are two main situations where I would choose RabbitMQ; For long-running t…" at bounding box center [903, 434] width 1151 height 76
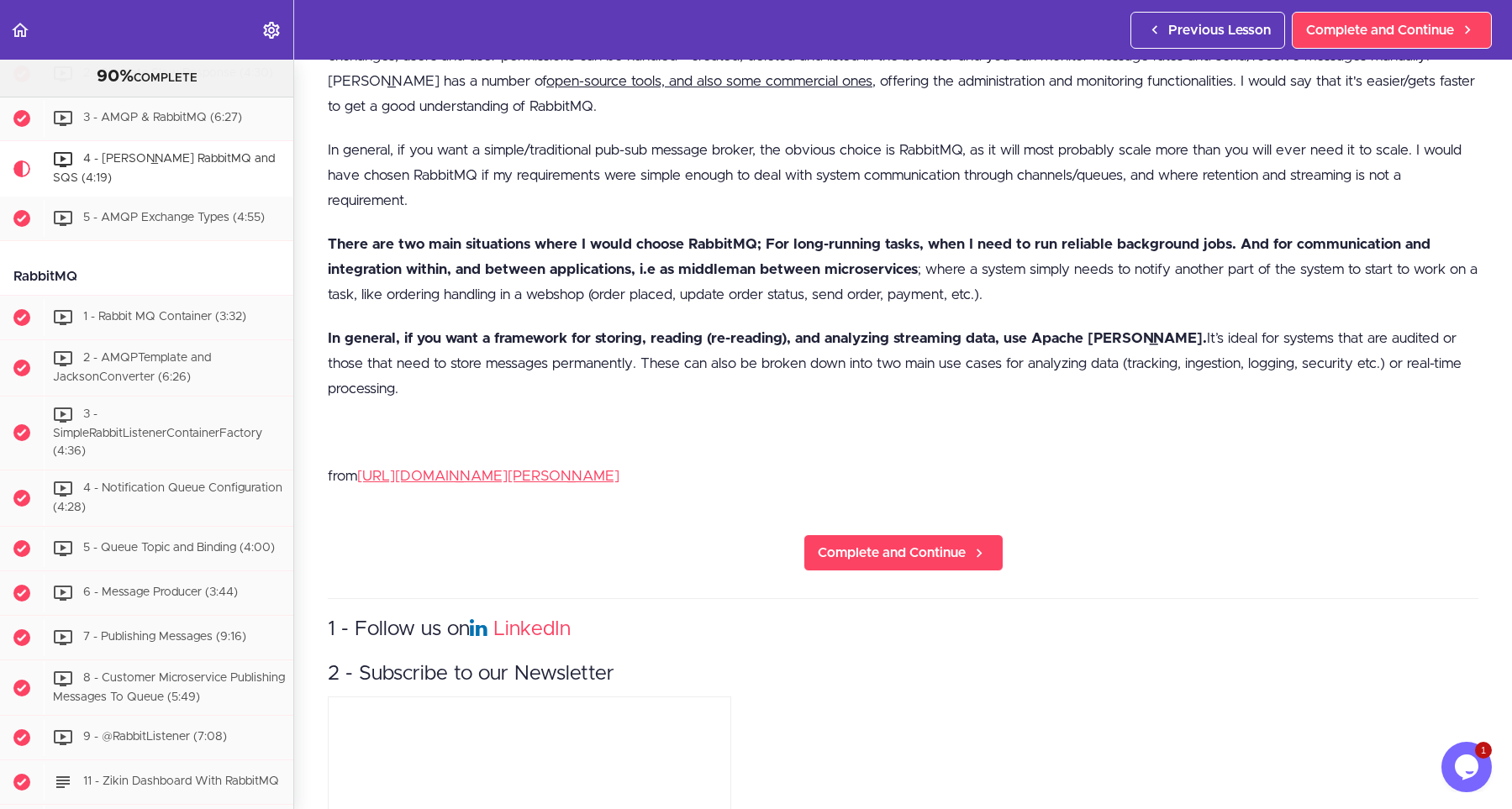
scroll to position [1588, 0]
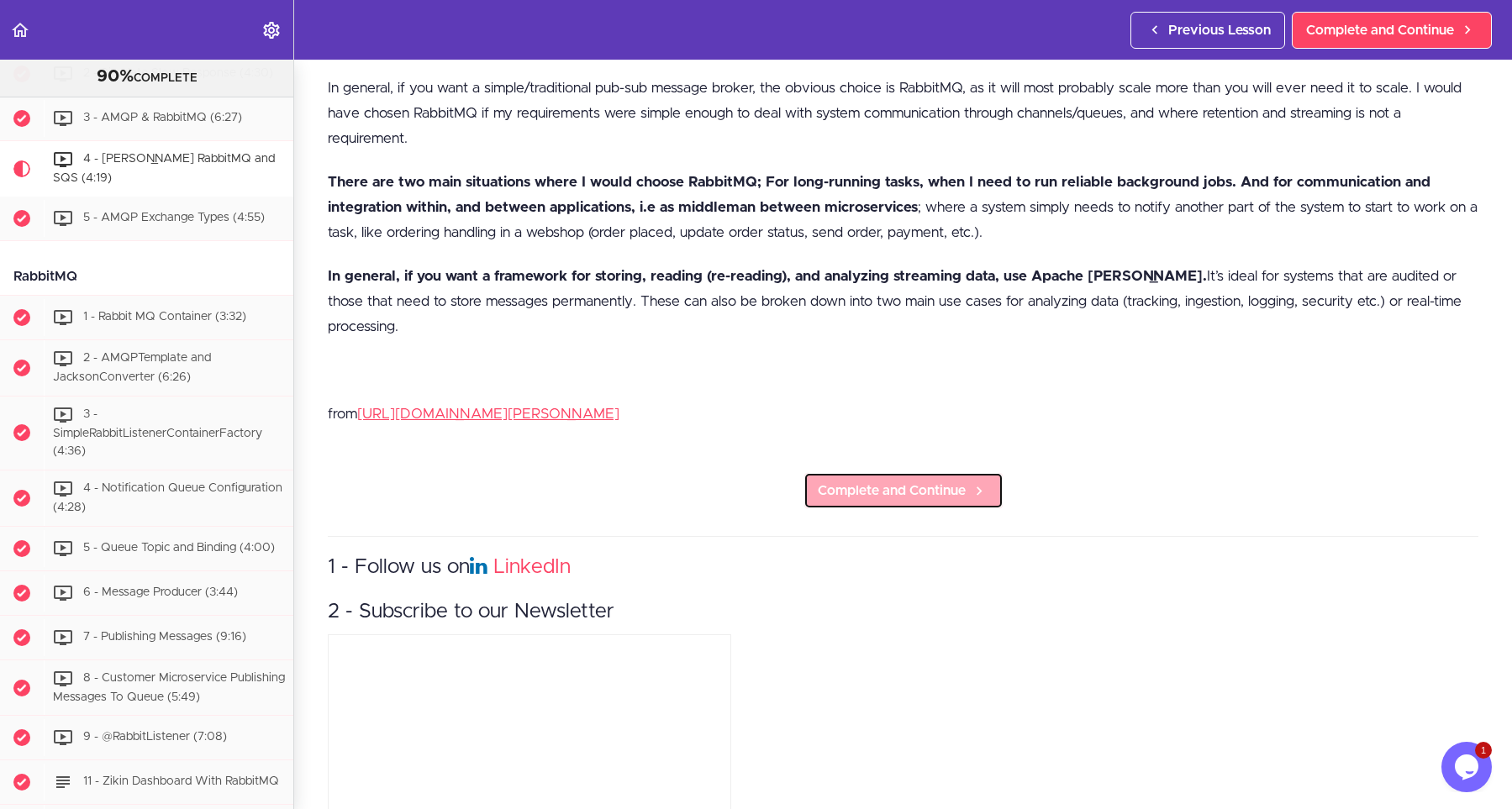
click at [835, 481] on span "Complete and Continue" at bounding box center [892, 490] width 148 height 20
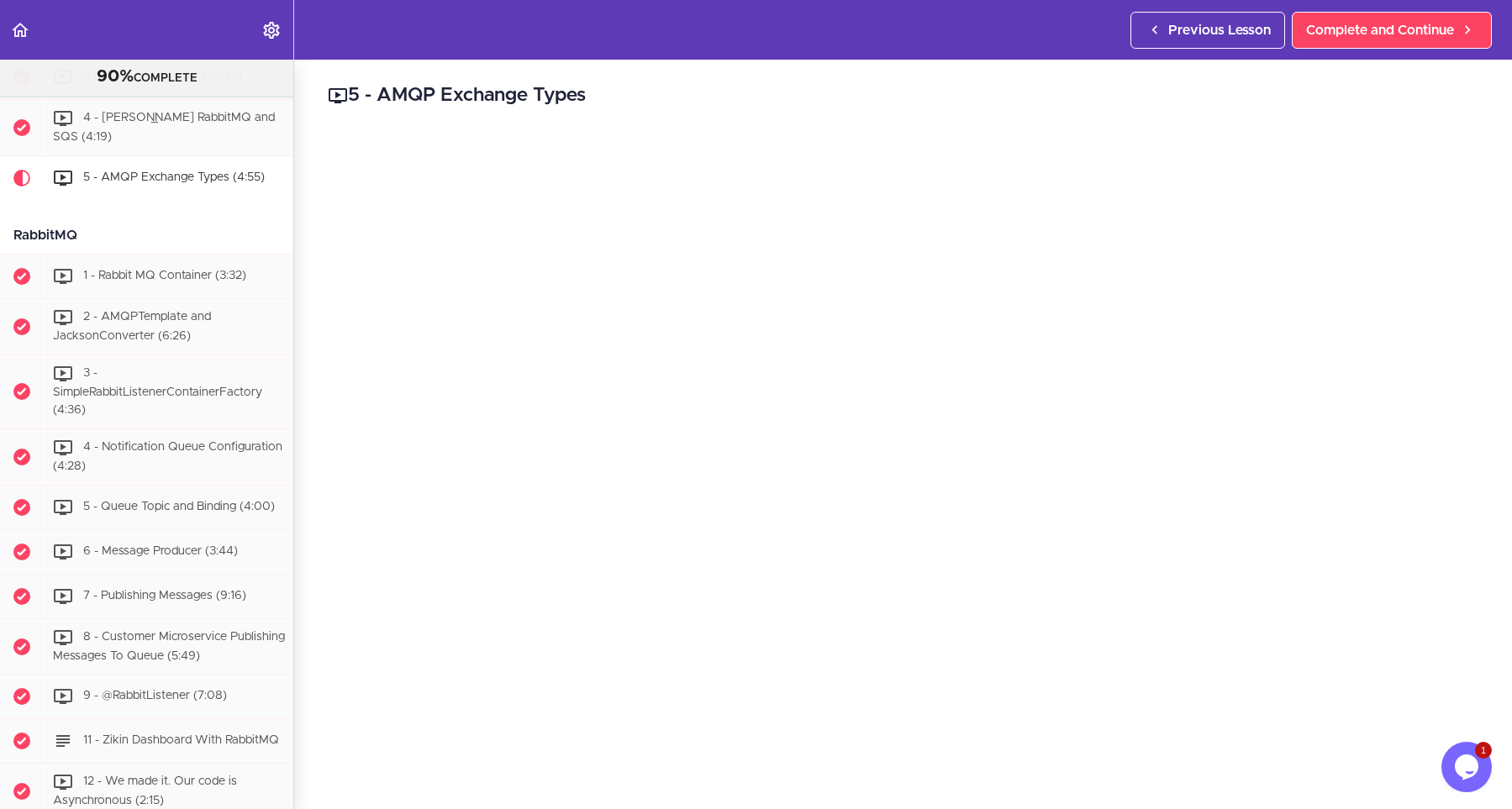
scroll to position [3250, 0]
click at [859, 127] on div "5 - AMQP Exchange Types Links https://www.rabbitmq.com/tutorials/amqp-concepts.…" at bounding box center [903, 434] width 1218 height 750
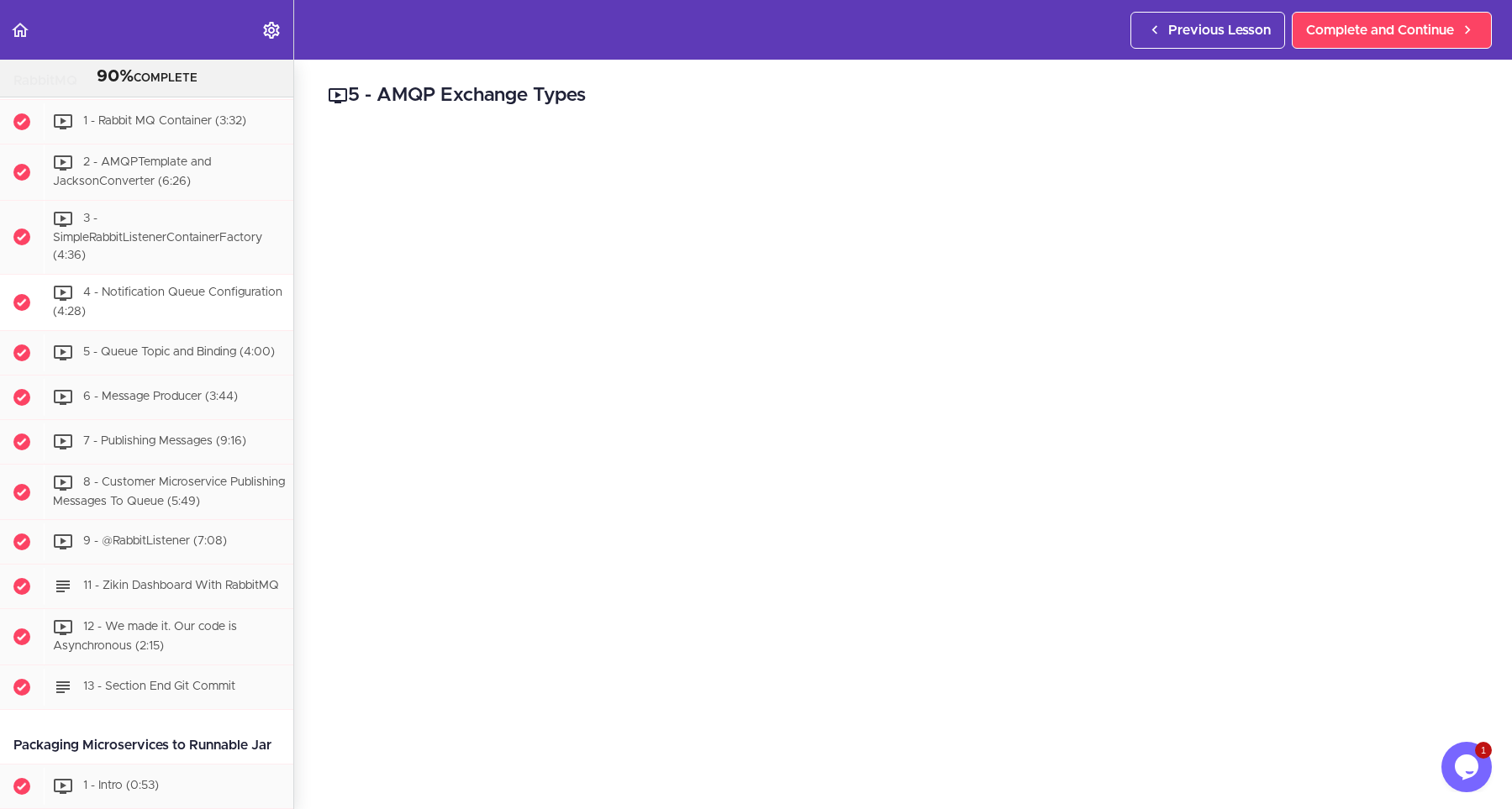
scroll to position [3325, 0]
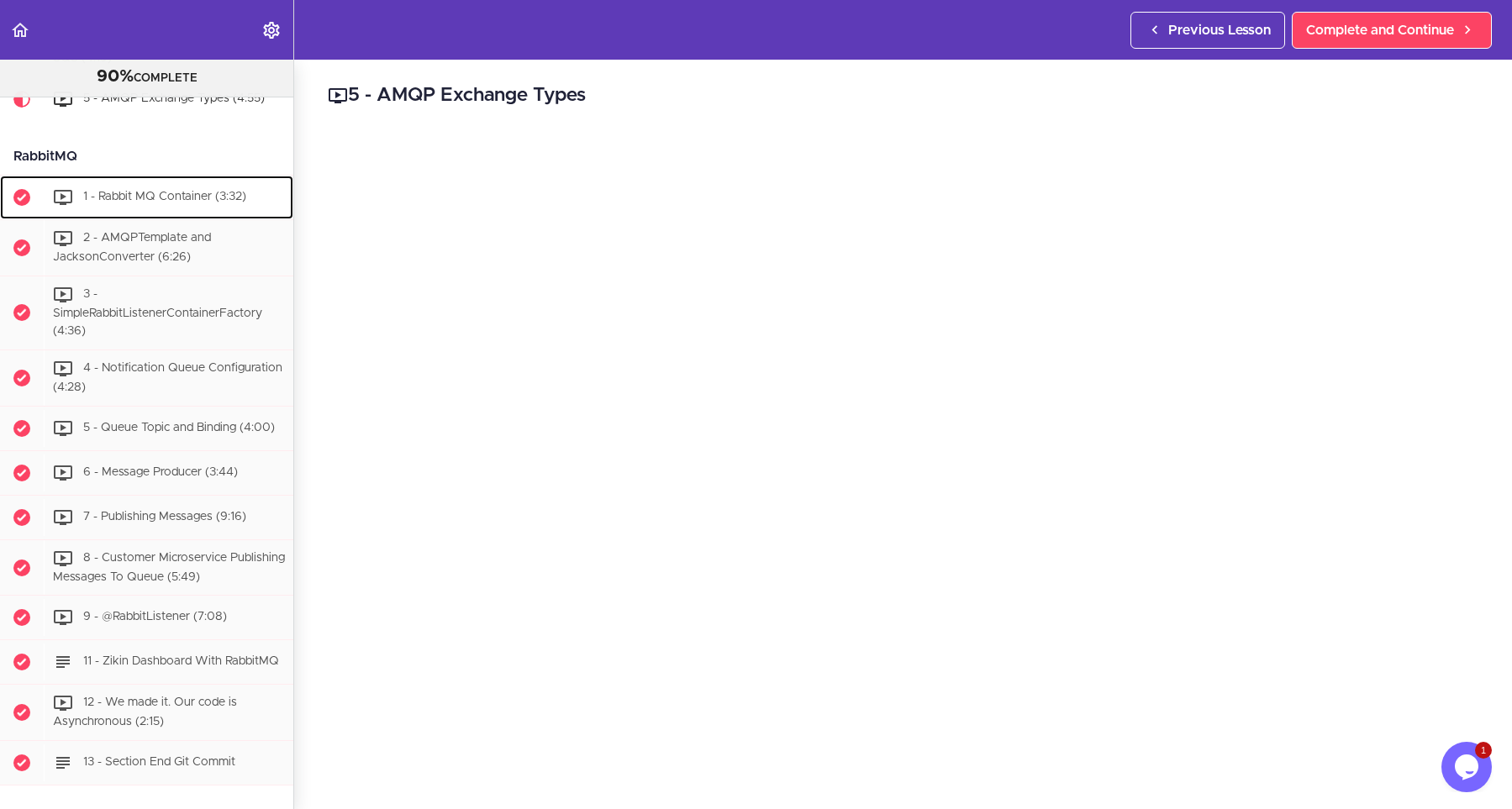
click at [130, 191] on span "1 - Rabbit MQ Container (3:32)" at bounding box center [165, 197] width 163 height 12
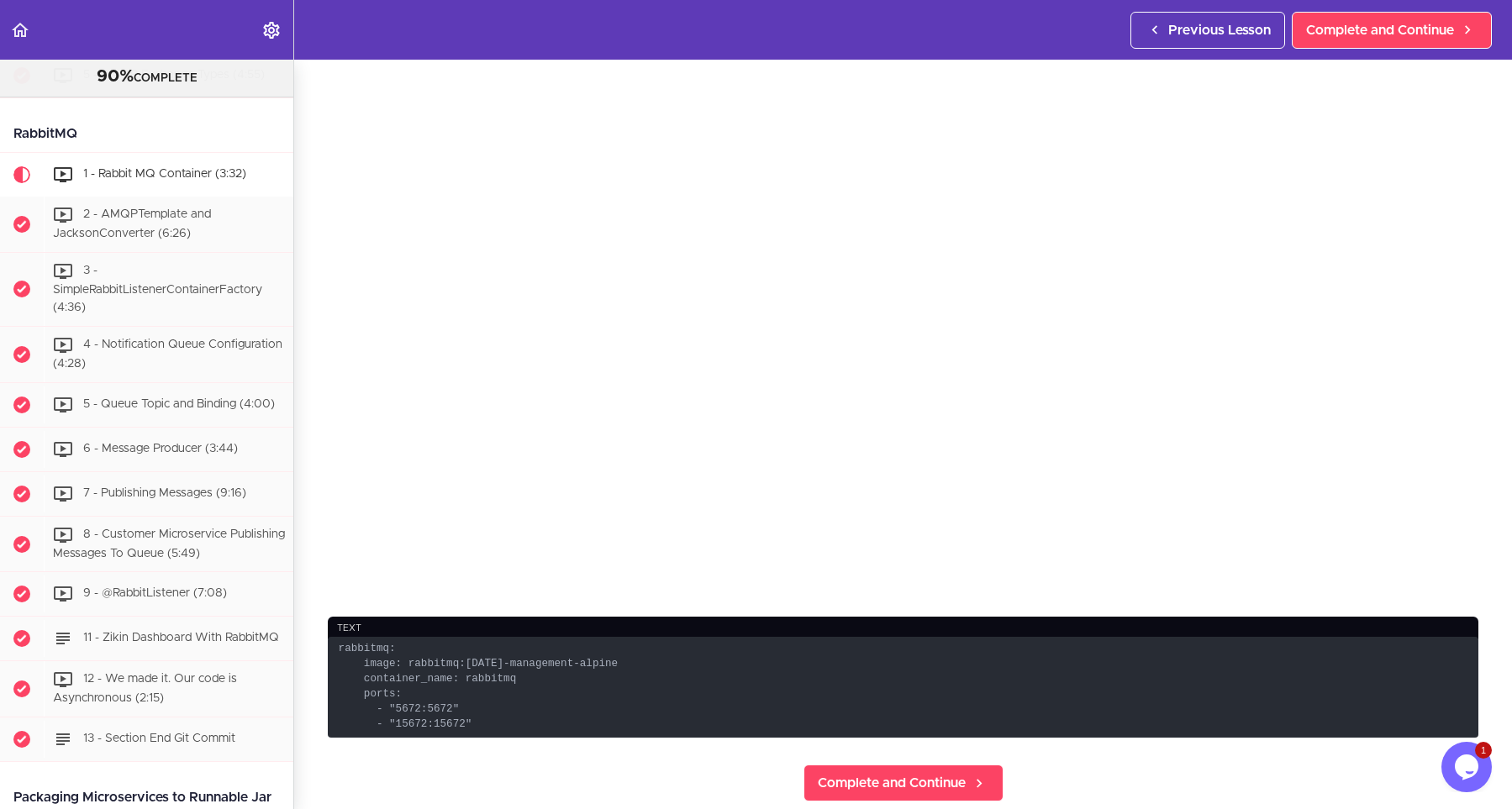
scroll to position [227, 0]
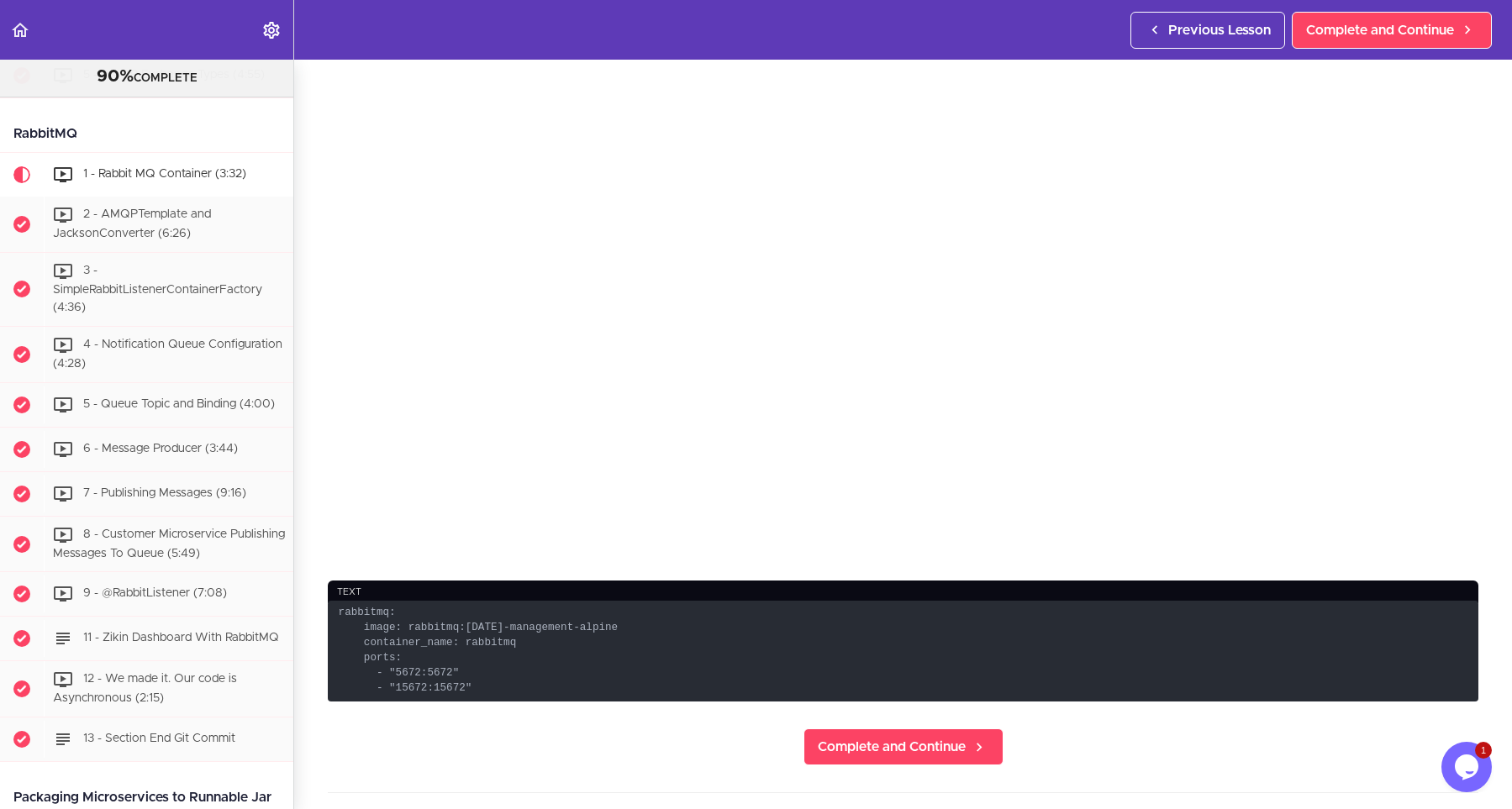
drag, startPoint x: 497, startPoint y: 686, endPoint x: 286, endPoint y: 628, distance: 218.8
click at [328, 628] on code "rabbitmq: image: rabbitmq:3.9.11-management-alpine container_name: rabbitmq por…" at bounding box center [903, 652] width 1151 height 101
click at [481, 689] on code "rabbitmq: image: rabbitmq:3.9.11-management-alpine container_name: rabbitmq por…" at bounding box center [903, 652] width 1151 height 101
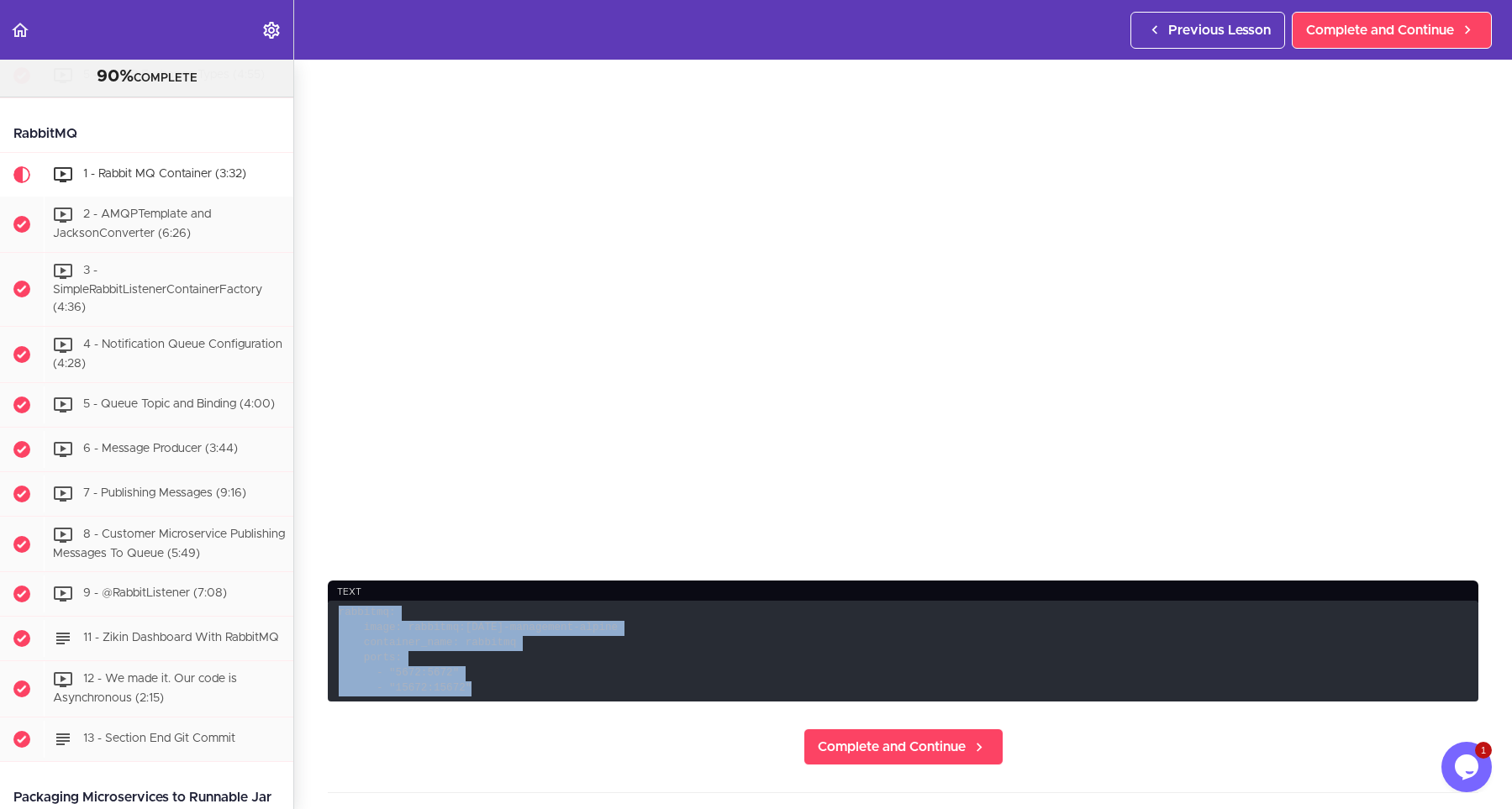
drag, startPoint x: 492, startPoint y: 686, endPoint x: 309, endPoint y: 612, distance: 197.4
click at [328, 612] on code "rabbitmq: image: rabbitmq:3.9.11-management-alpine container_name: rabbitmq por…" at bounding box center [903, 652] width 1151 height 101
copy code "rabbitmq: image: rabbitmq:3.9.11-management-alpine container_name: rabbitmq por…"
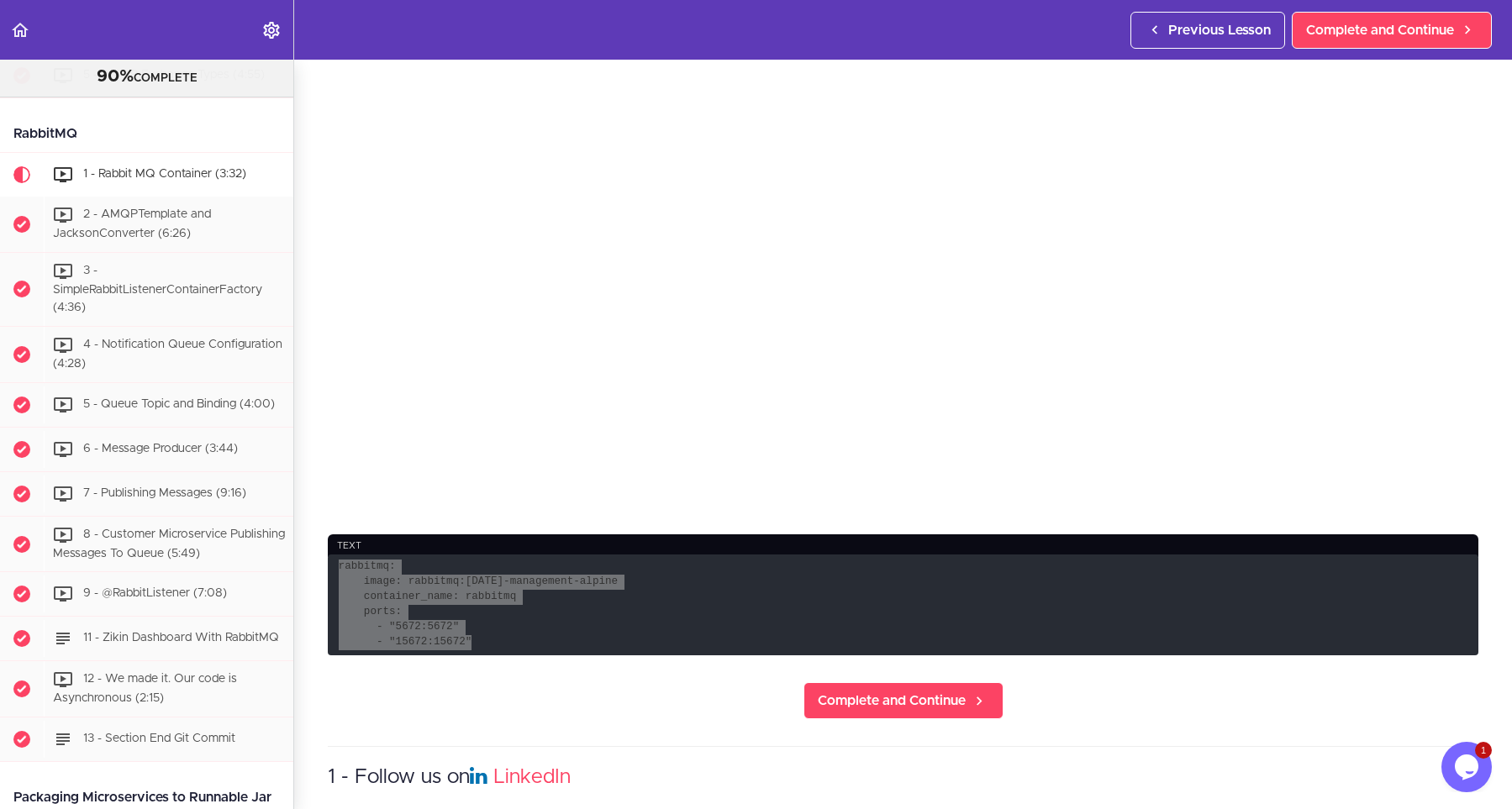
scroll to position [303, 0]
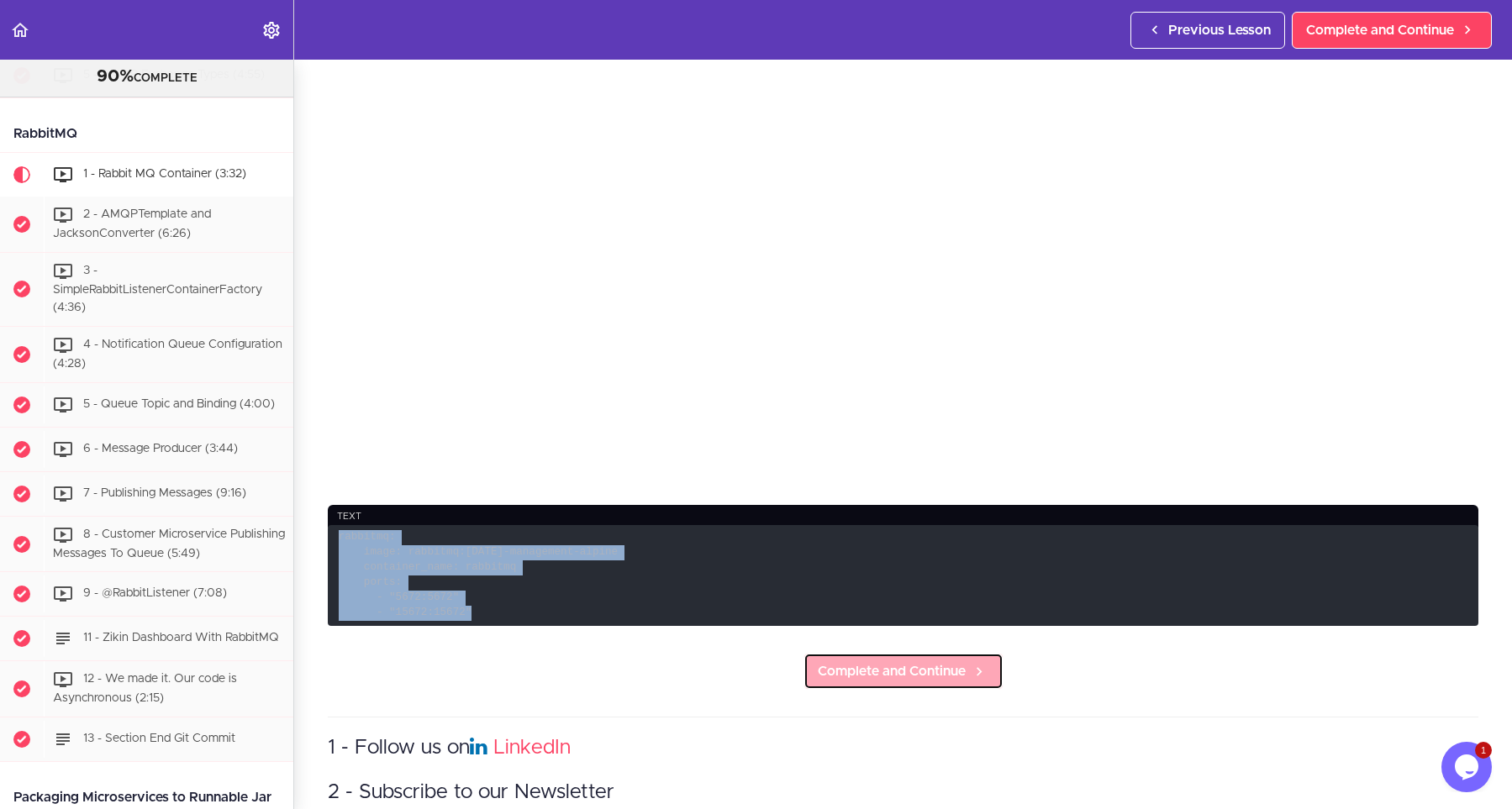
click at [939, 676] on span "Complete and Continue" at bounding box center [892, 671] width 148 height 20
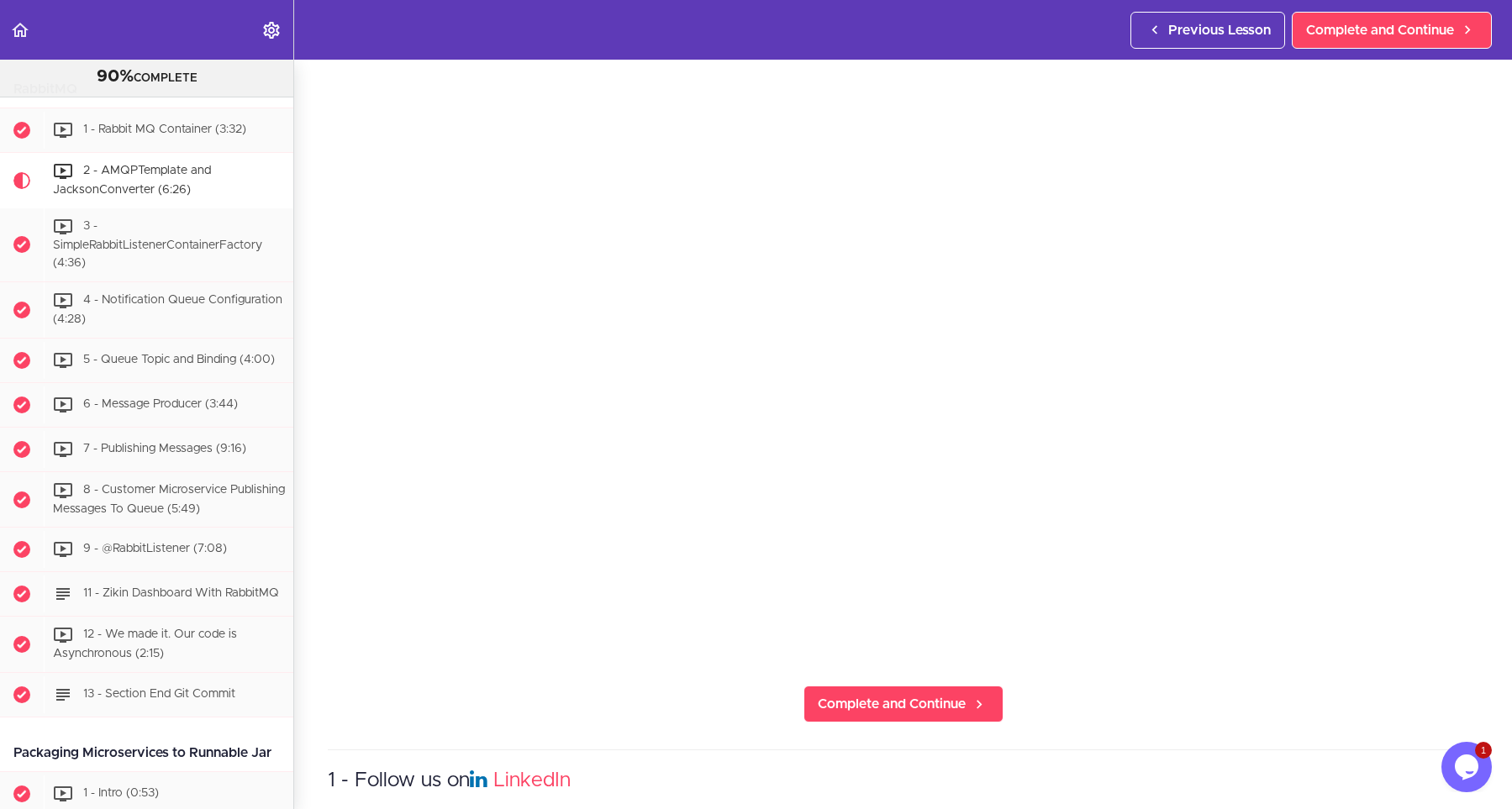
scroll to position [227, 0]
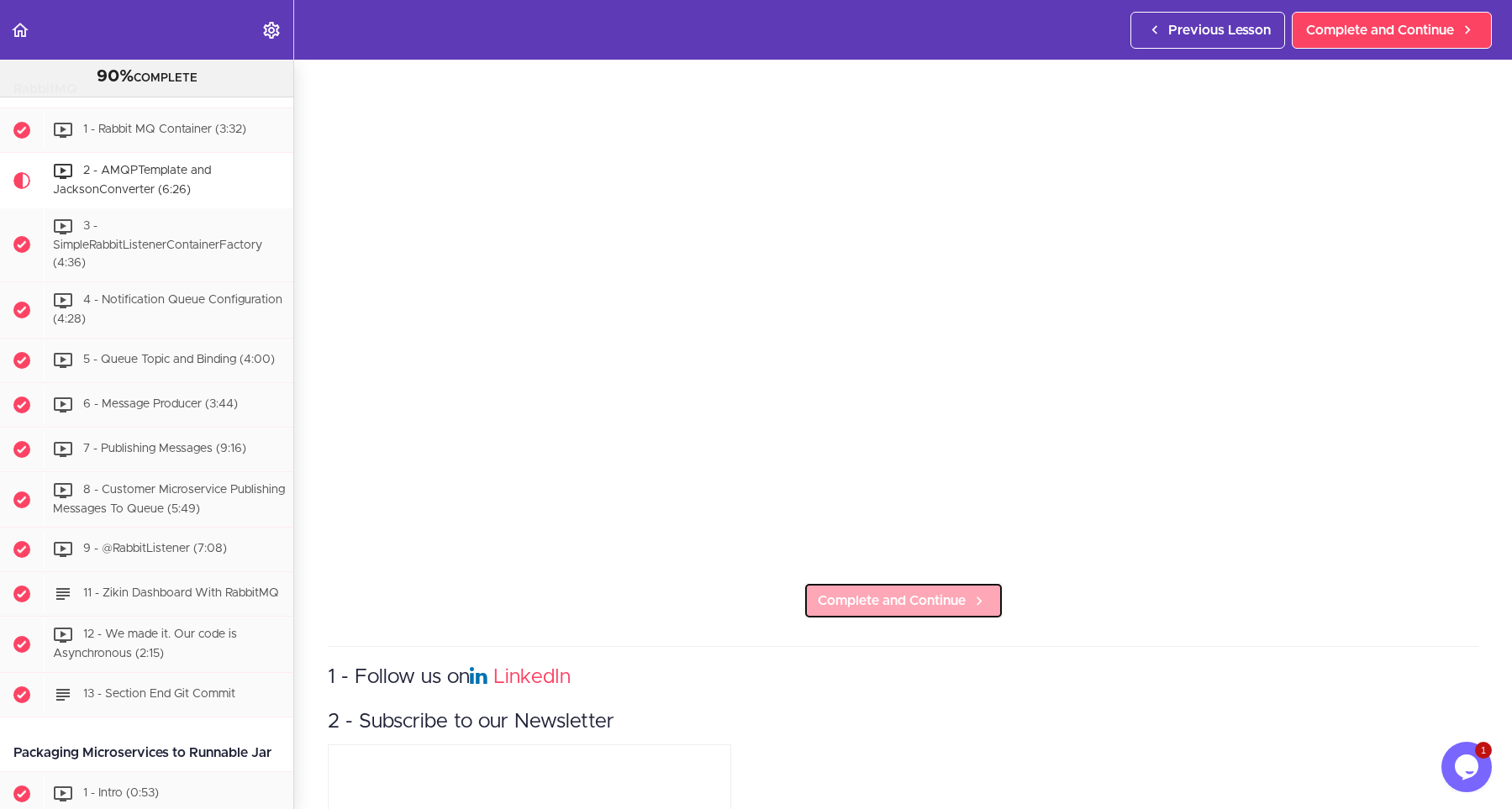
click at [907, 604] on span "Complete and Continue" at bounding box center [892, 600] width 148 height 20
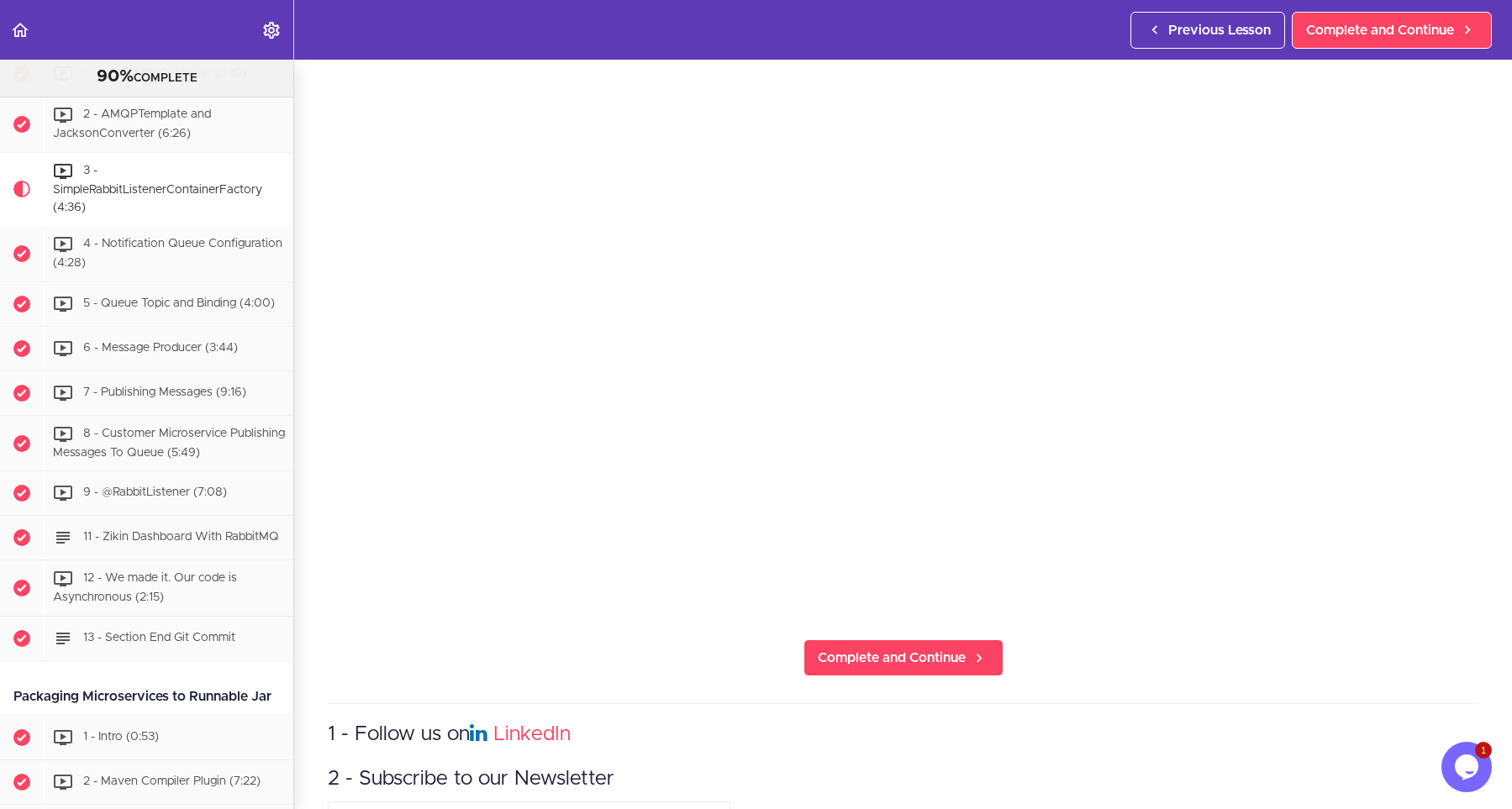
scroll to position [227, 0]
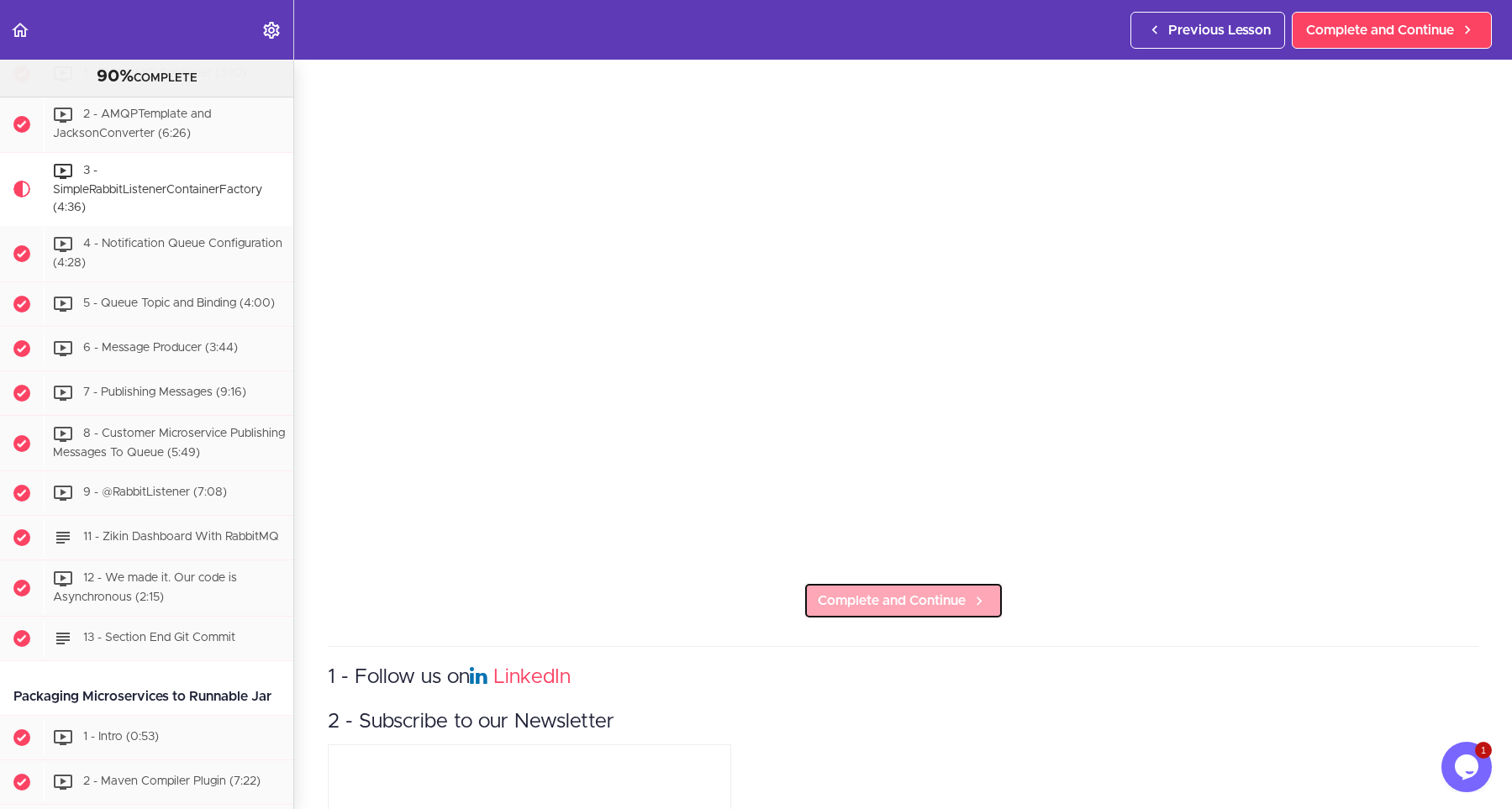
click at [956, 587] on link "Complete and Continue" at bounding box center [903, 600] width 200 height 37
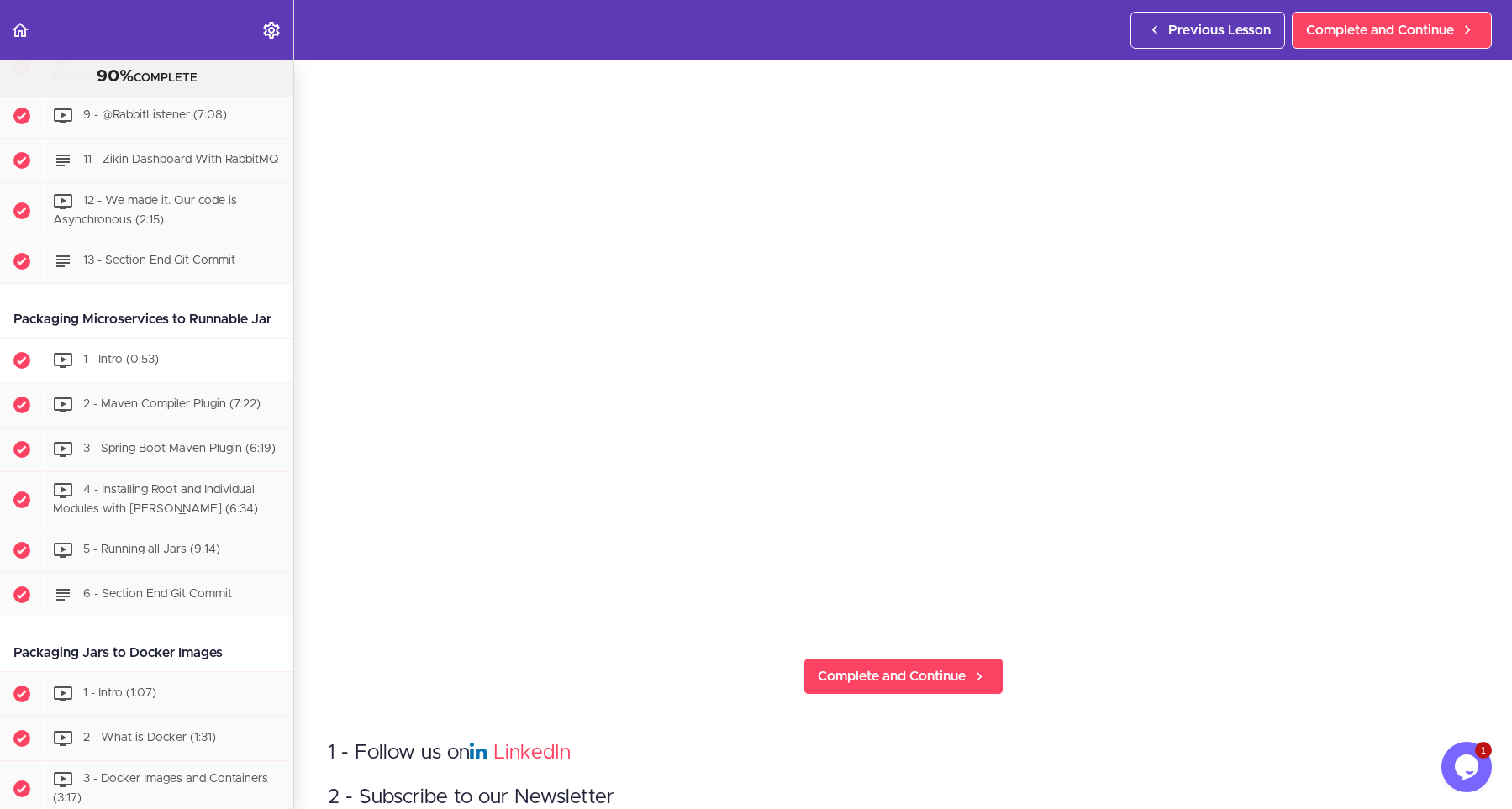
scroll to position [227, 0]
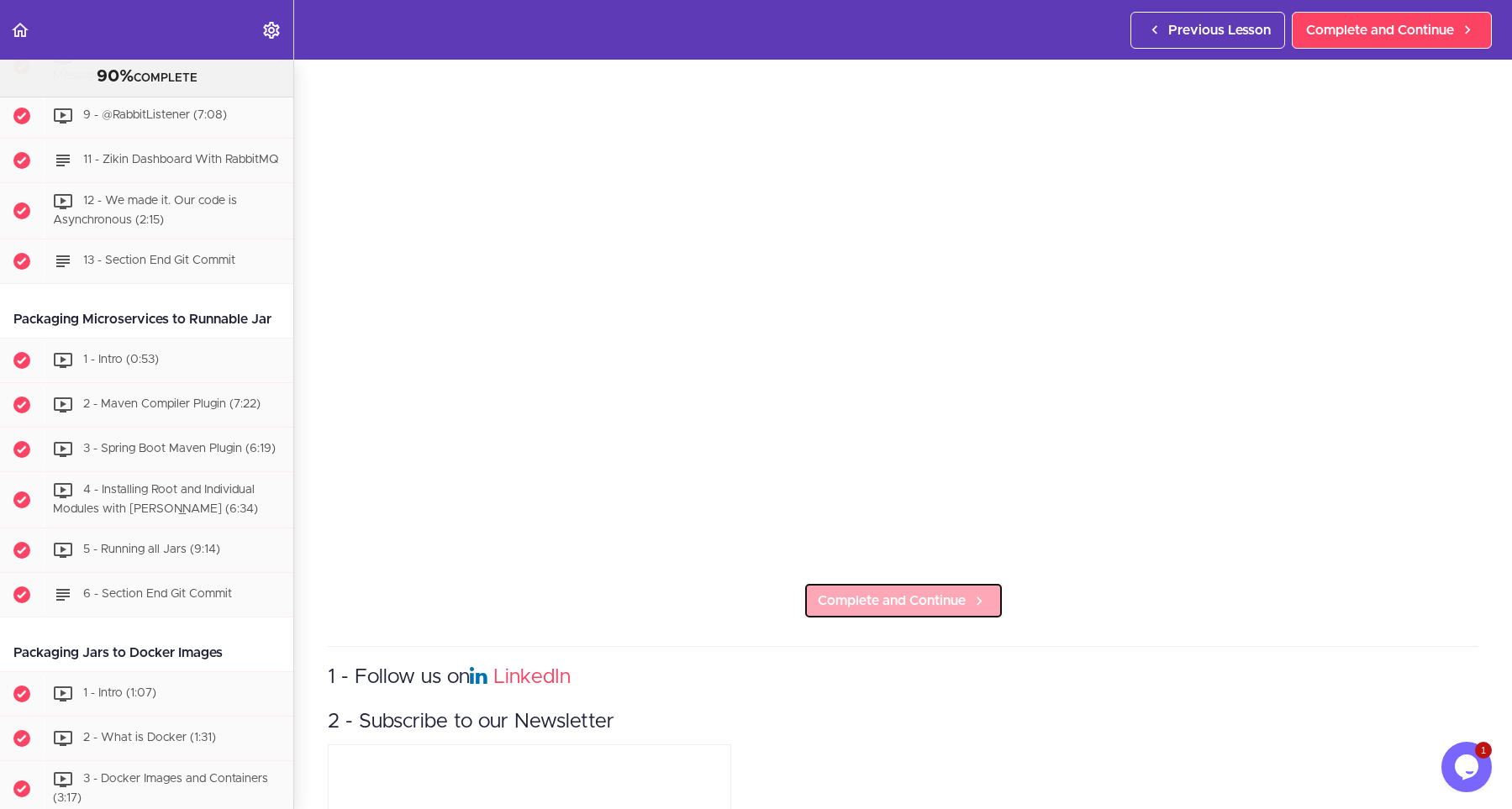
click at [923, 606] on span "Complete and Continue" at bounding box center [892, 600] width 148 height 20
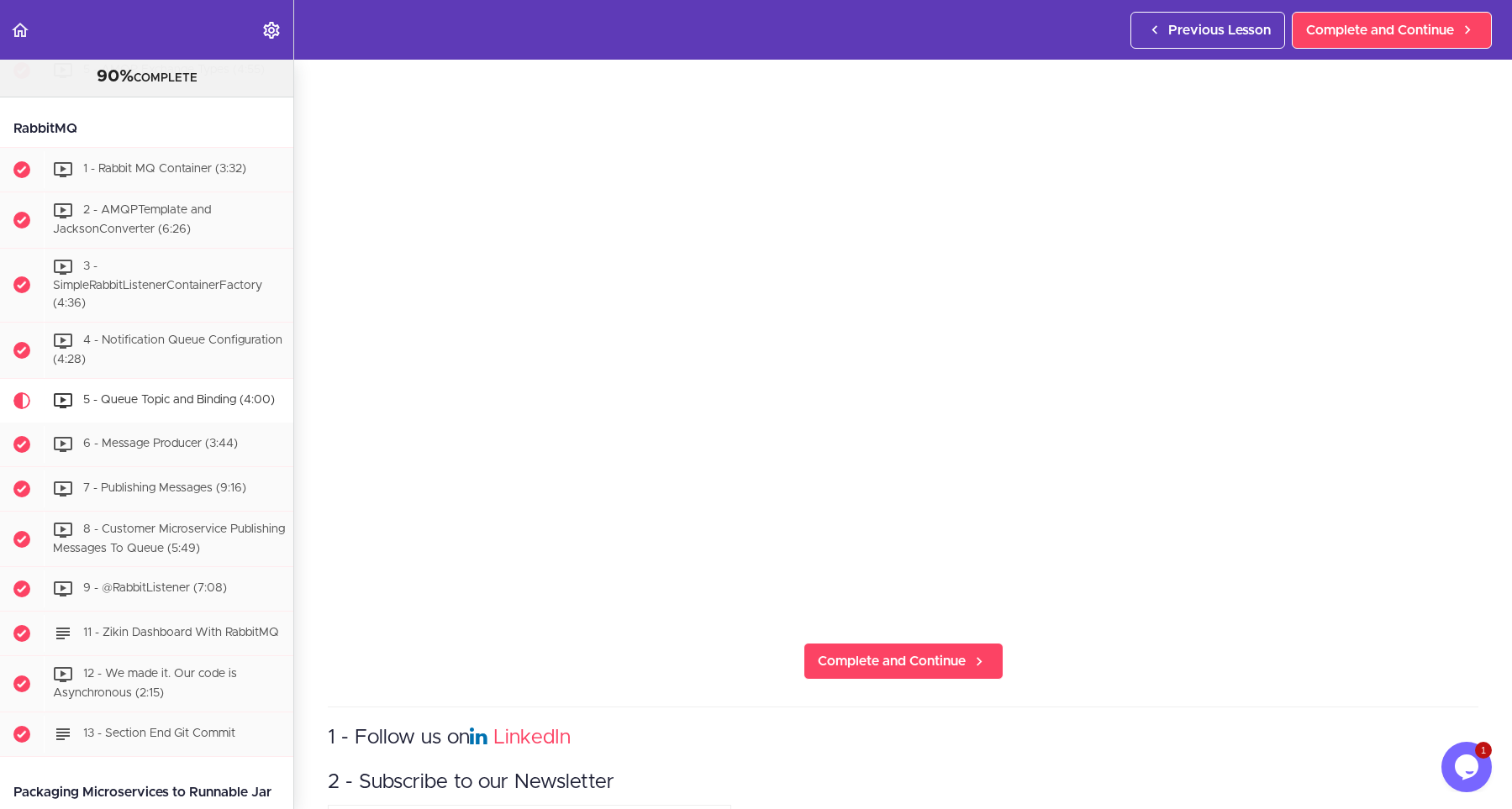
scroll to position [227, 0]
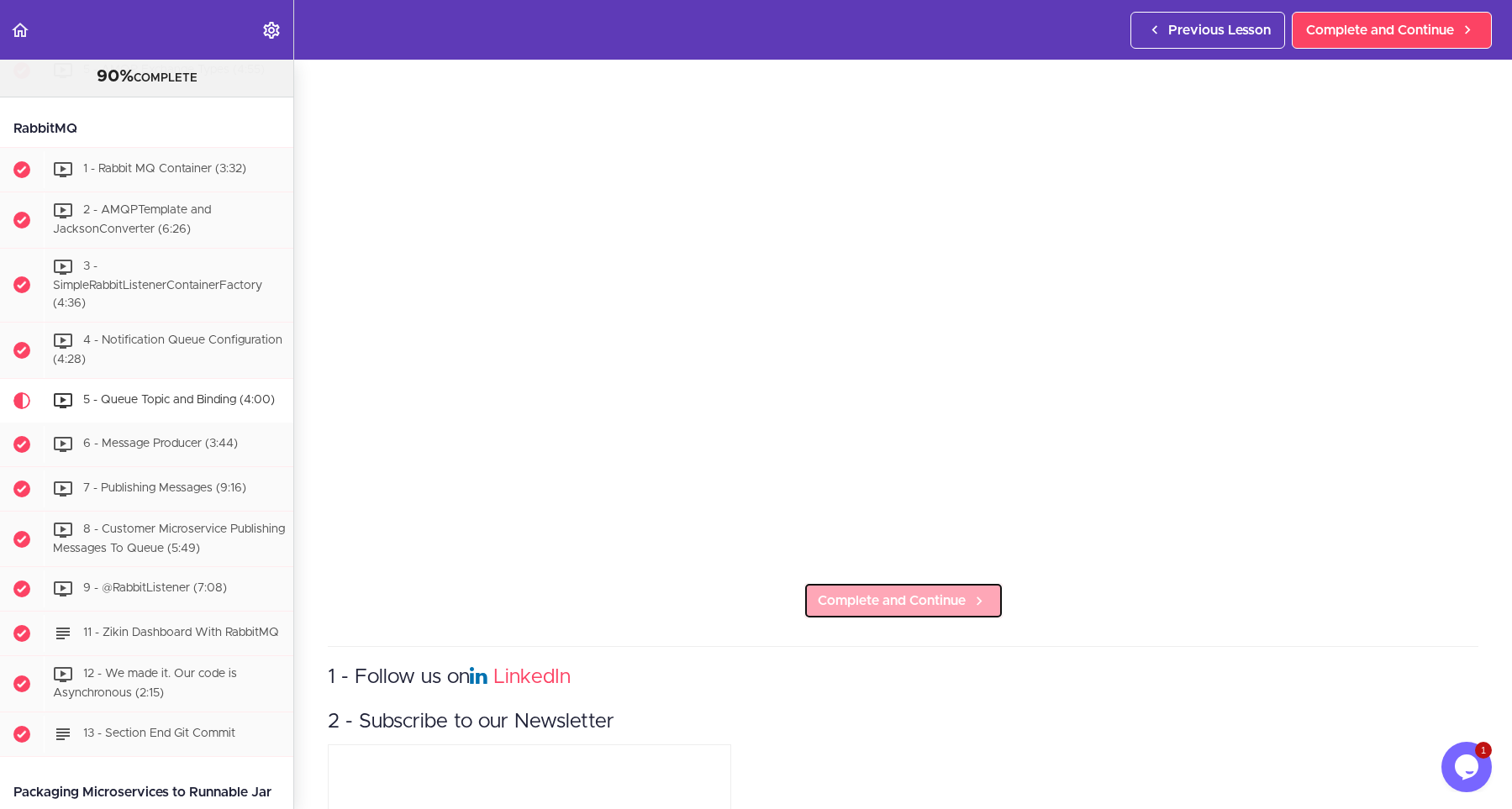
click at [835, 609] on span "Complete and Continue" at bounding box center [892, 600] width 148 height 20
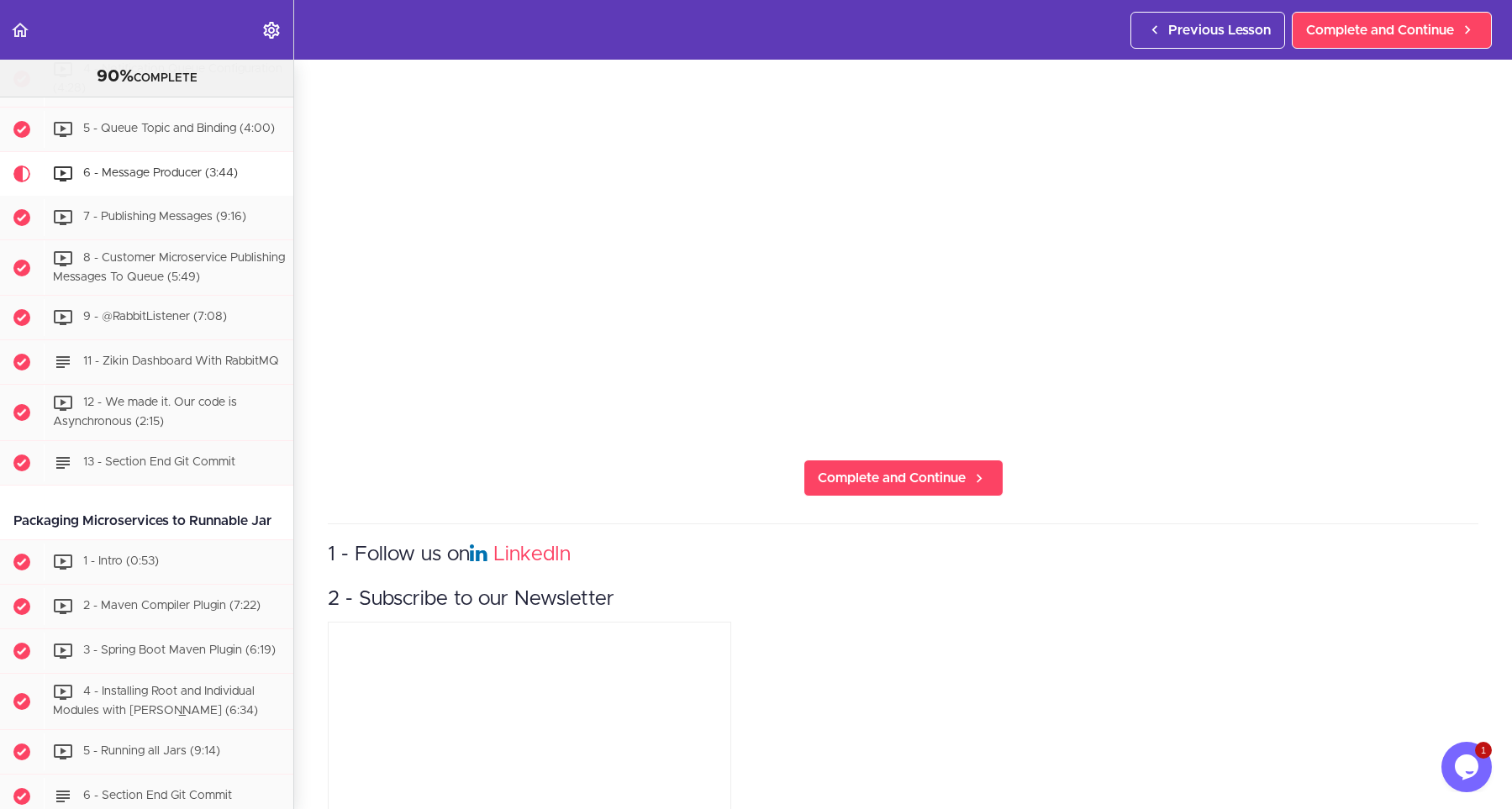
scroll to position [378, 0]
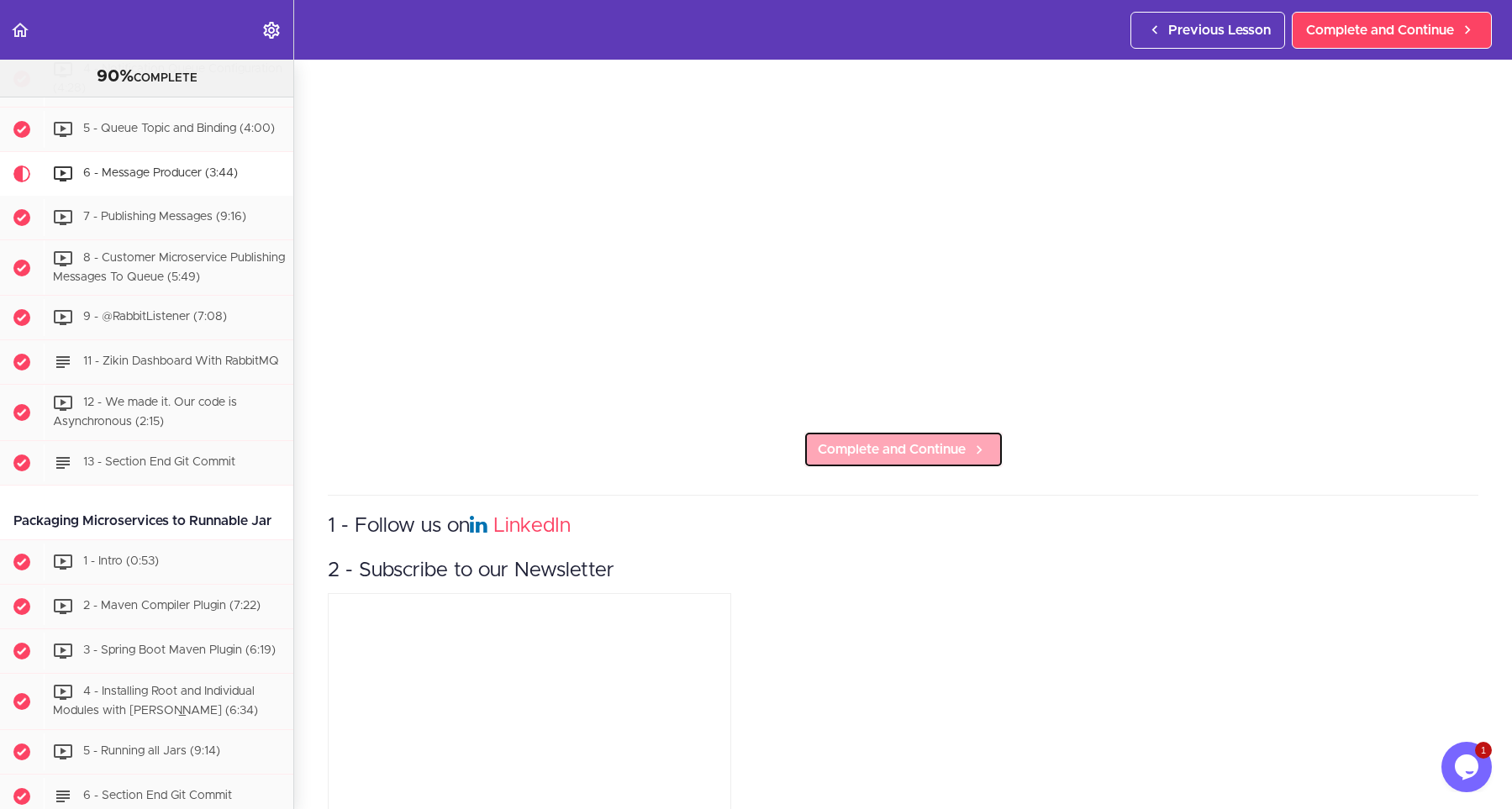
click at [842, 462] on link "Complete and Continue" at bounding box center [903, 449] width 200 height 37
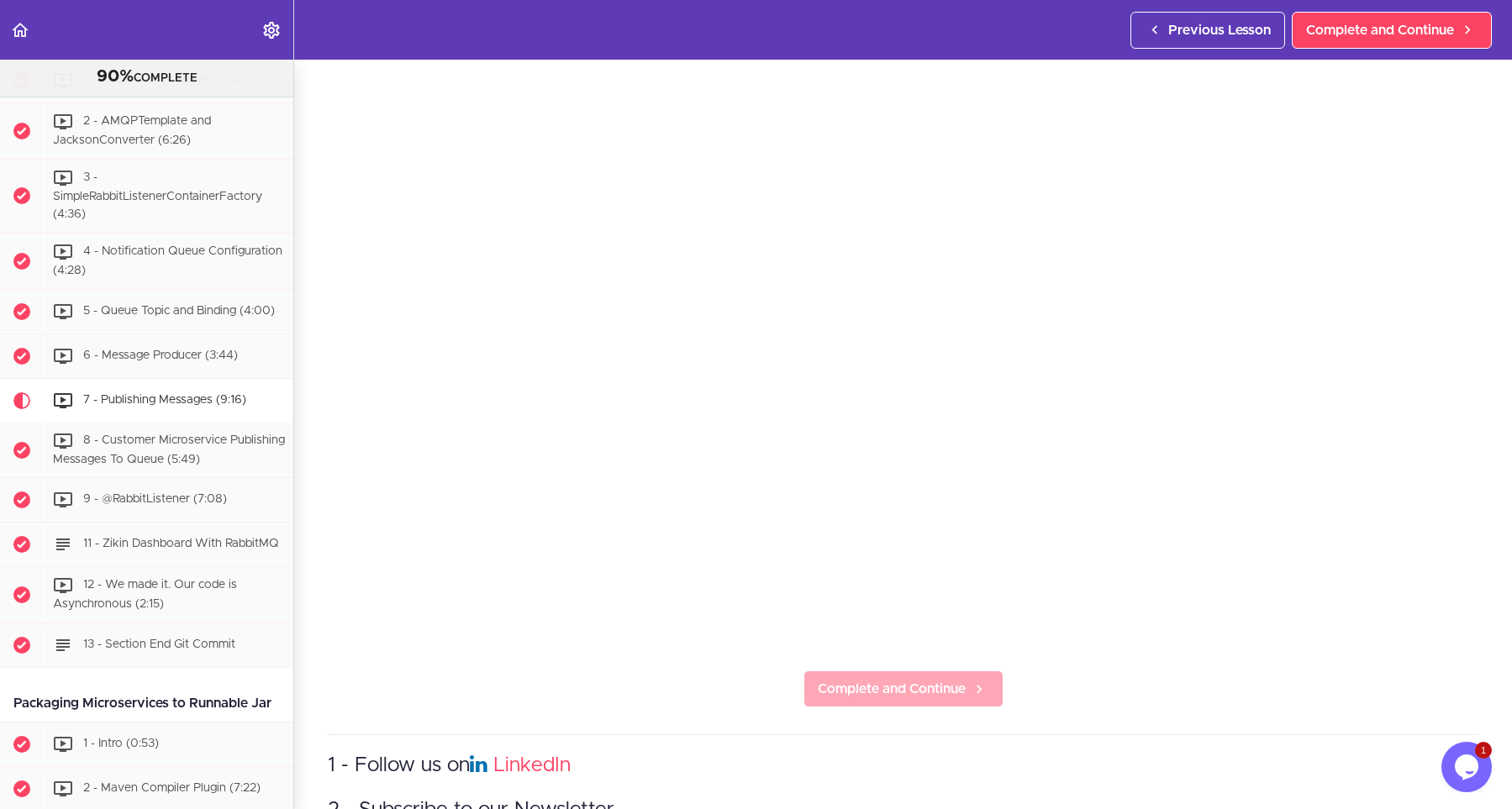
scroll to position [151, 0]
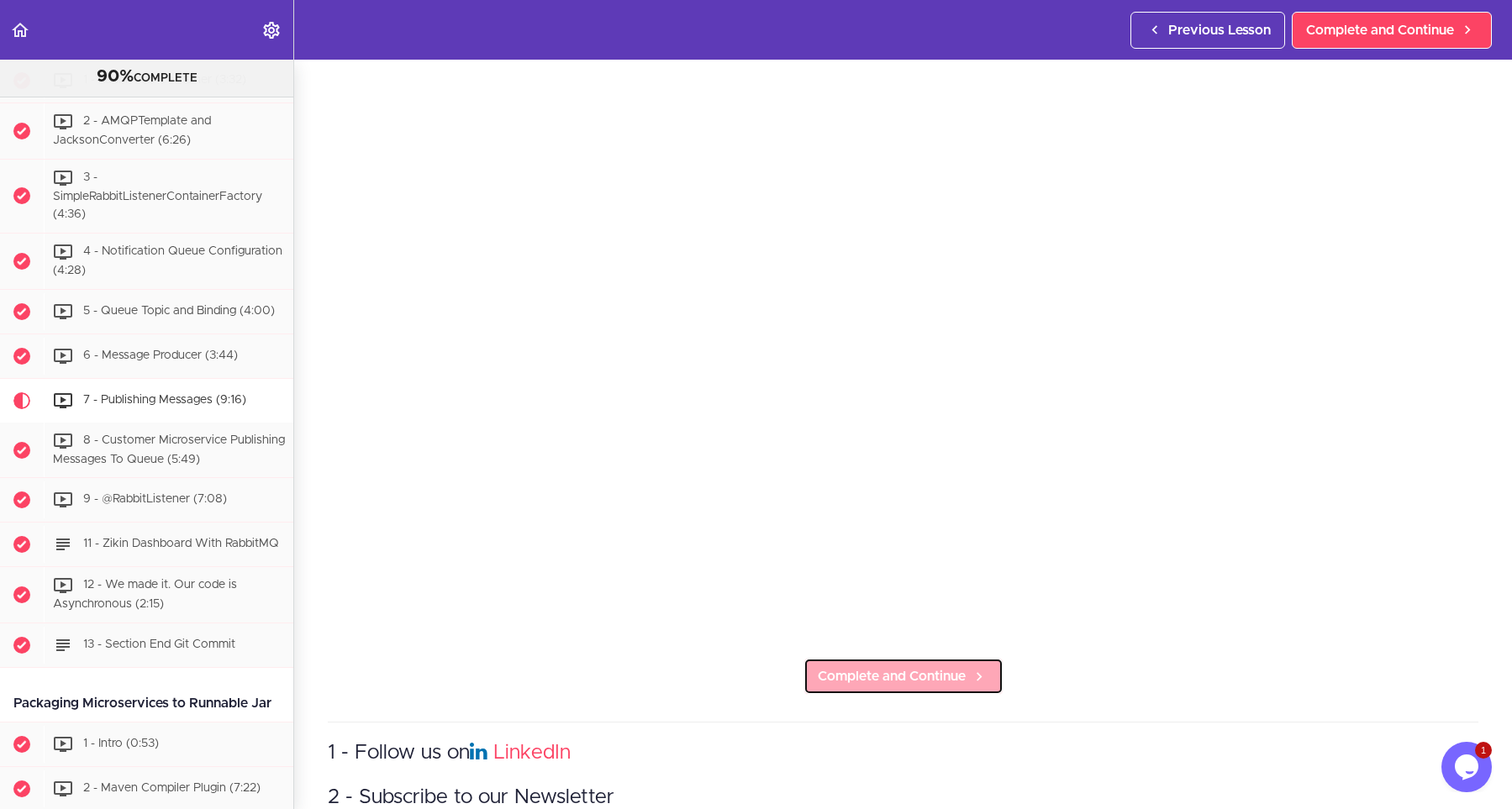
click at [852, 688] on link "Complete and Continue" at bounding box center [903, 676] width 200 height 37
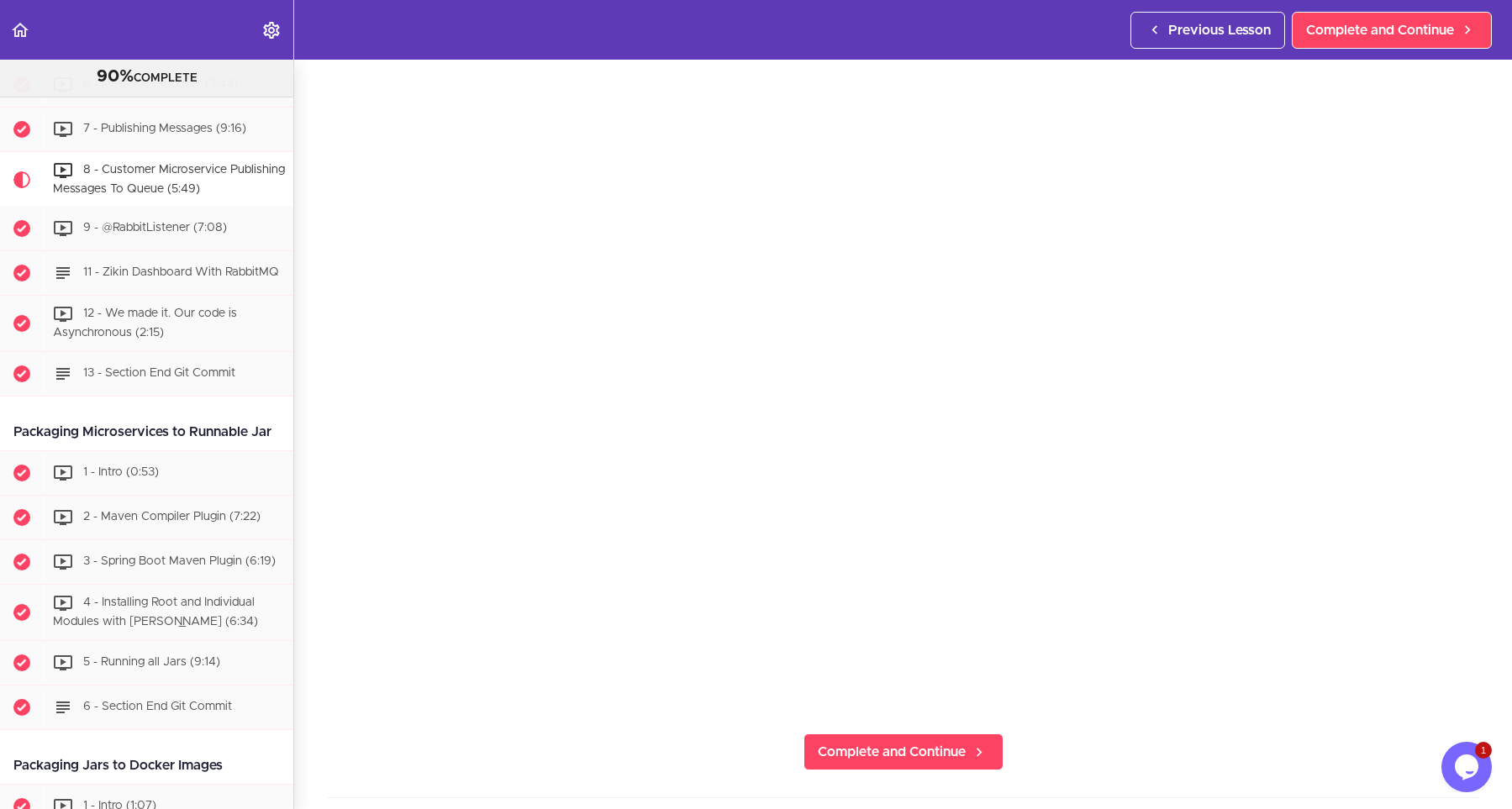
scroll to position [303, 0]
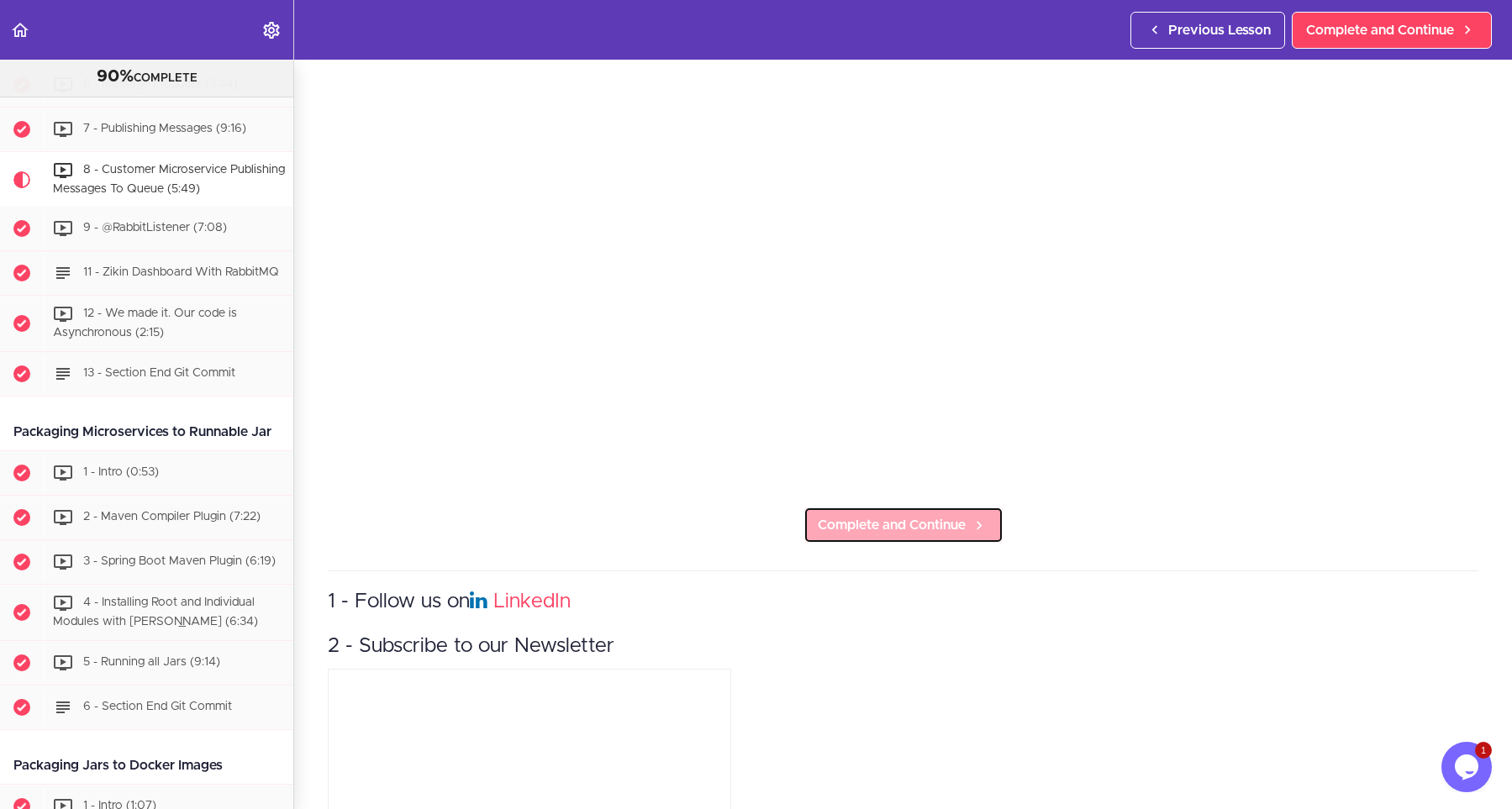
click at [815, 518] on link "Complete and Continue" at bounding box center [903, 524] width 200 height 37
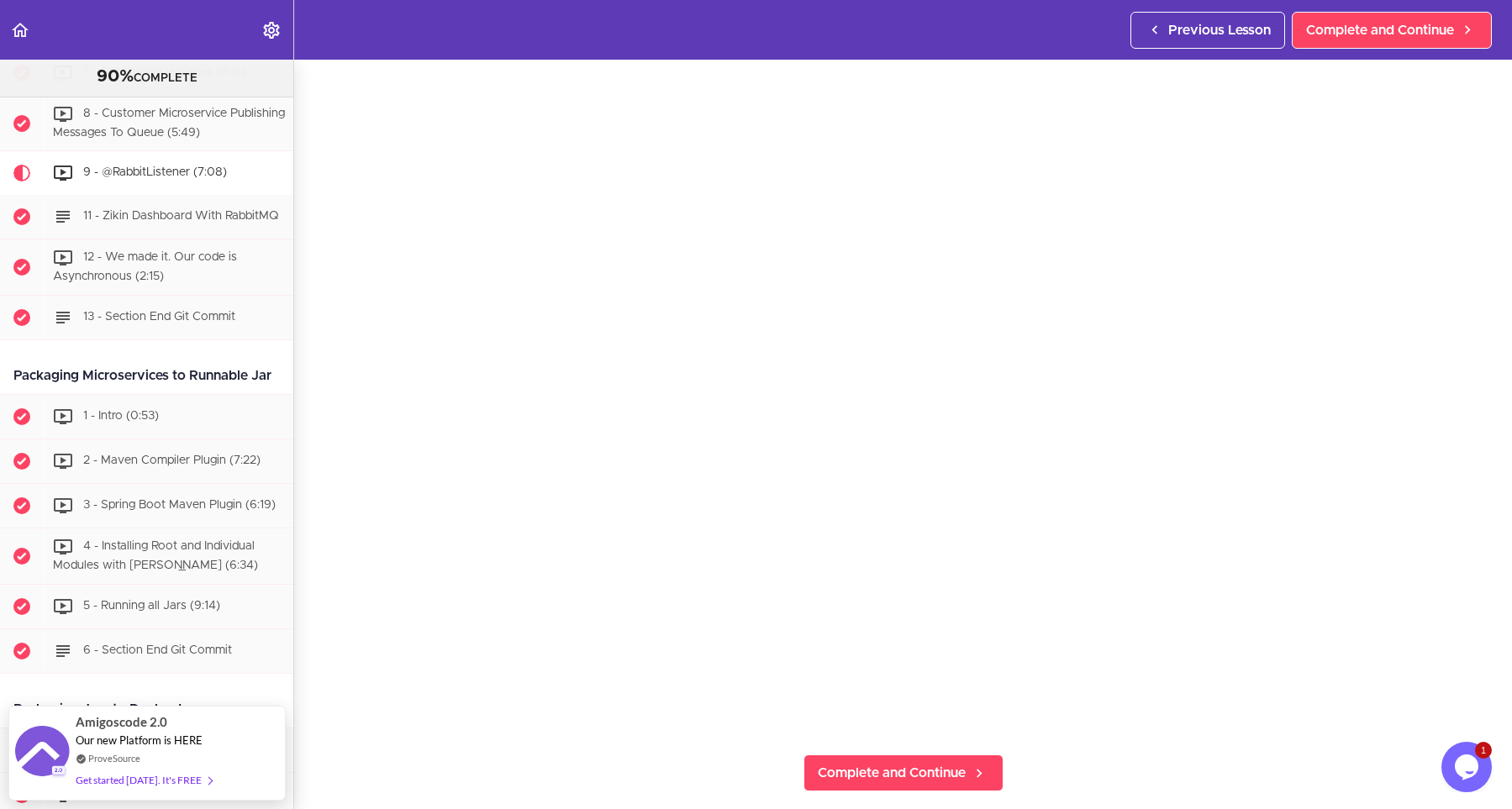
scroll to position [76, 0]
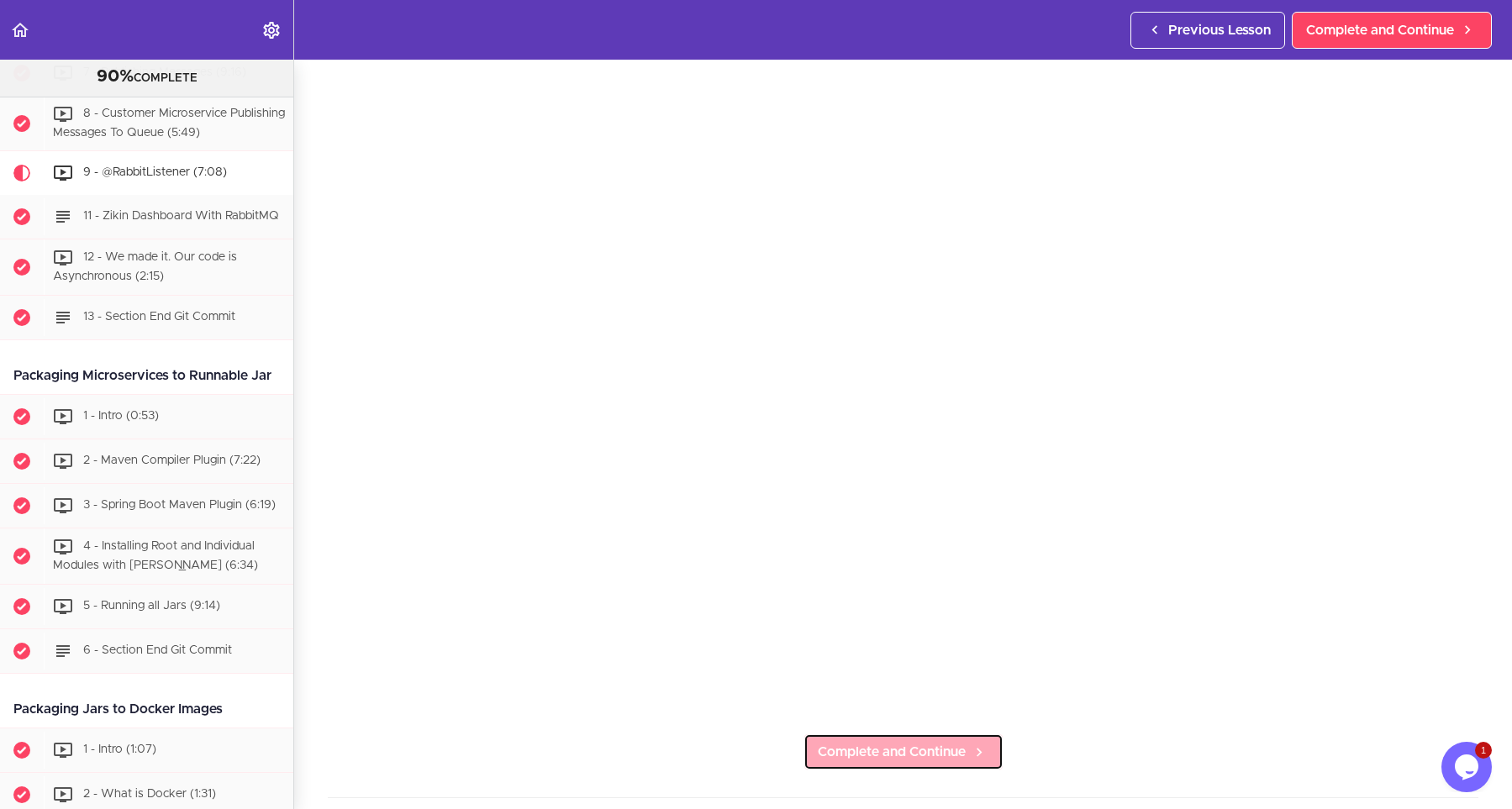
click at [827, 748] on span "Complete and Continue" at bounding box center [892, 751] width 148 height 20
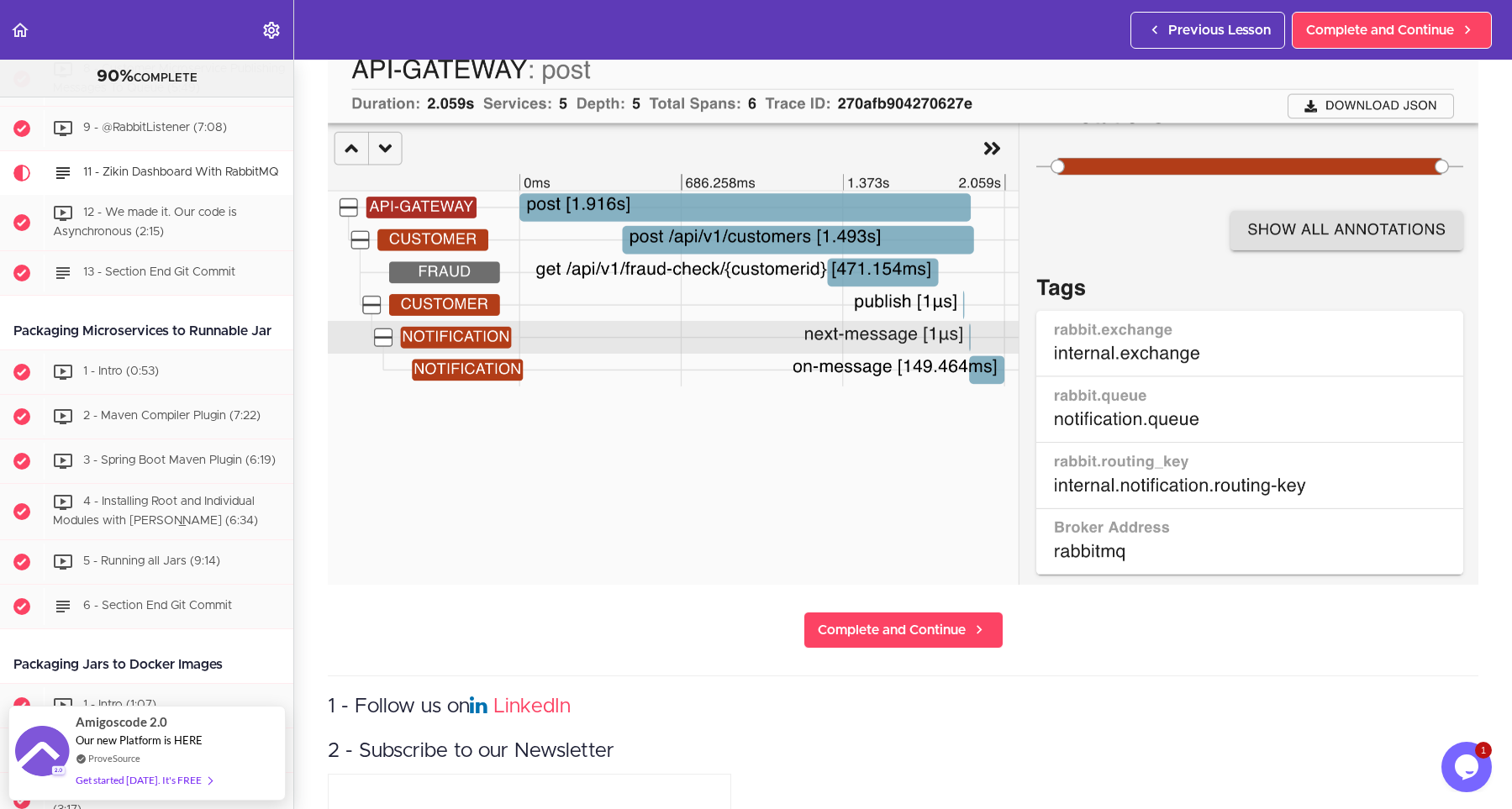
scroll to position [151, 0]
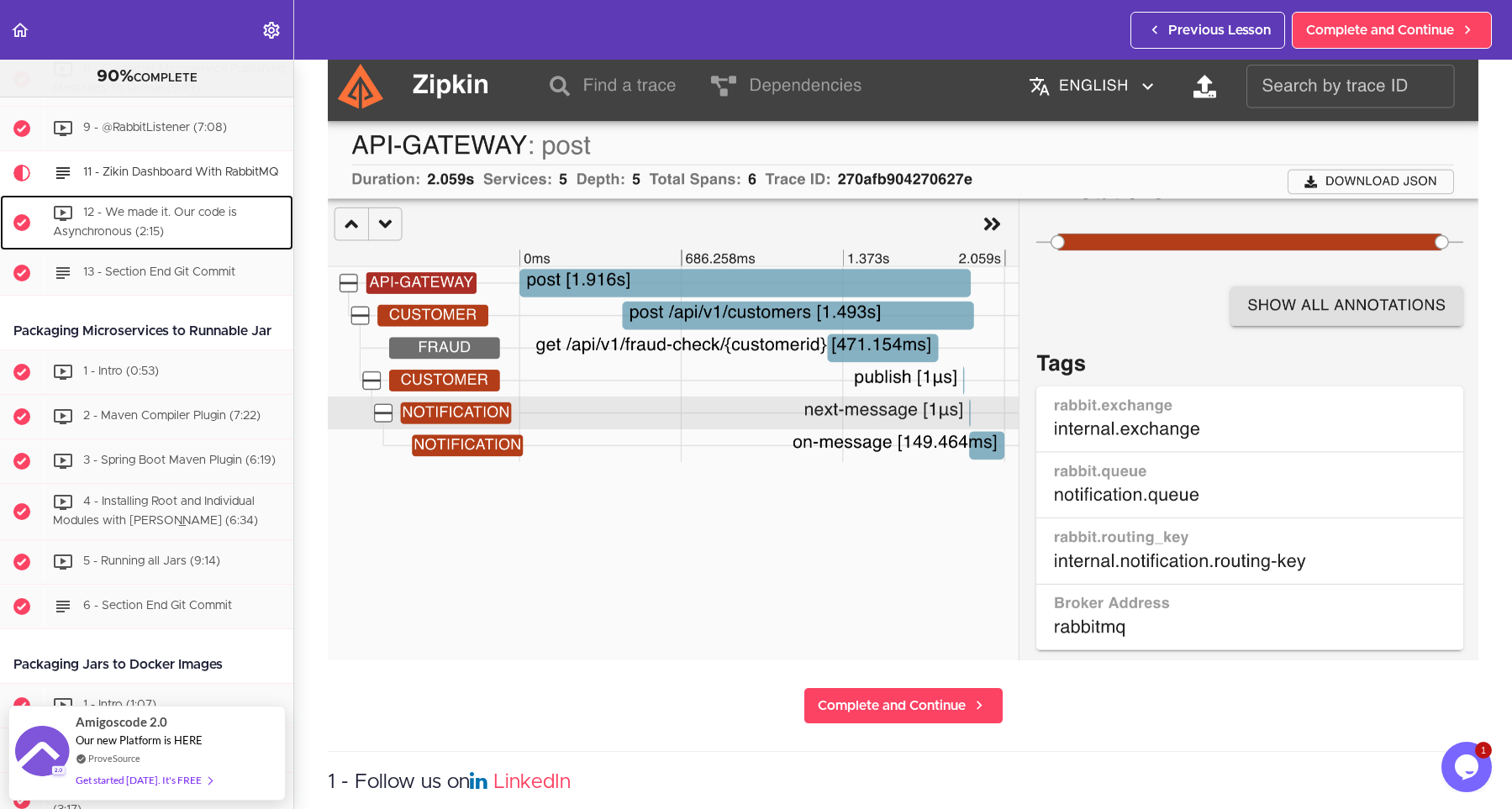
click at [187, 217] on div "12 - We made it. Our code is Asynchronous (2:15)" at bounding box center [169, 223] width 249 height 56
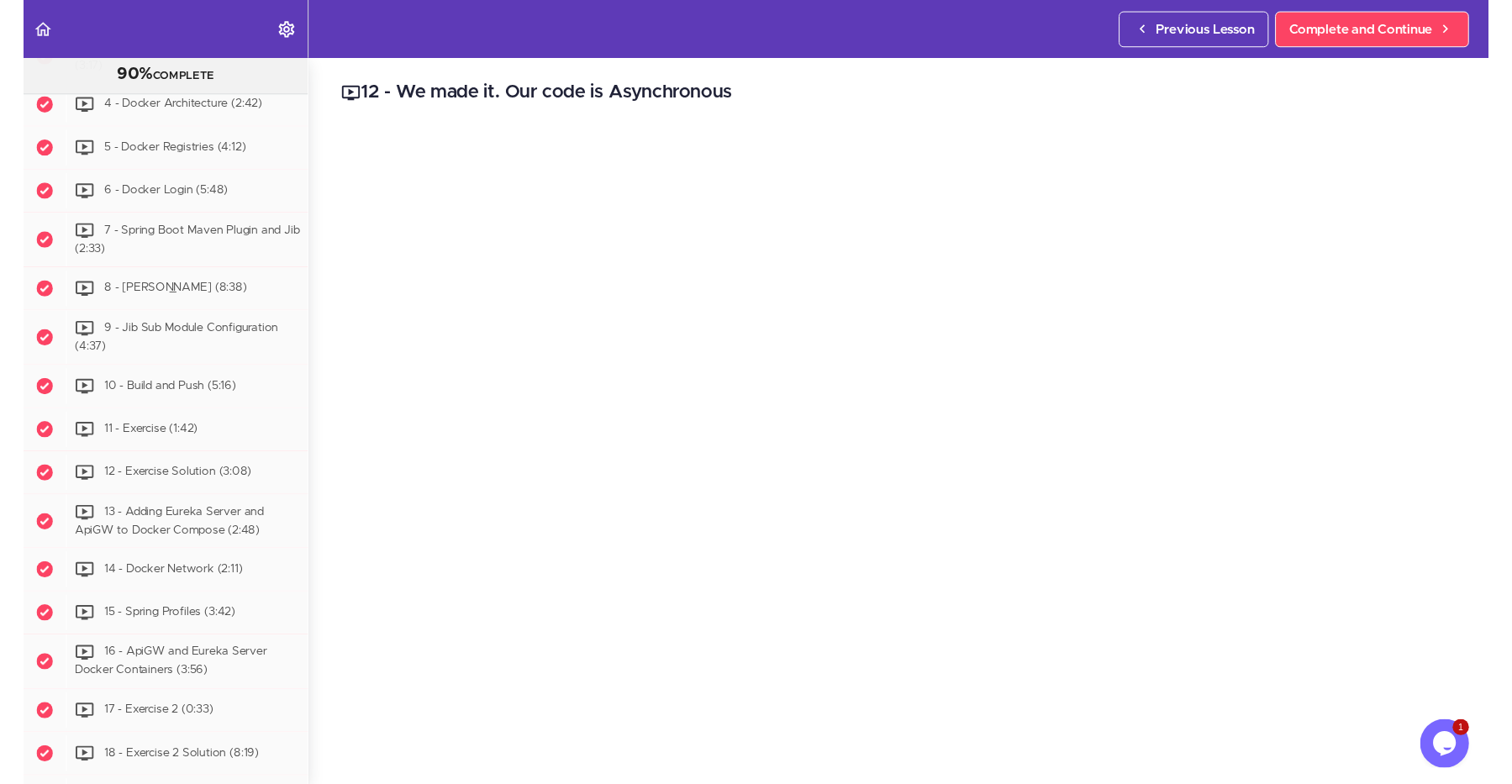
scroll to position [4541, 0]
